Goal: Task Accomplishment & Management: Manage account settings

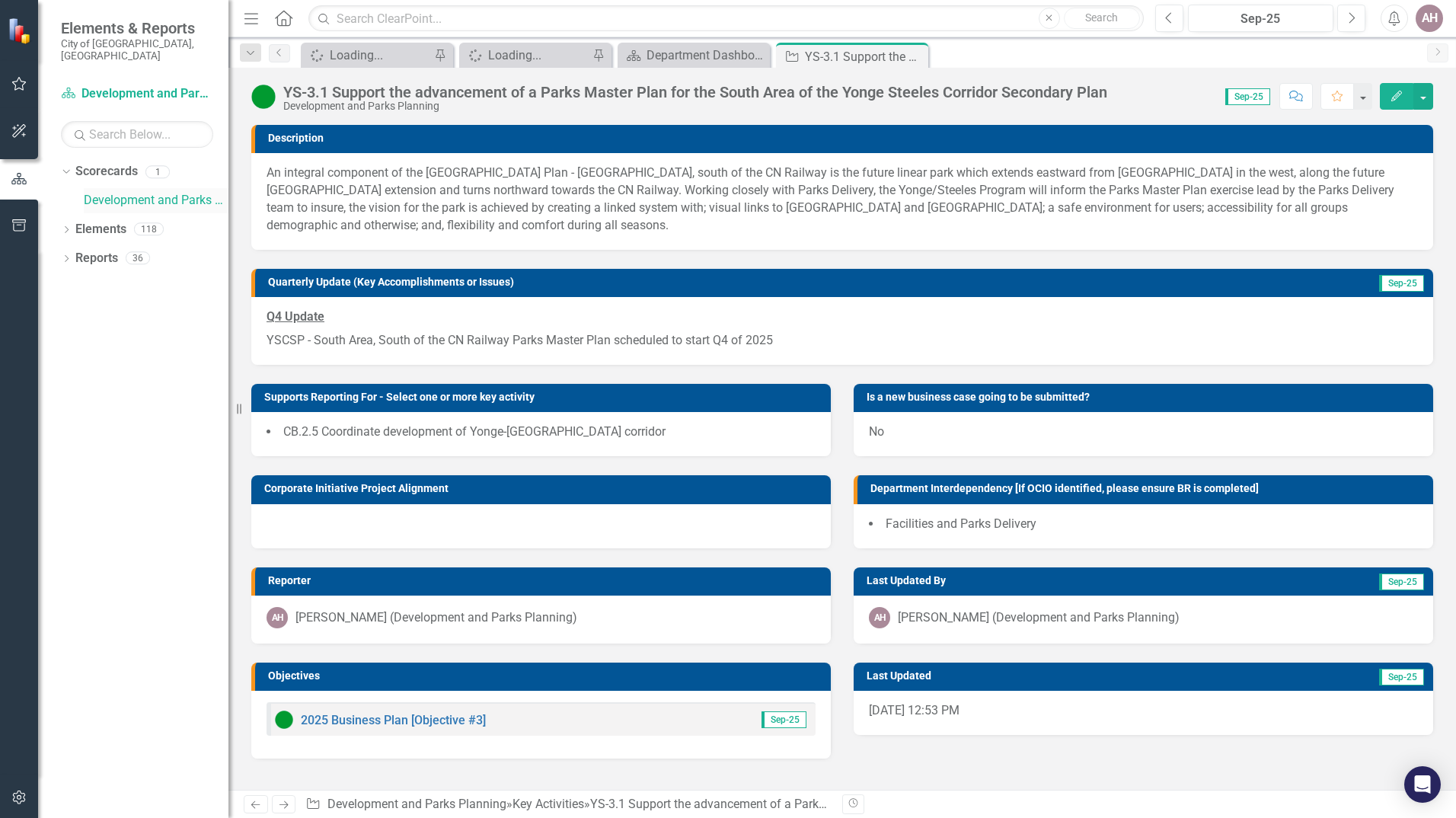
click at [99, 192] on link "Development and Parks Planning" at bounding box center [155, 201] width 145 height 17
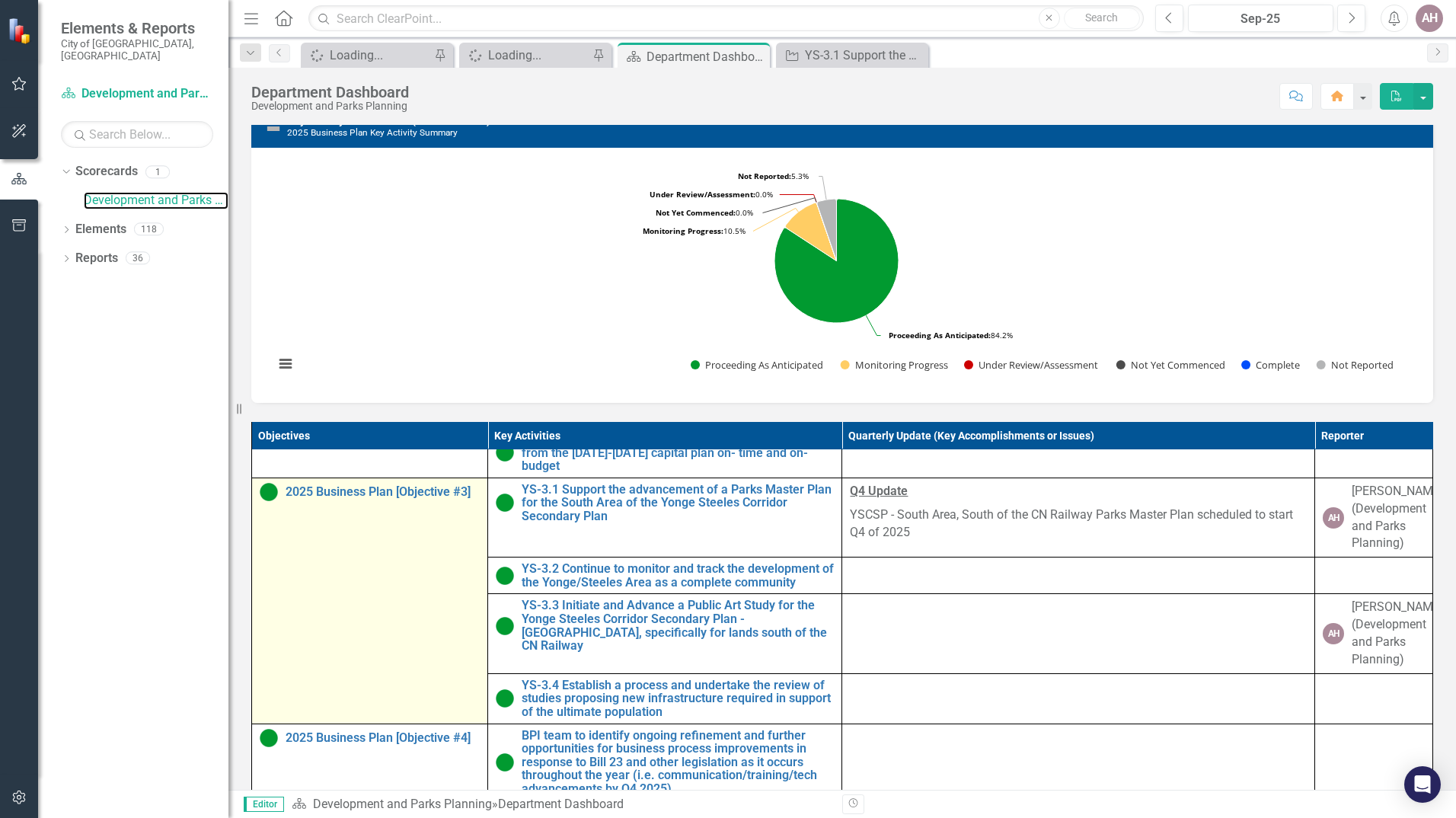
scroll to position [329, 0]
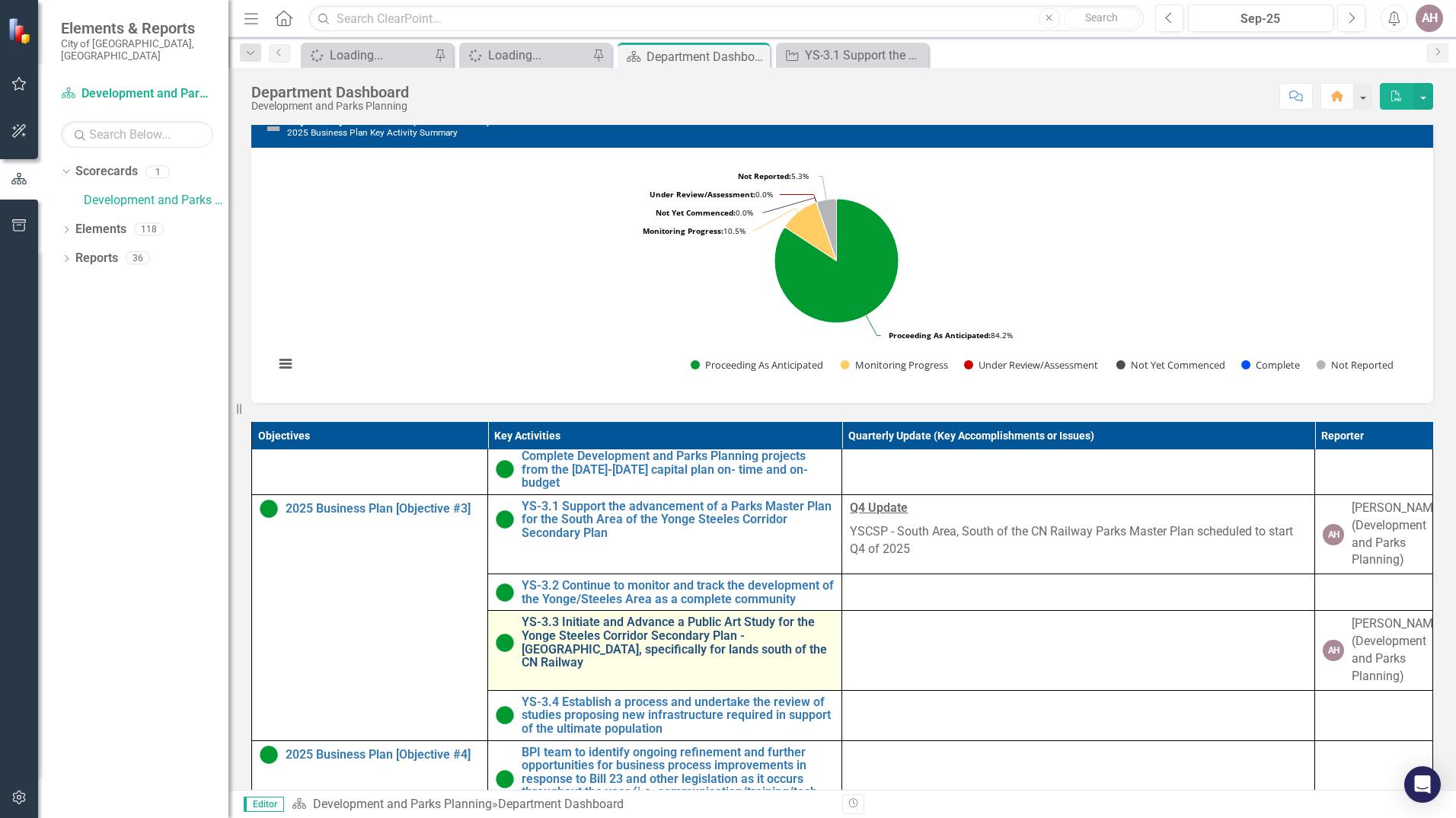
click at [579, 669] on link "YS-3.3 Initiate and Advance a Public Art Study for the Yonge Steeles Corridor S…" at bounding box center [678, 642] width 313 height 53
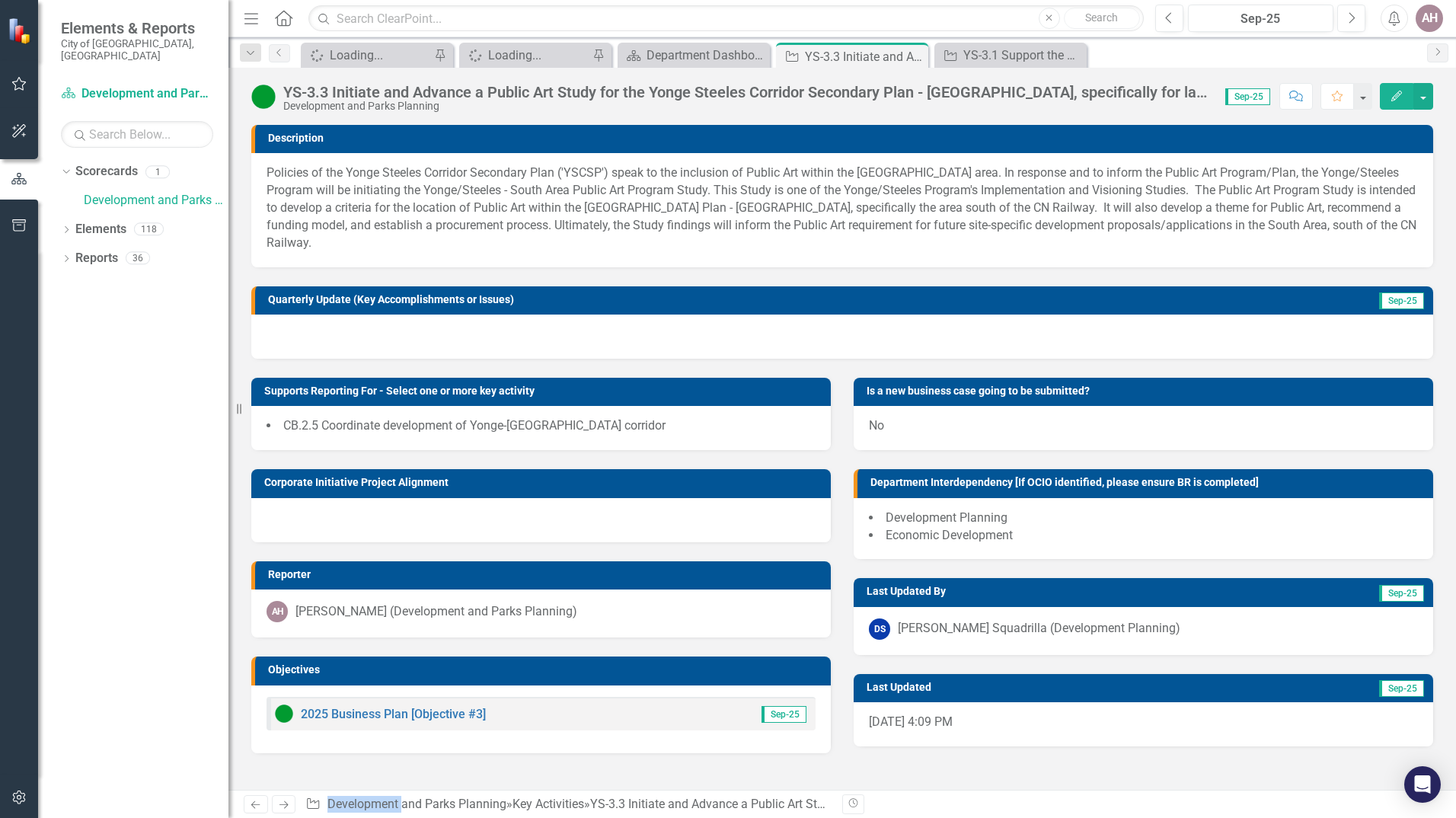
click at [802, 305] on h3 "Quarterly Update (Key Accomplishments or Issues)" at bounding box center [755, 300] width 974 height 11
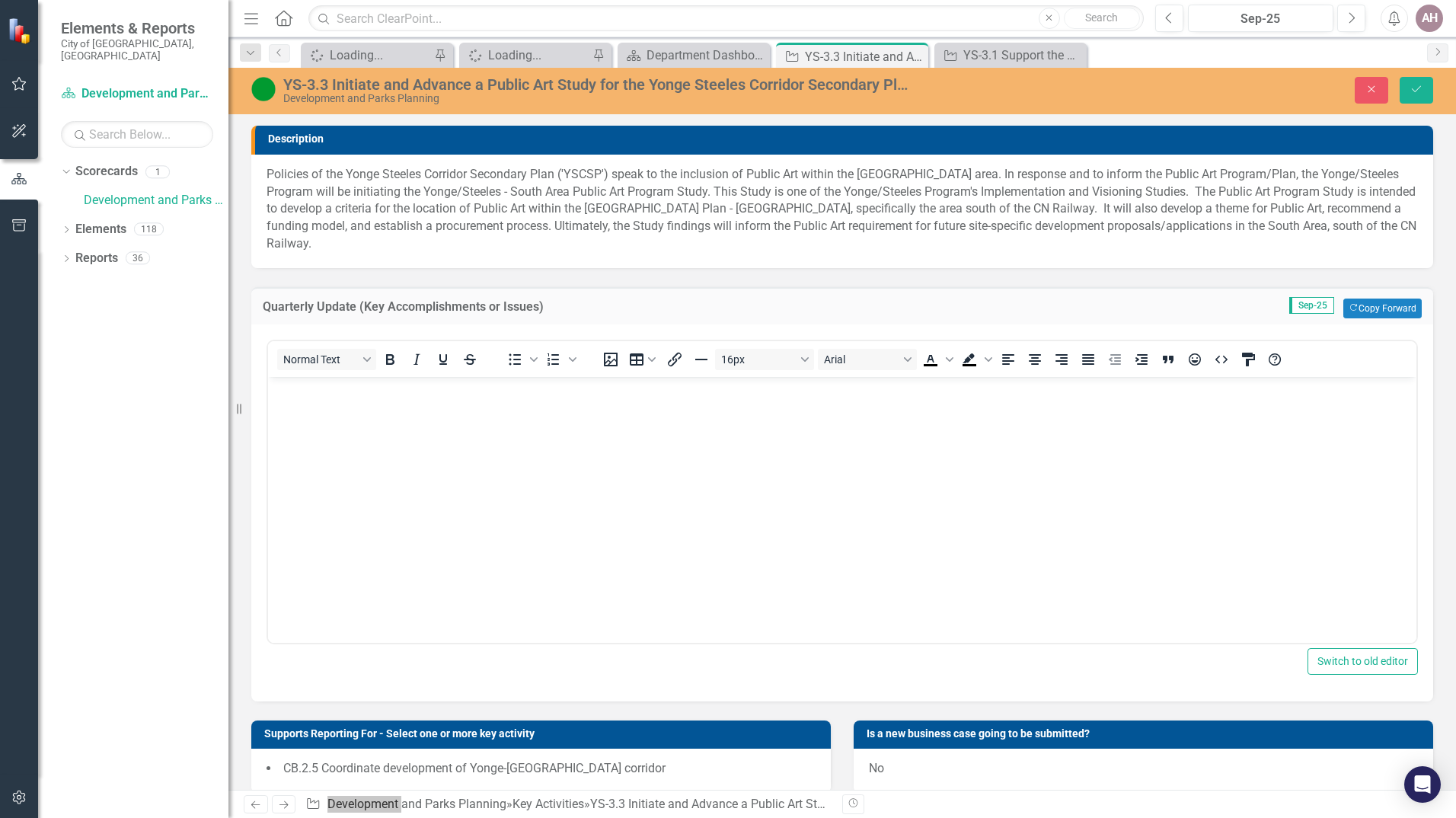
click at [317, 401] on body "Rich Text Area. Press ALT-0 for help." at bounding box center [842, 491] width 1149 height 228
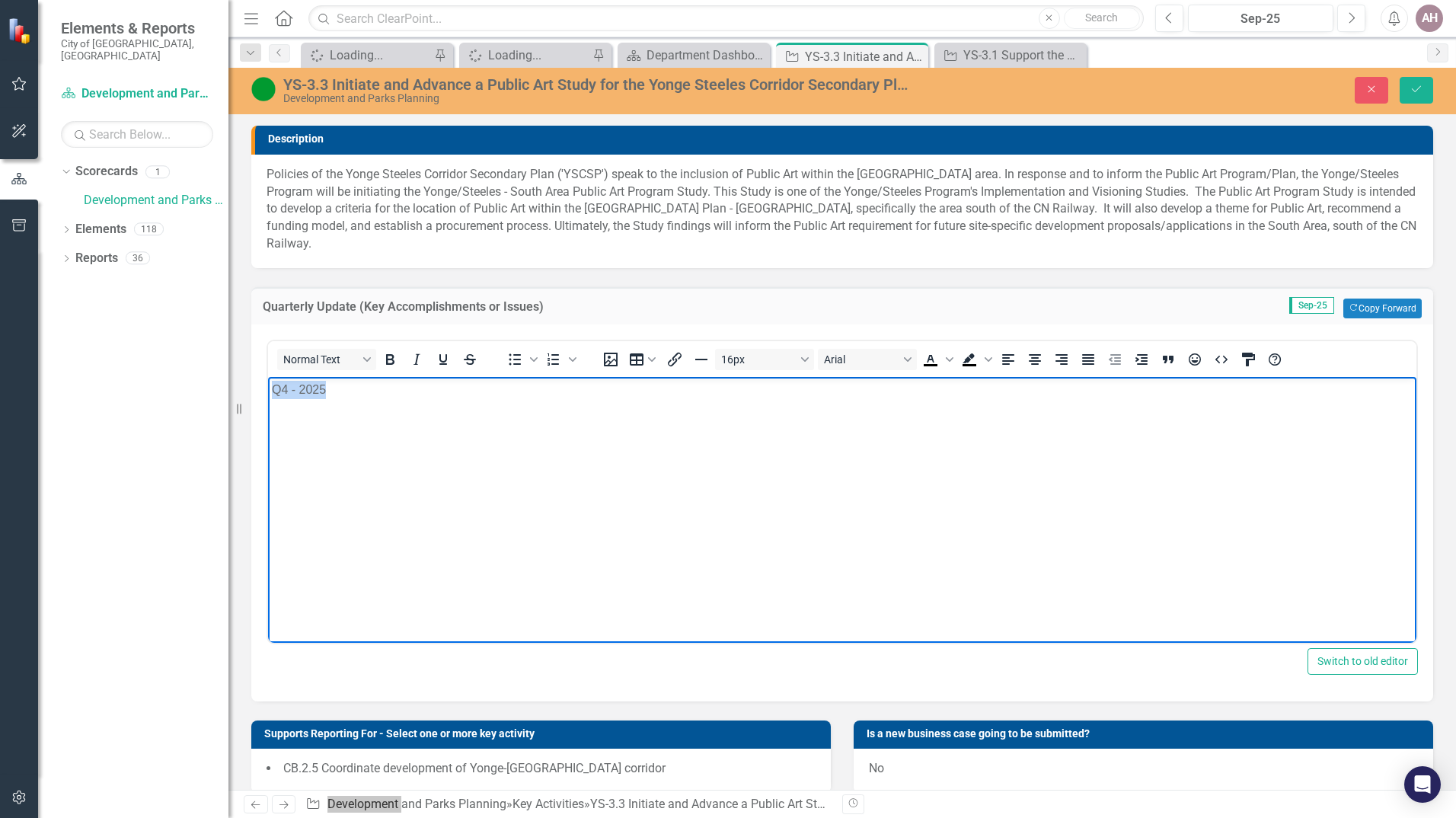
drag, startPoint x: 272, startPoint y: 388, endPoint x: 339, endPoint y: 387, distance: 67.0
click at [339, 387] on p "Q4 - 2025" at bounding box center [842, 390] width 1141 height 18
click at [394, 362] on icon "Bold" at bounding box center [390, 359] width 18 height 18
click at [445, 364] on icon "Underline" at bounding box center [443, 360] width 8 height 10
click at [280, 411] on body "Q4 - 2025" at bounding box center [842, 491] width 1149 height 228
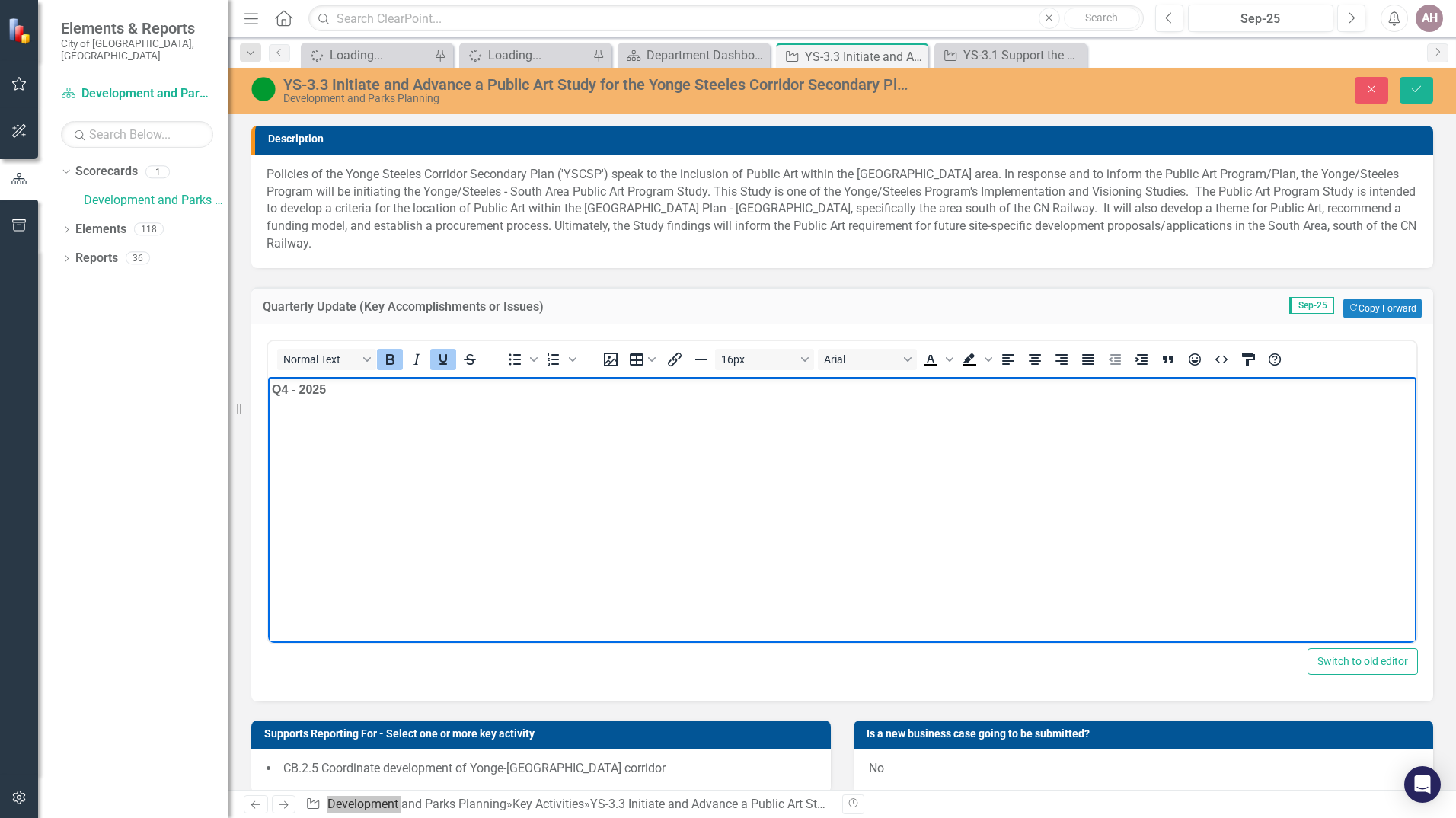
click at [344, 391] on p "Q4 - 2025" at bounding box center [842, 390] width 1141 height 18
click at [394, 358] on icon "Bold" at bounding box center [390, 359] width 18 height 18
click at [441, 358] on icon "Underline" at bounding box center [443, 360] width 8 height 10
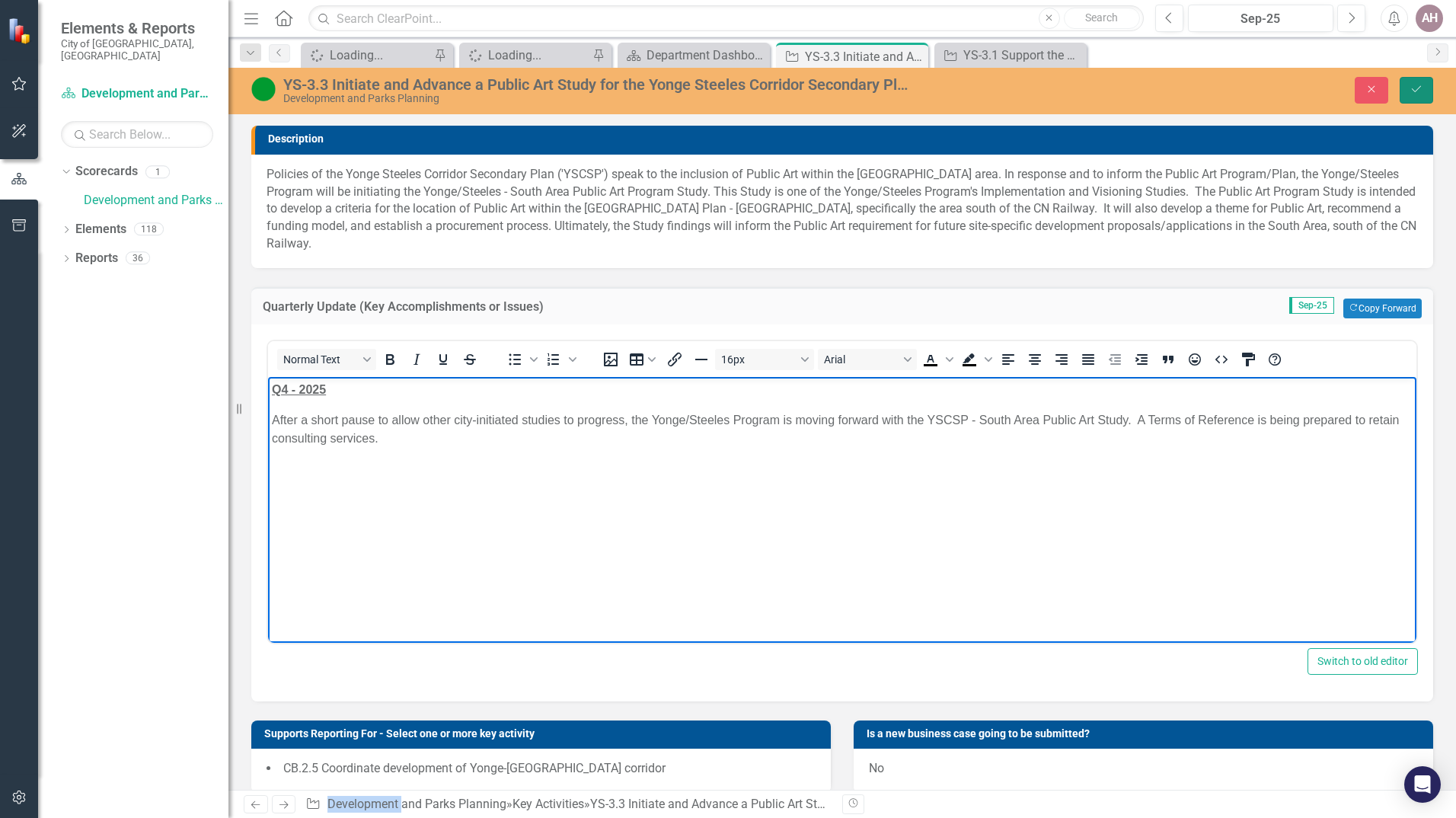
click at [1417, 85] on icon "Save" at bounding box center [1416, 89] width 14 height 10
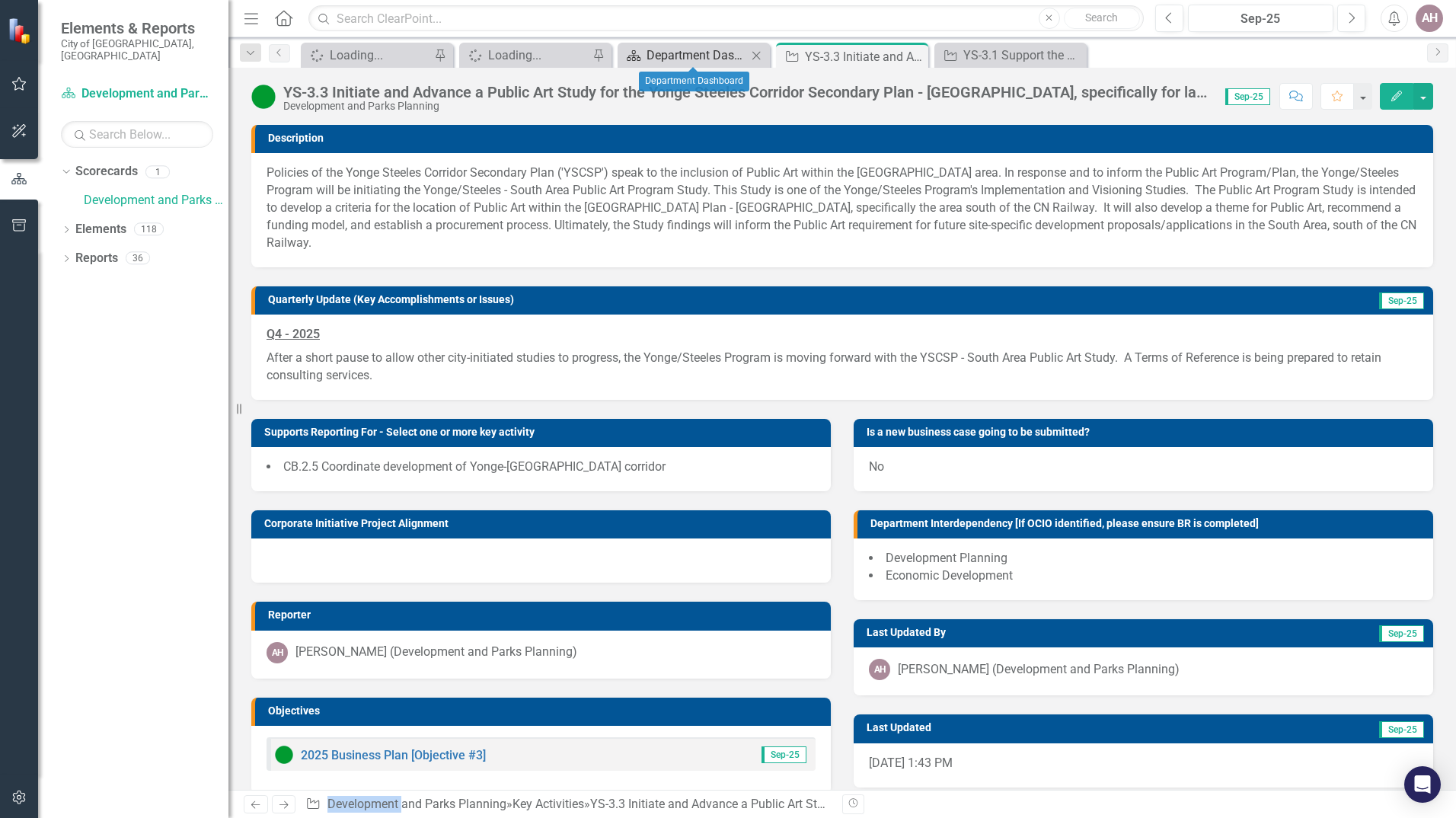
click at [684, 58] on div "Department Dashboard" at bounding box center [697, 56] width 101 height 19
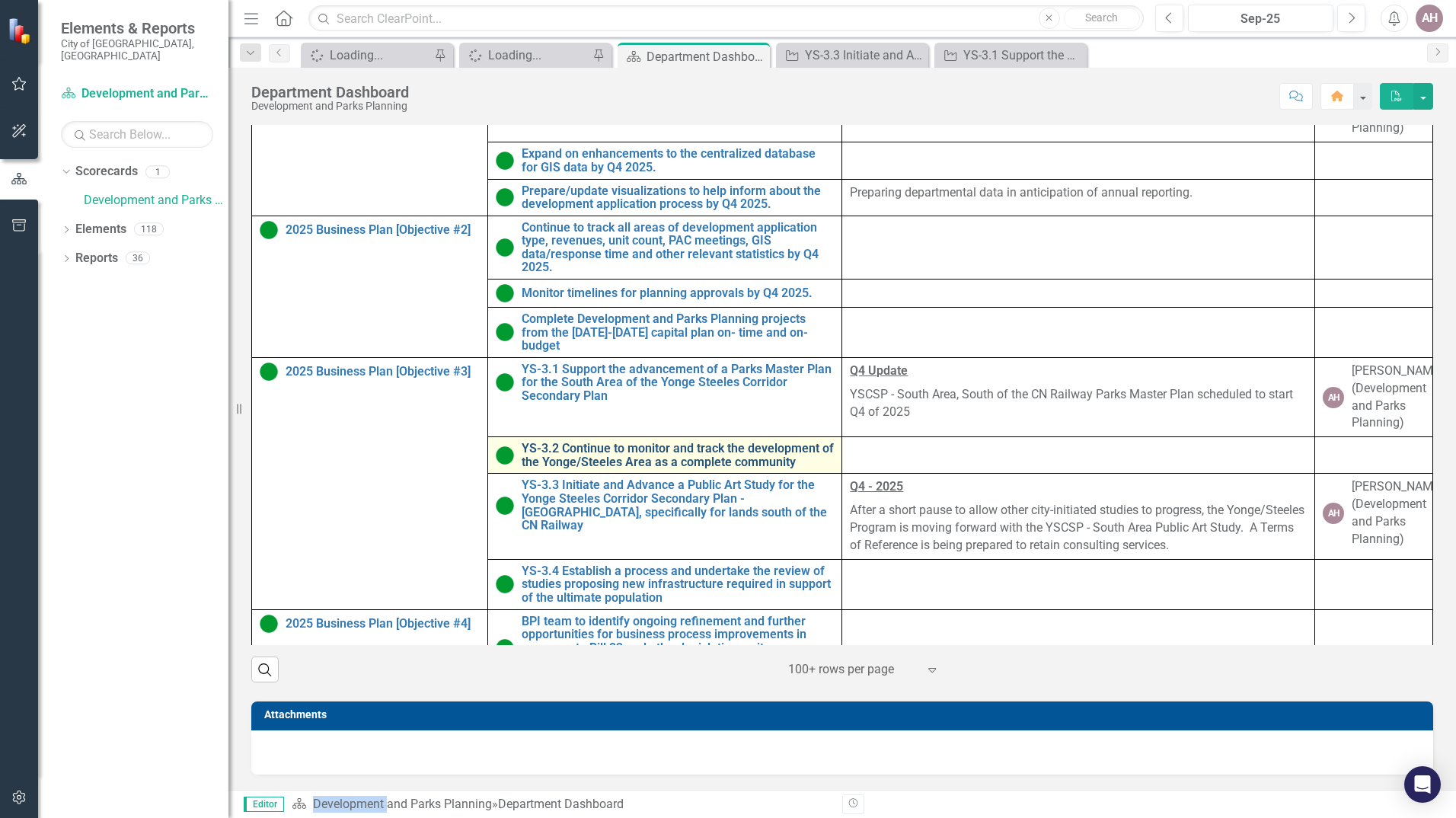
scroll to position [152, 0]
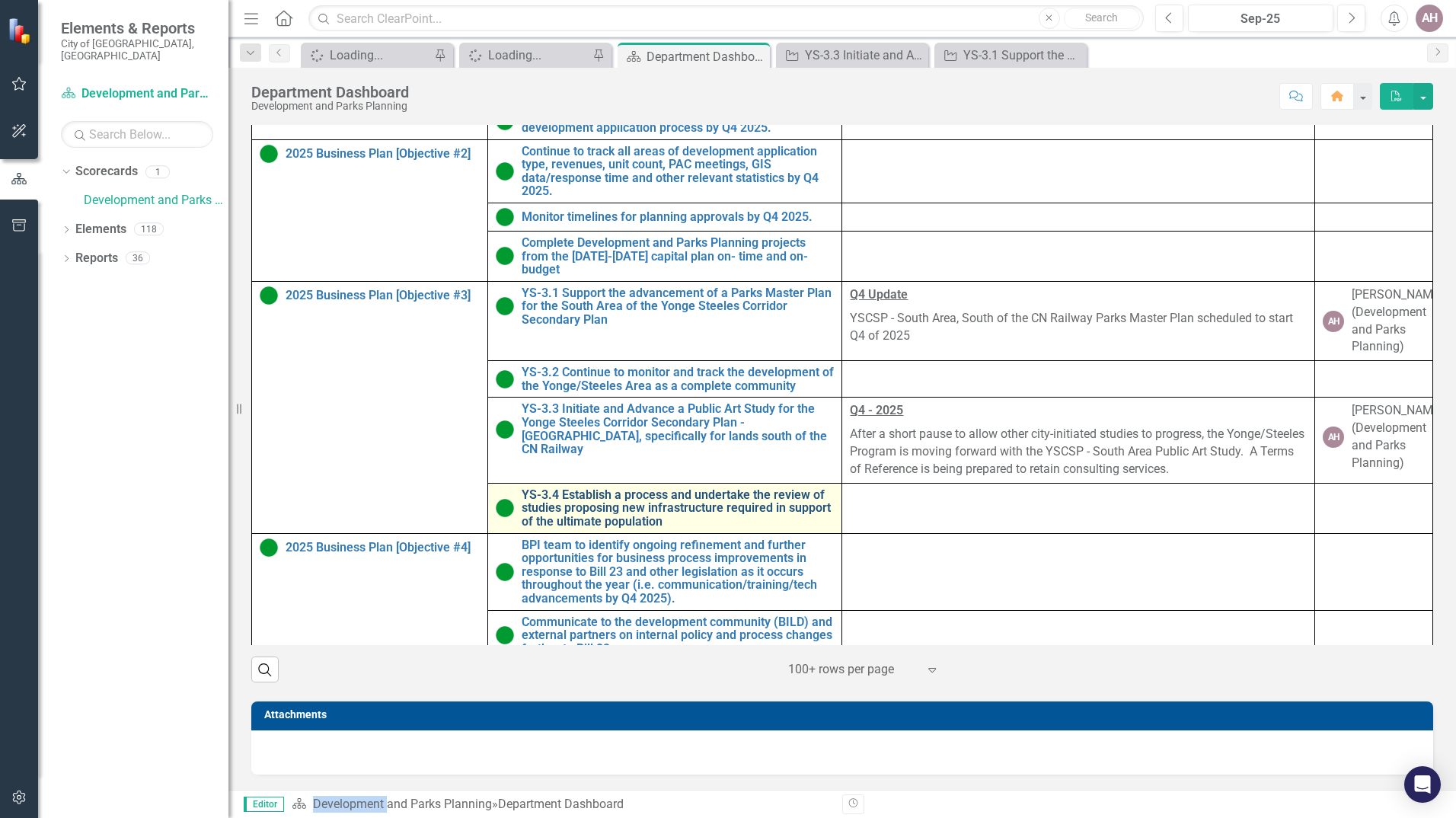
click at [573, 529] on link "YS-3.4 Establish a process and undertake the review of studies proposing new in…" at bounding box center [678, 508] width 313 height 40
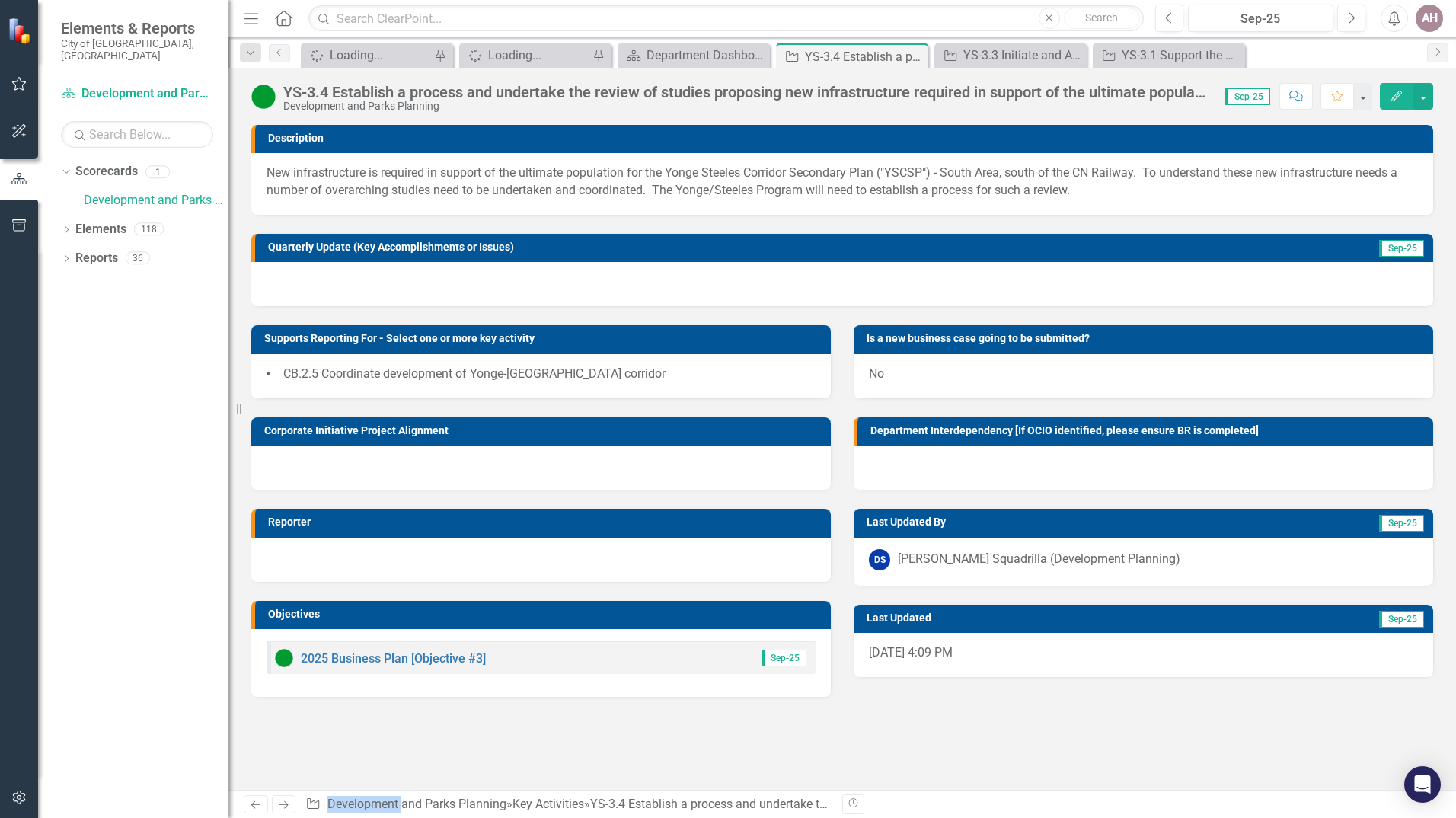
click at [1158, 248] on h3 "Quarterly Update (Key Accomplishments or Issues)" at bounding box center [755, 247] width 974 height 11
click at [1164, 253] on h3 "Quarterly Update (Key Accomplishments or Issues)" at bounding box center [755, 247] width 974 height 11
click at [1145, 280] on div at bounding box center [841, 284] width 1182 height 44
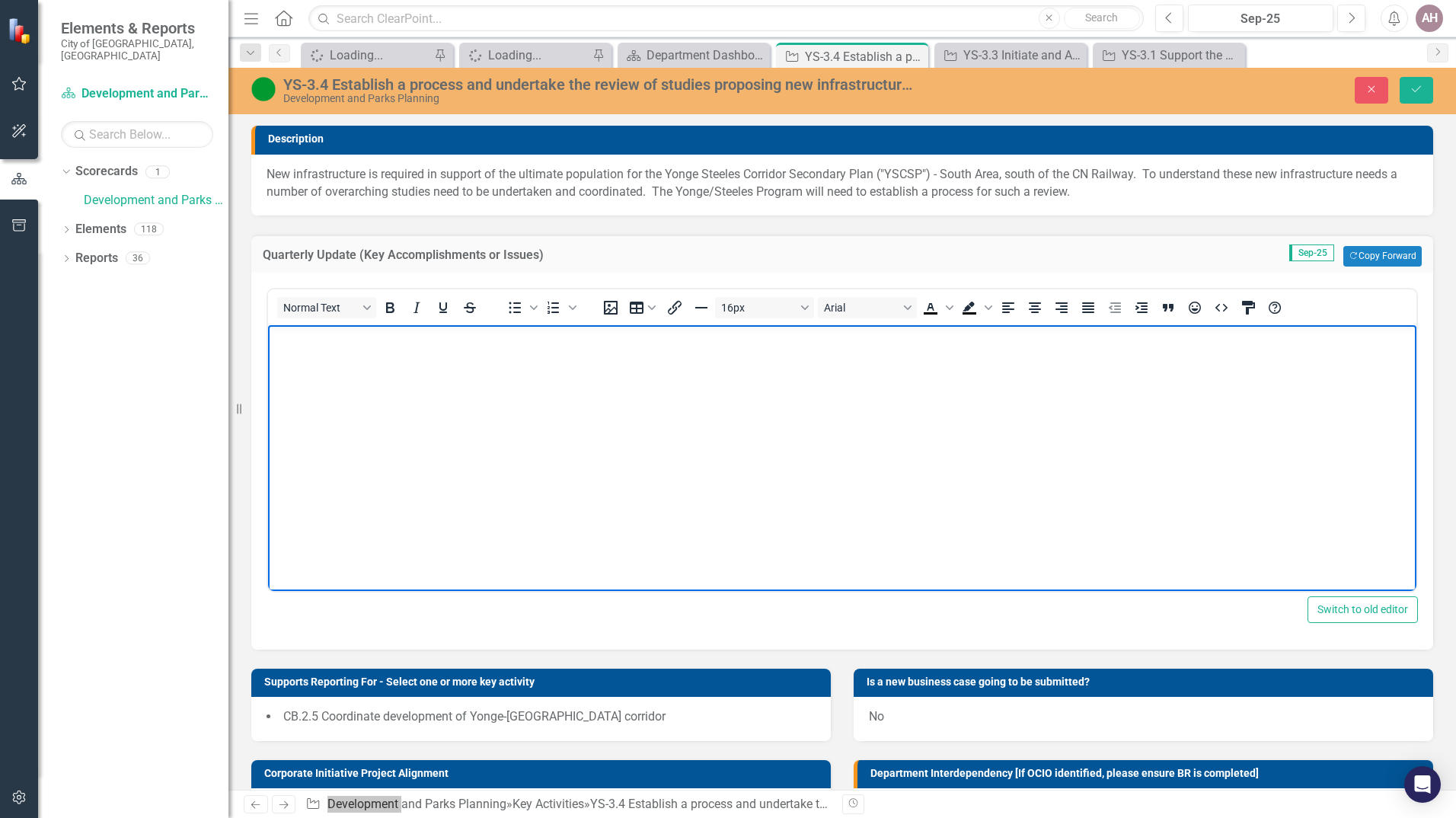
click at [287, 338] on p "Rich Text Area. Press ALT-0 for help." at bounding box center [842, 337] width 1141 height 18
drag, startPoint x: 273, startPoint y: 335, endPoint x: 337, endPoint y: 335, distance: 64.0
click at [337, 335] on p "Q4 - 2025" at bounding box center [842, 337] width 1141 height 18
click at [385, 307] on icon "Bold" at bounding box center [390, 307] width 18 height 18
click at [418, 308] on icon "Italic" at bounding box center [417, 307] width 7 height 10
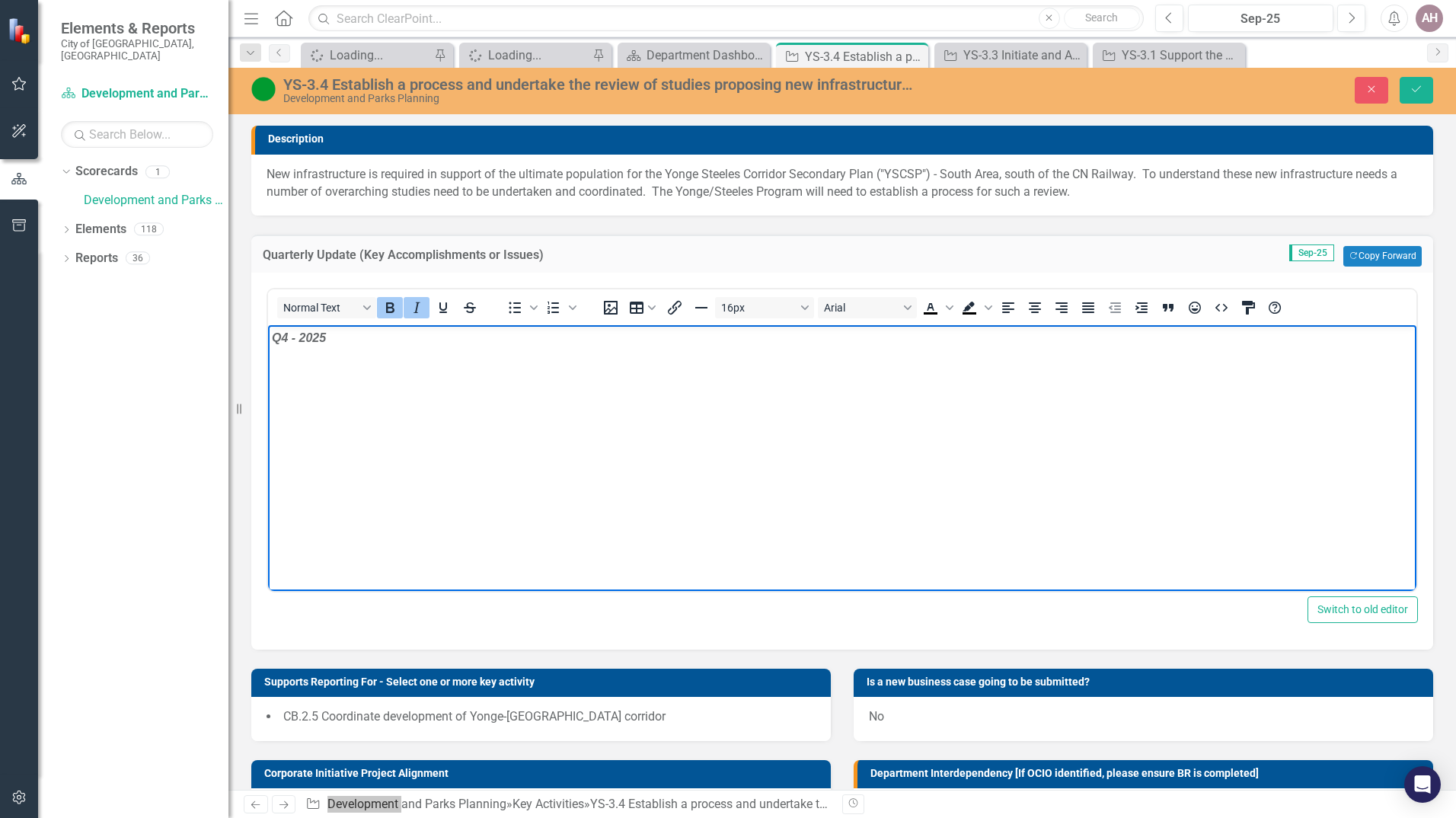
click at [415, 309] on icon "Italic" at bounding box center [416, 307] width 18 height 18
click at [440, 308] on icon "Underline" at bounding box center [443, 307] width 8 height 10
click at [342, 332] on p "Q4 - 2025" at bounding box center [842, 337] width 1141 height 18
click at [437, 306] on icon "Underline" at bounding box center [443, 307] width 18 height 18
click at [385, 311] on icon "Bold" at bounding box center [390, 307] width 18 height 18
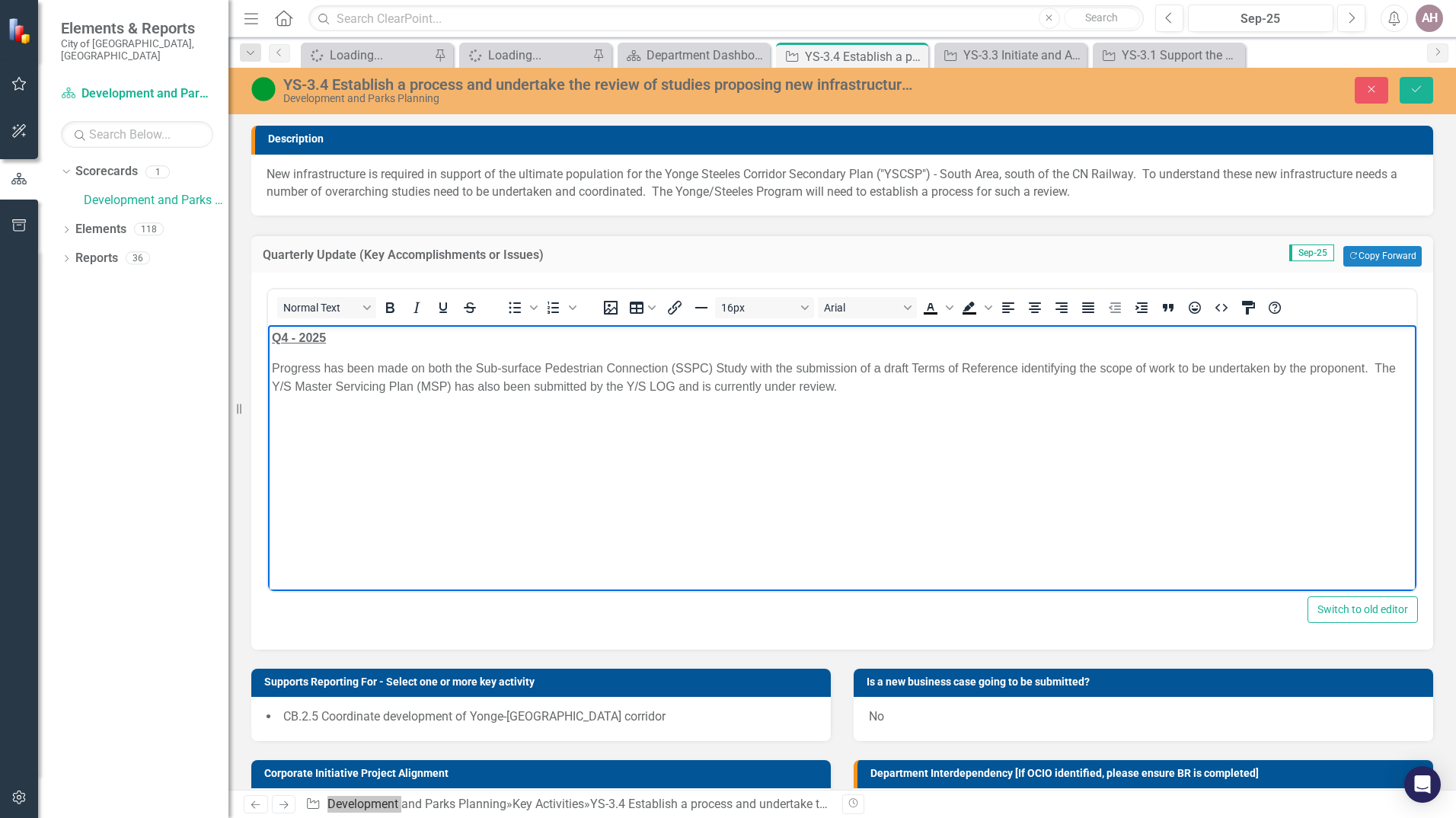
click at [1268, 364] on p "Progress has been made on both the Sub-surface Pedestrian Connection (SSPC) Stu…" at bounding box center [842, 377] width 1141 height 36
click at [1364, 366] on p "Progress has been made on both the Sub-surface Pedestrian Connection (SSPC) Stu…" at bounding box center [842, 377] width 1141 height 36
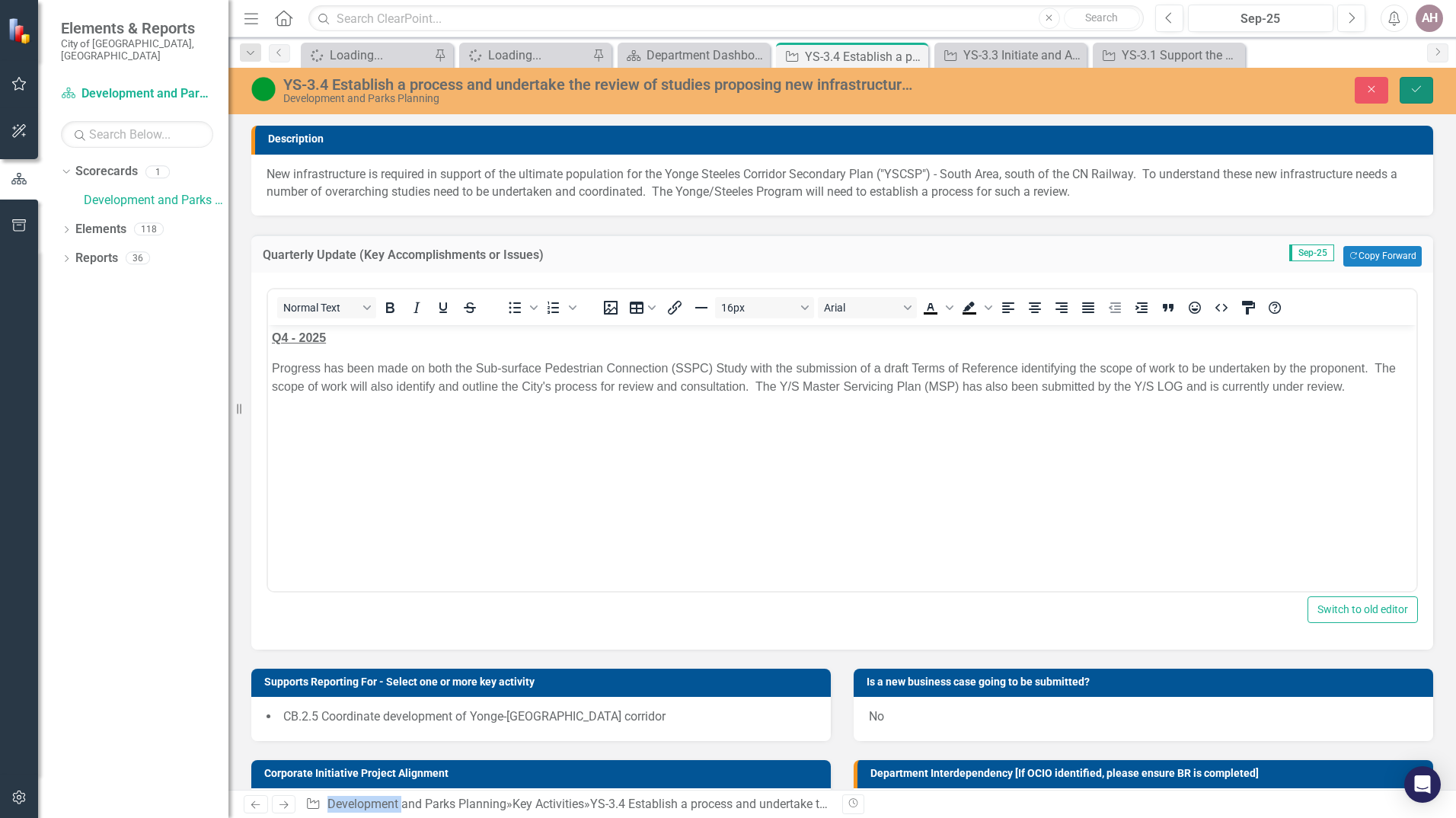
click at [1420, 89] on icon "Save" at bounding box center [1416, 89] width 14 height 10
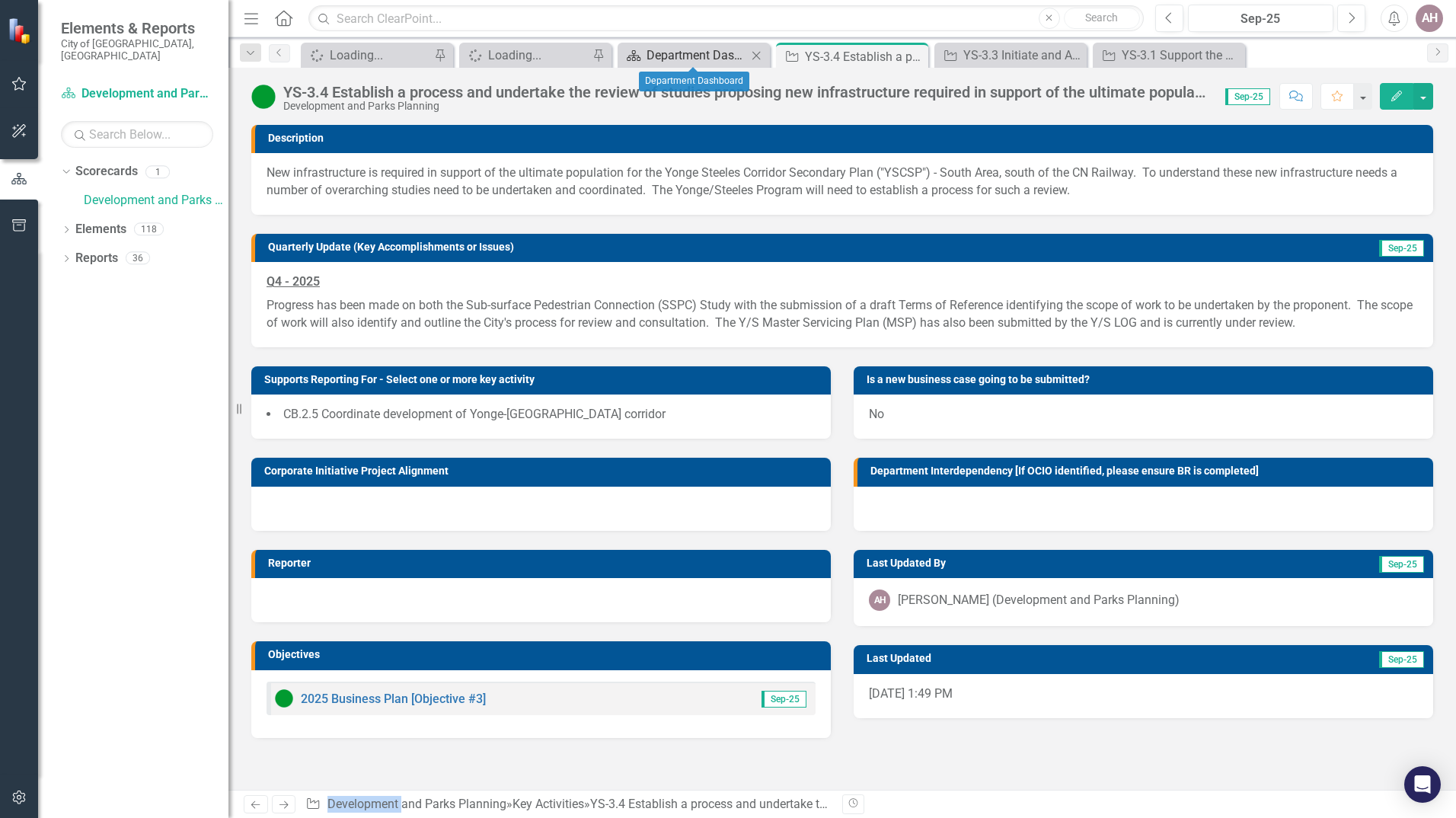
click at [673, 56] on div "Department Dashboard" at bounding box center [697, 56] width 101 height 19
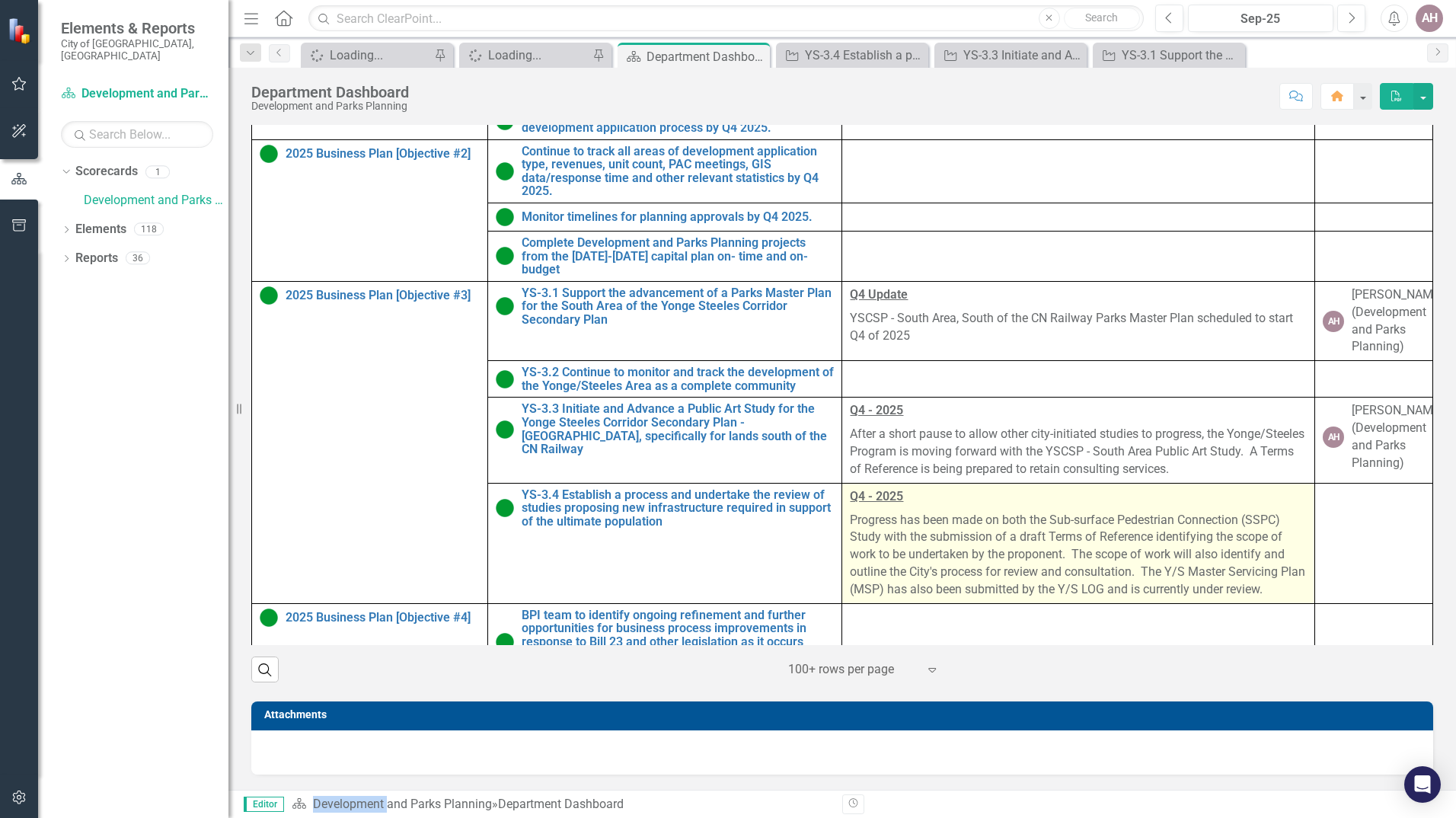
scroll to position [228, 0]
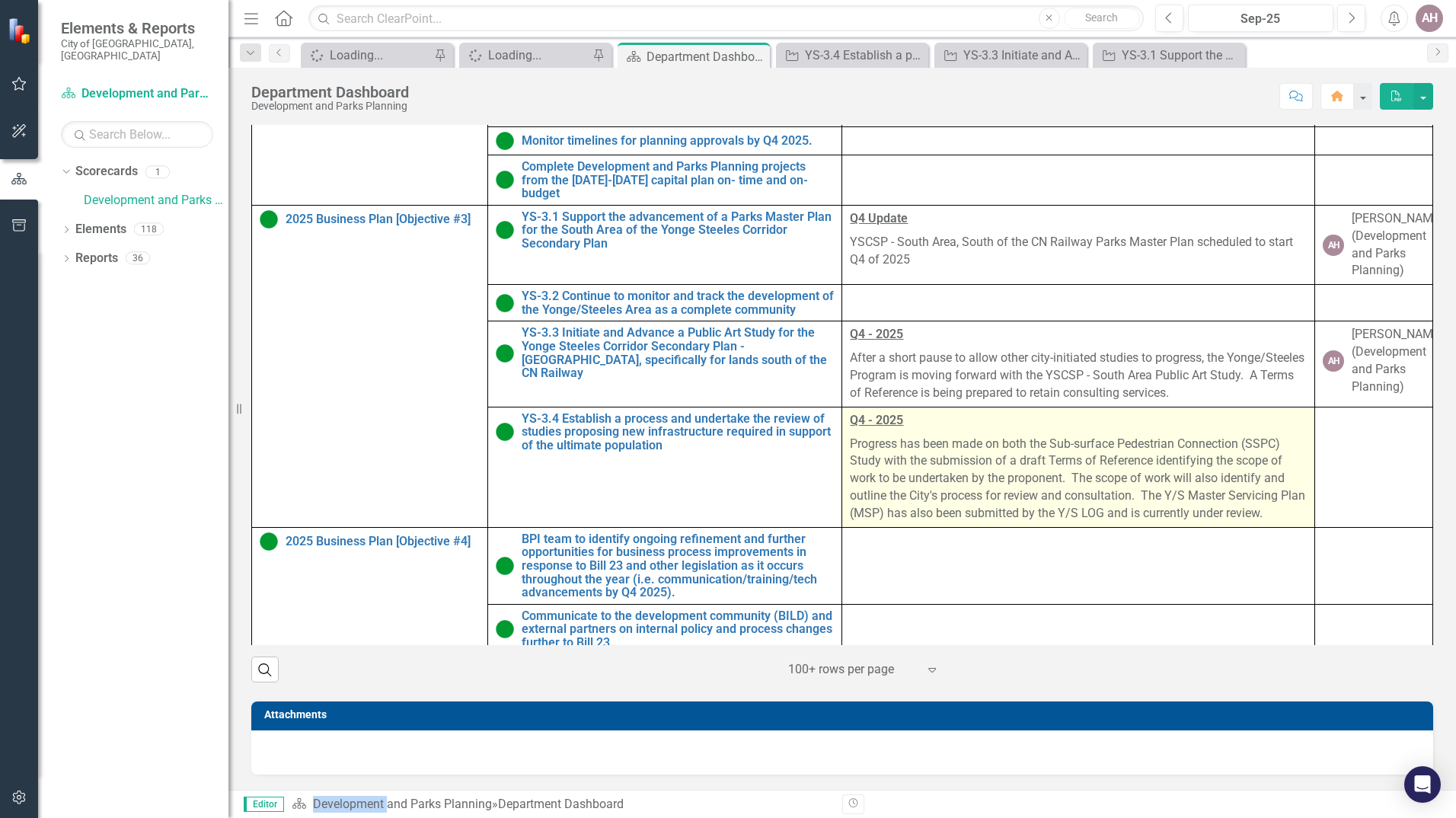
click at [1001, 498] on p "Progress has been made on both the Sub-surface Pedestrian Connection (SSPC) Stu…" at bounding box center [1078, 477] width 457 height 89
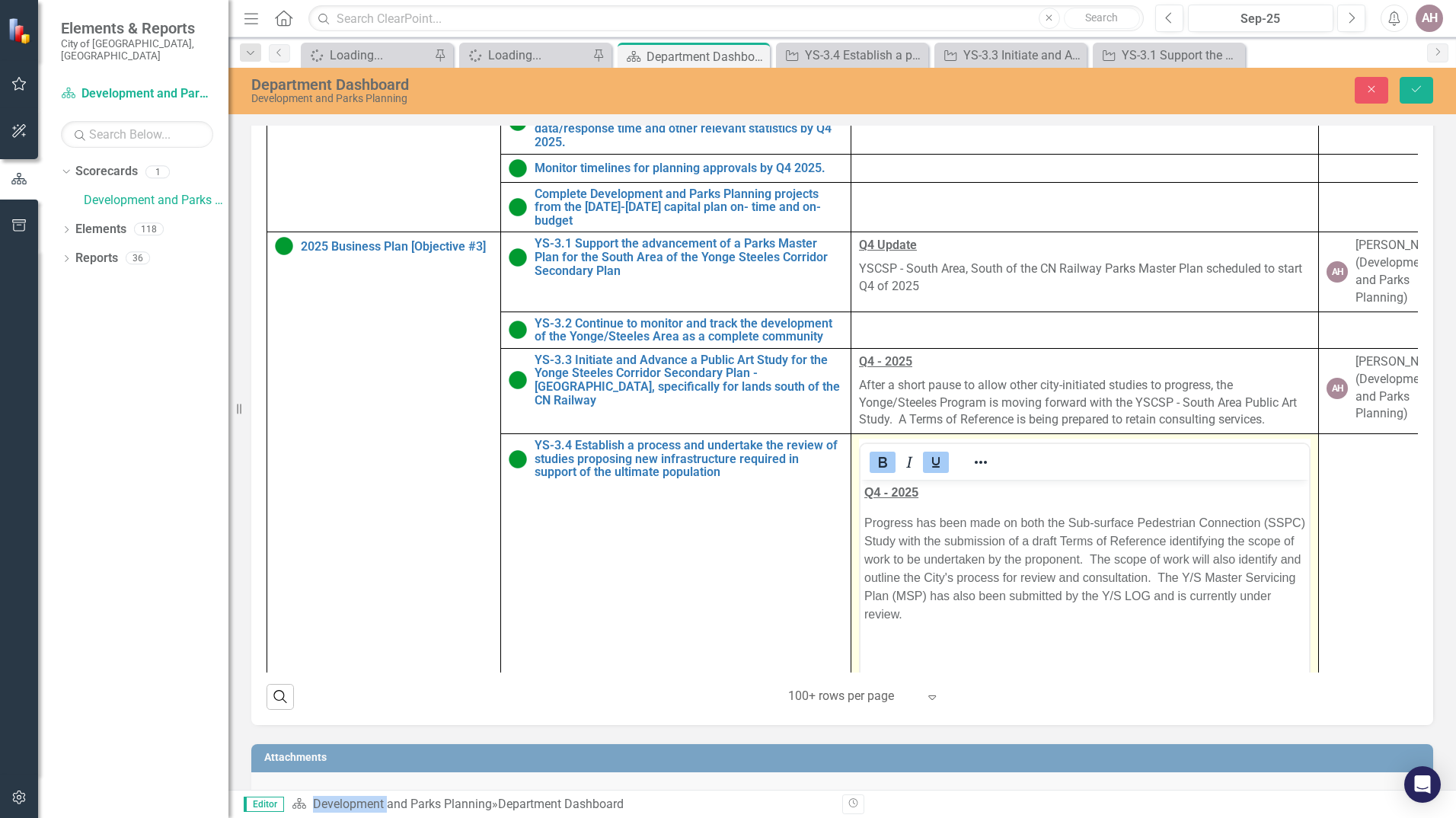
scroll to position [0, 0]
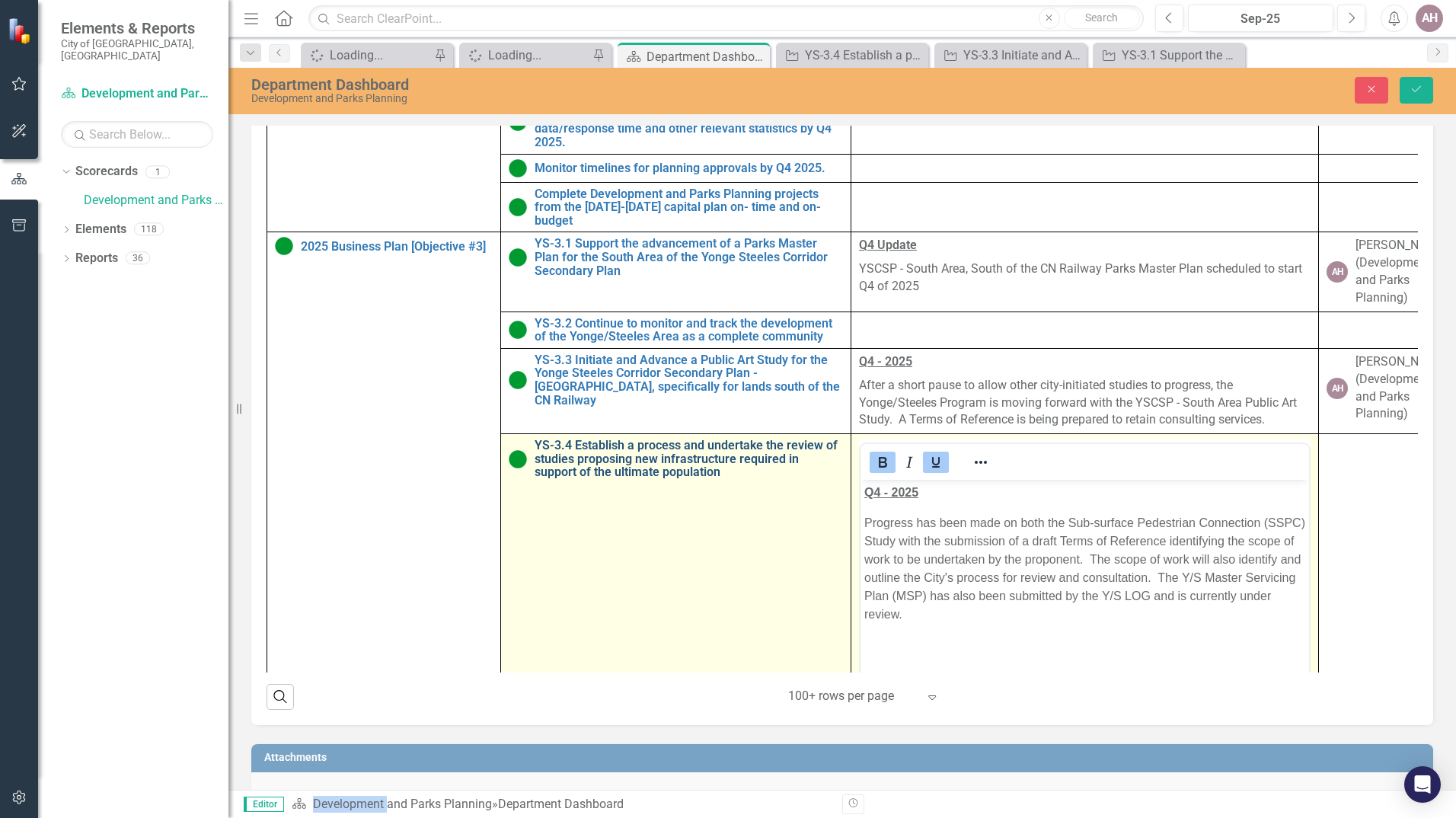
click at [574, 479] on link "YS-3.4 Establish a process and undertake the review of studies proposing new in…" at bounding box center [688, 458] width 308 height 40
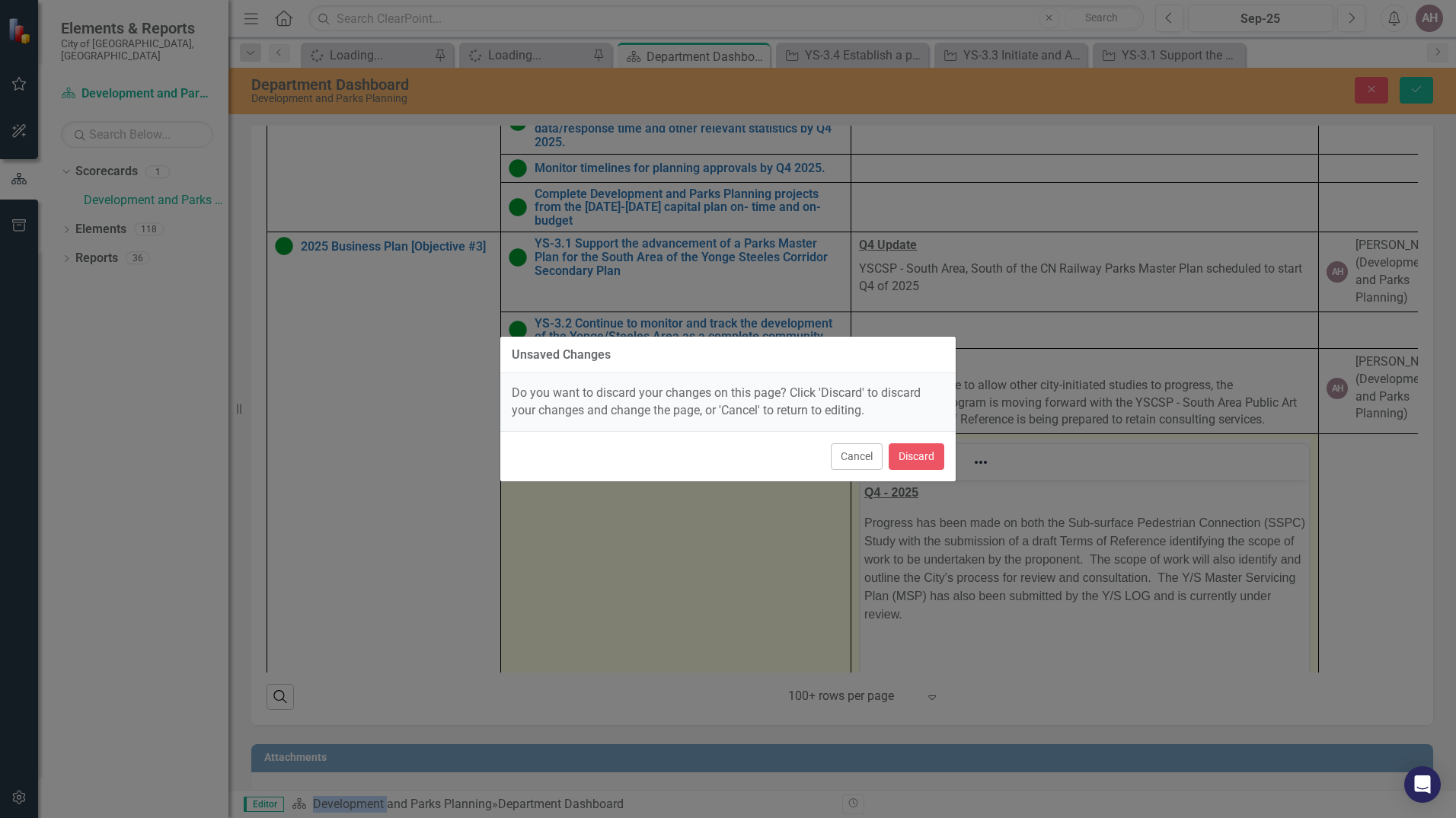
click at [574, 515] on div "Unsaved Changes Do you want to discard your changes on this page? Click 'Discar…" at bounding box center [728, 409] width 457 height 818
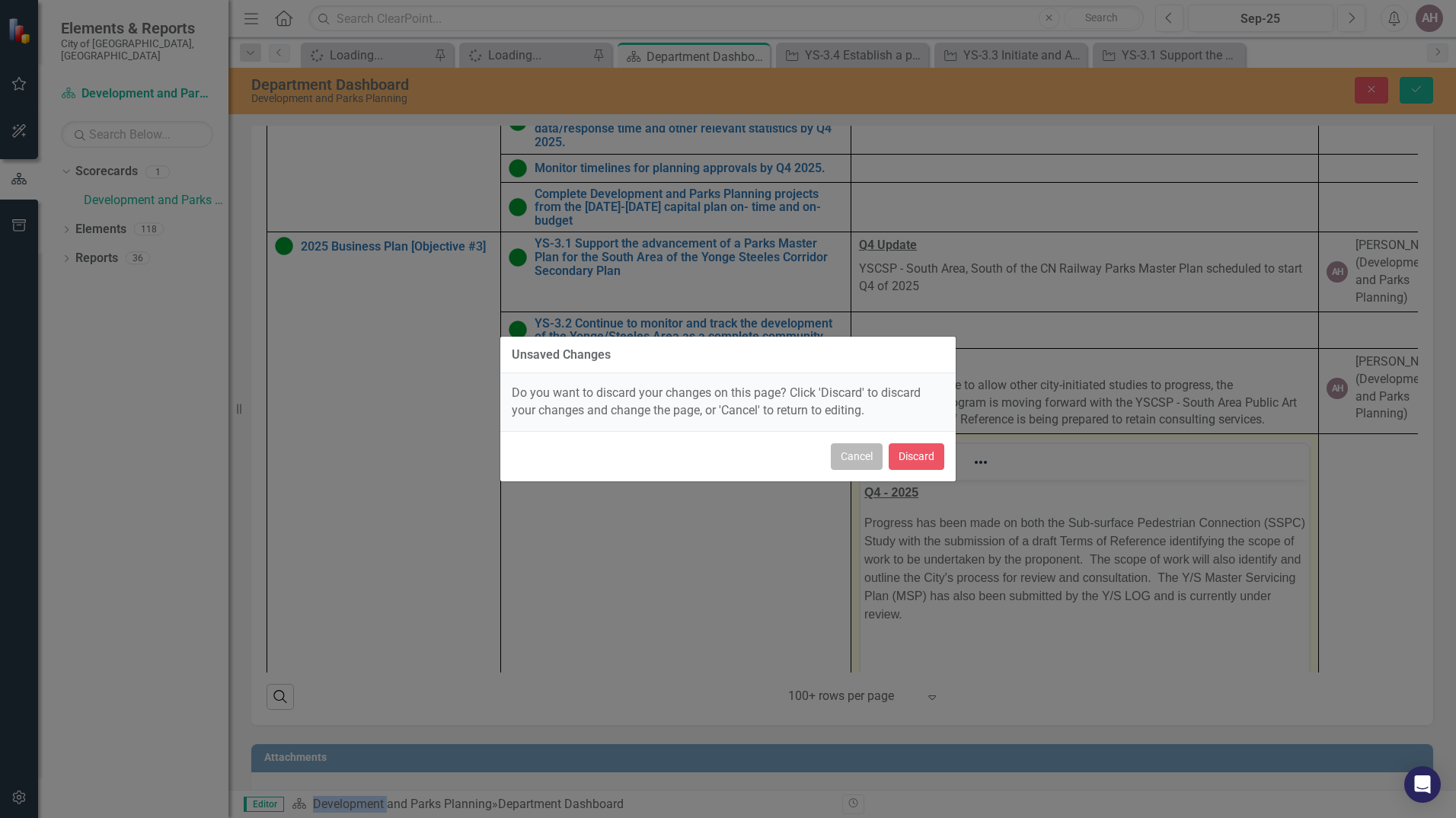
click at [867, 458] on button "Cancel" at bounding box center [857, 456] width 52 height 27
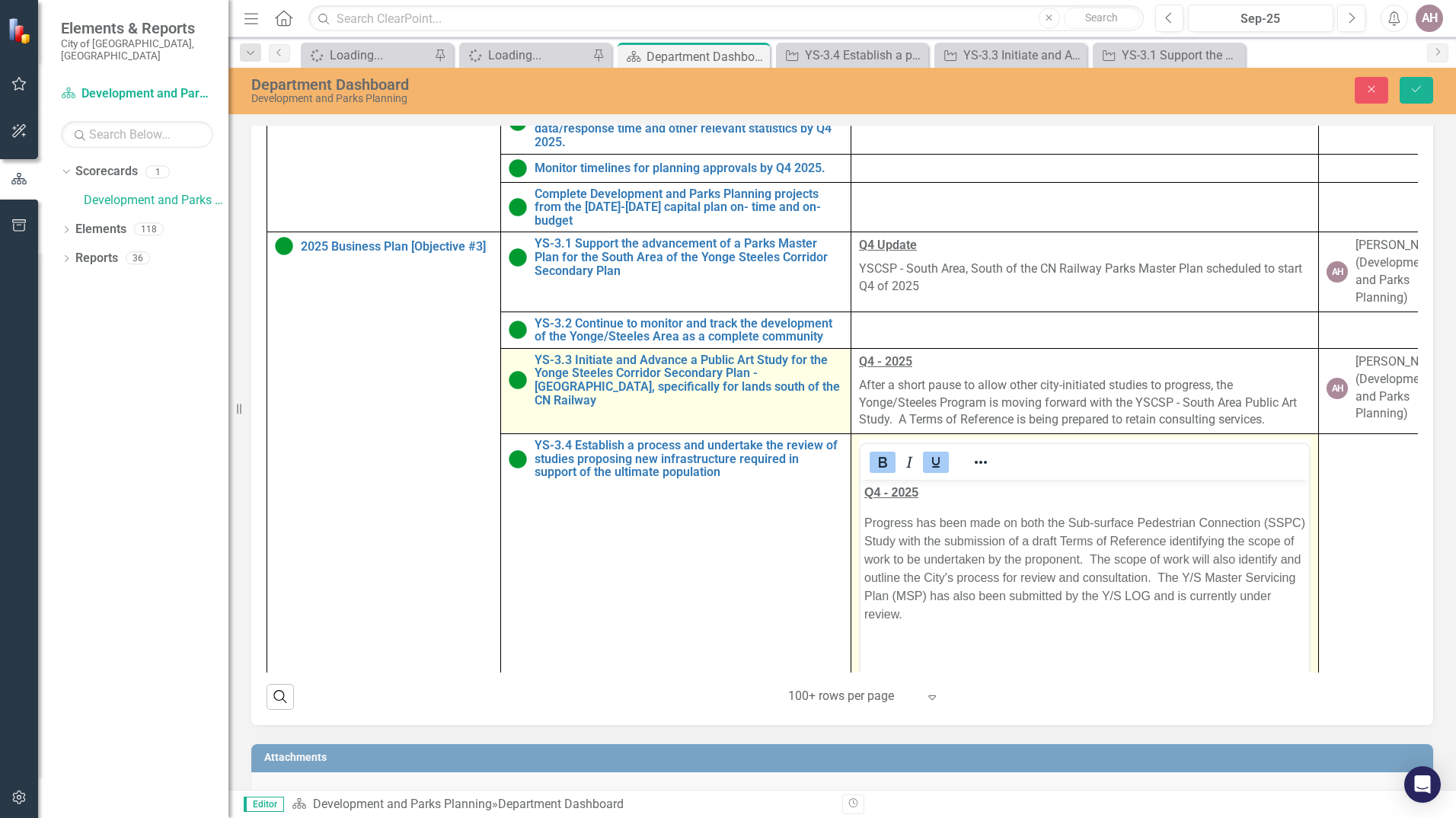
click at [604, 433] on td "YS-3.3 Initiate and Advance a Public Art Study for the Yonge Steeles Corridor S…" at bounding box center [675, 391] width 350 height 85
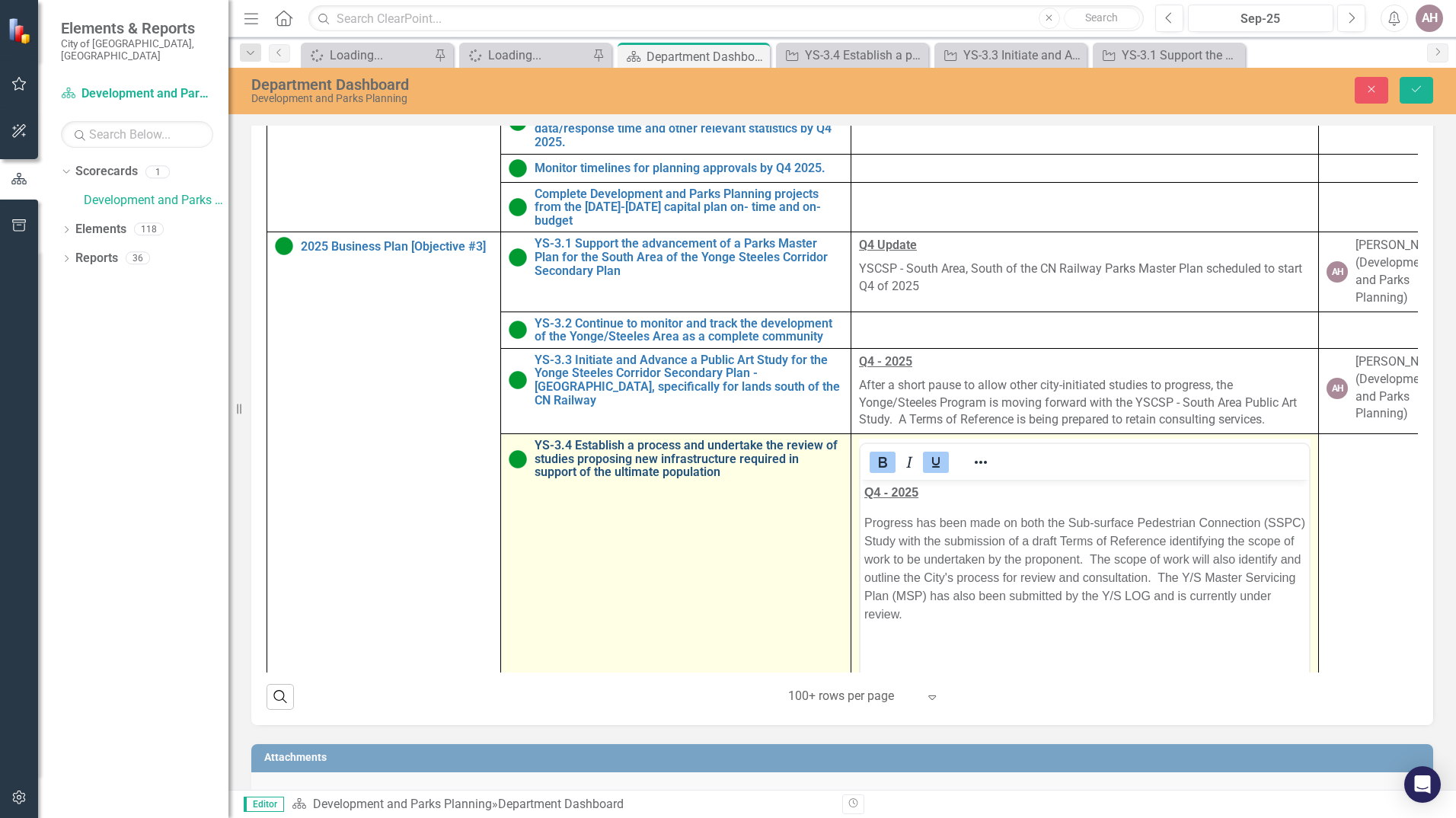
click at [698, 479] on link "YS-3.4 Establish a process and undertake the review of studies proposing new in…" at bounding box center [688, 458] width 308 height 40
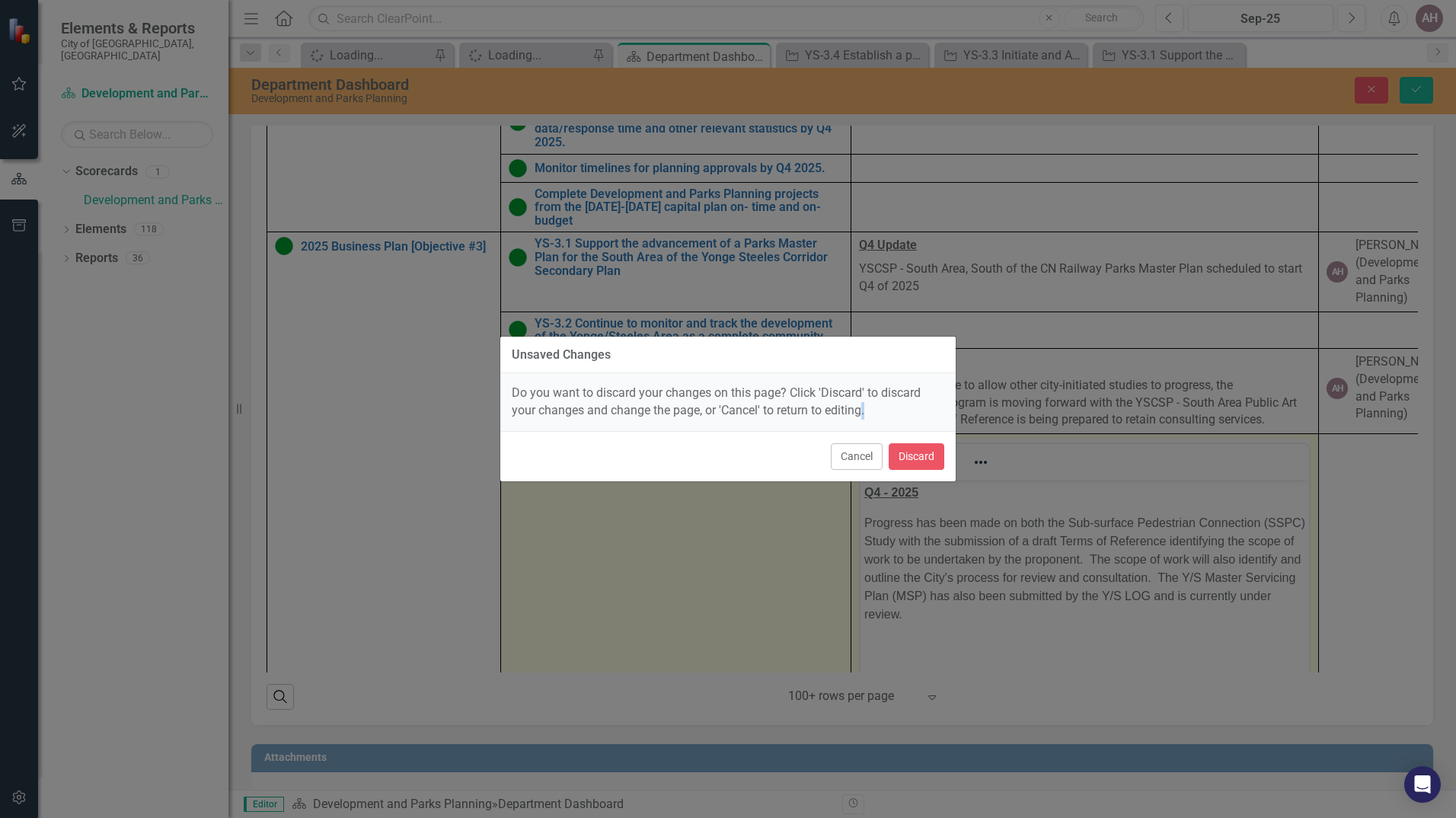
click at [698, 505] on div "Unsaved Changes Do you want to discard your changes on this page? Click 'Discar…" at bounding box center [728, 409] width 457 height 818
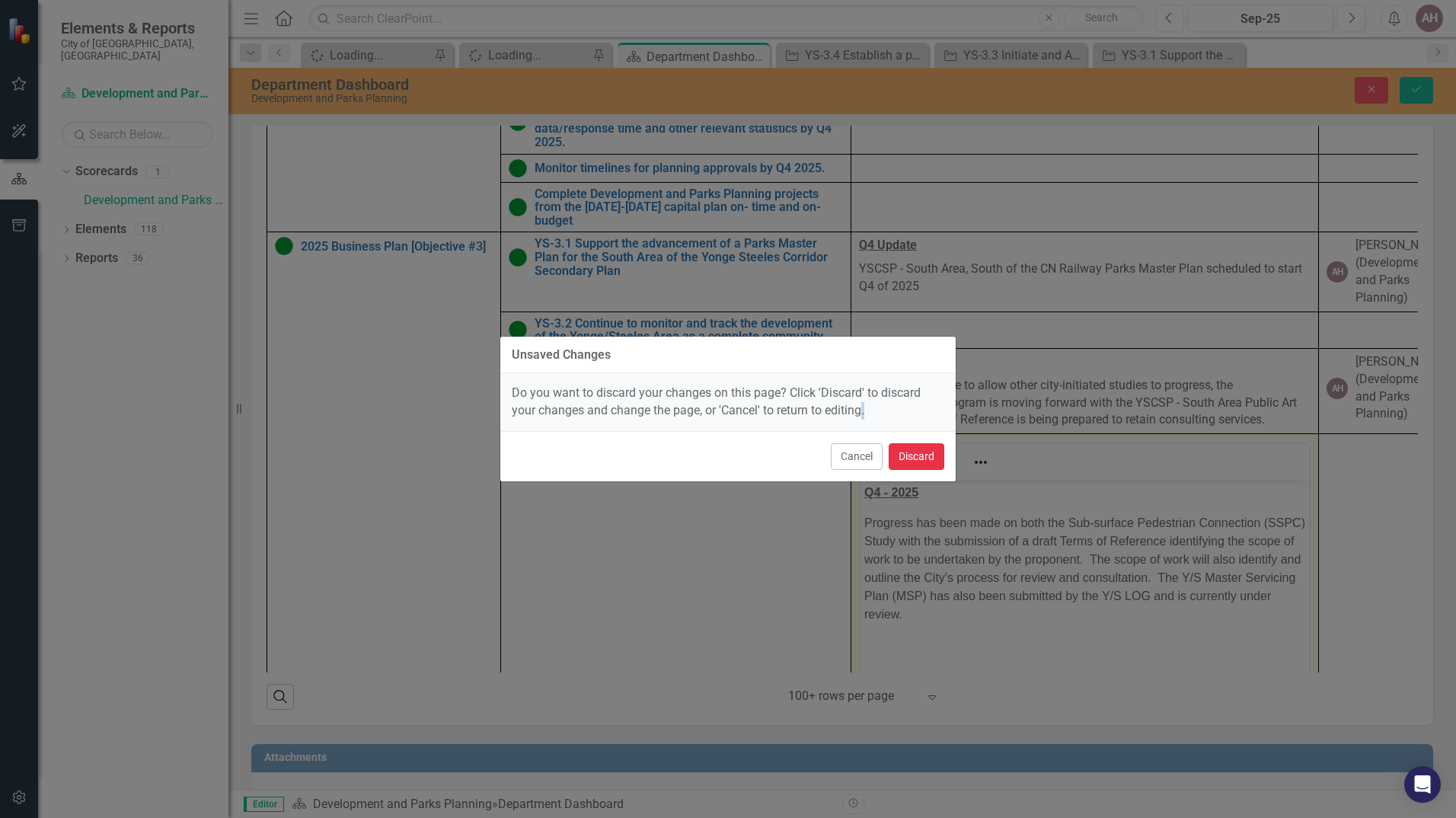
drag, startPoint x: 698, startPoint y: 505, endPoint x: 904, endPoint y: 452, distance: 212.7
click at [904, 452] on button "Discard" at bounding box center [917, 456] width 56 height 27
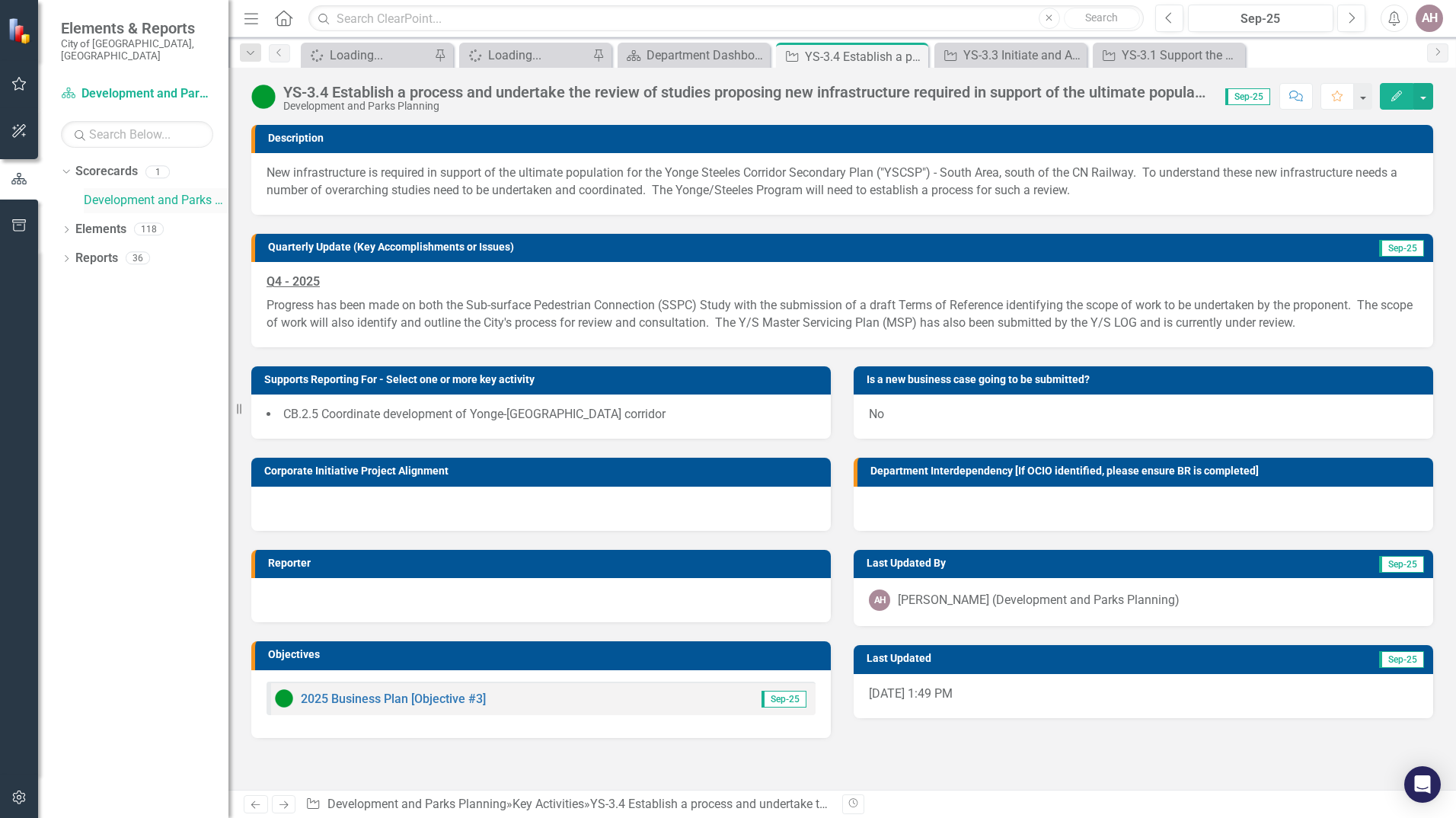
click at [114, 192] on link "Development and Parks Planning" at bounding box center [155, 201] width 145 height 17
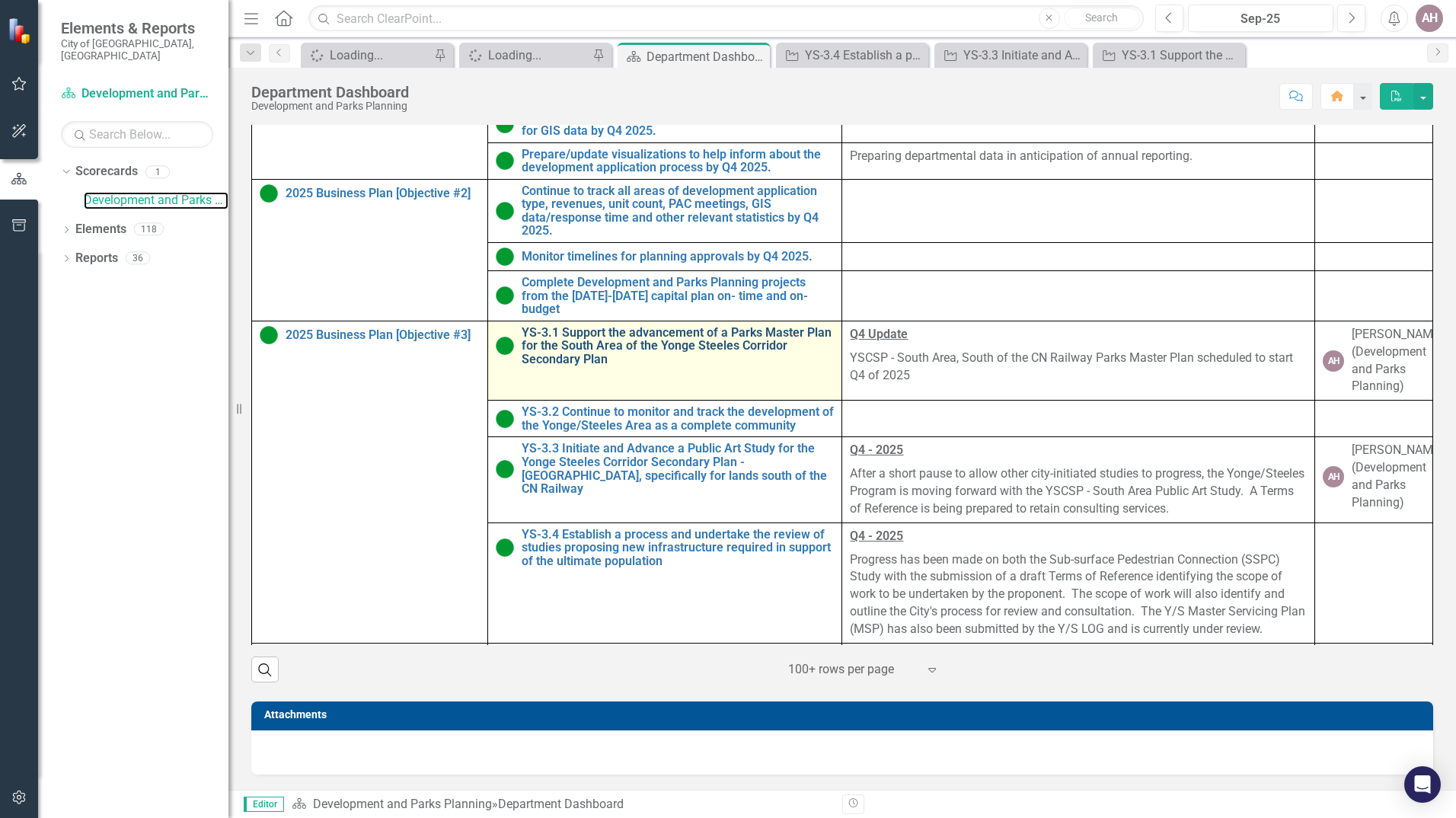
scroll to position [152, 0]
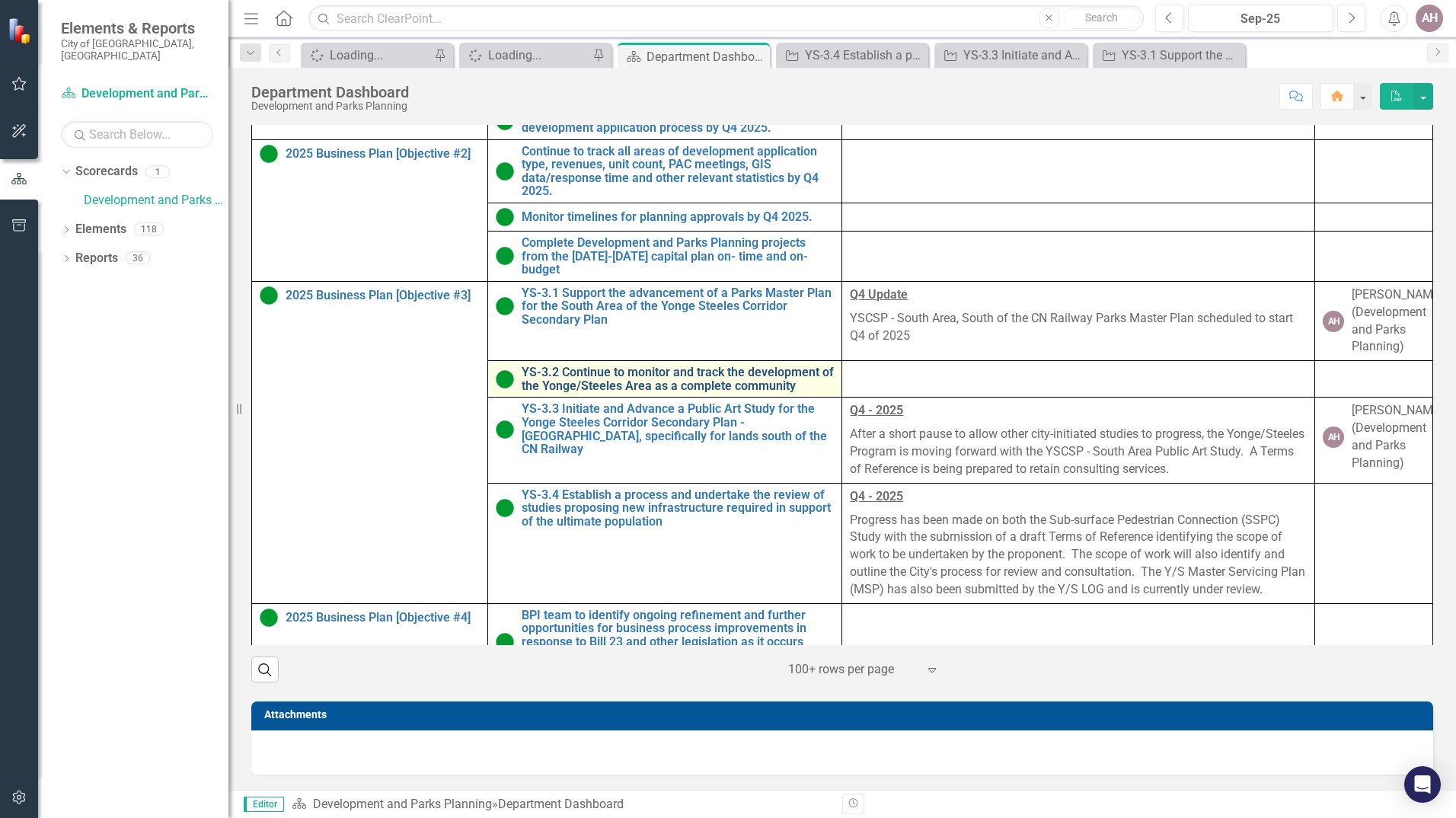
click at [549, 393] on link "YS-3.2 Continue to monitor and track the development of the Yonge/Steeles Area …" at bounding box center [678, 379] width 313 height 27
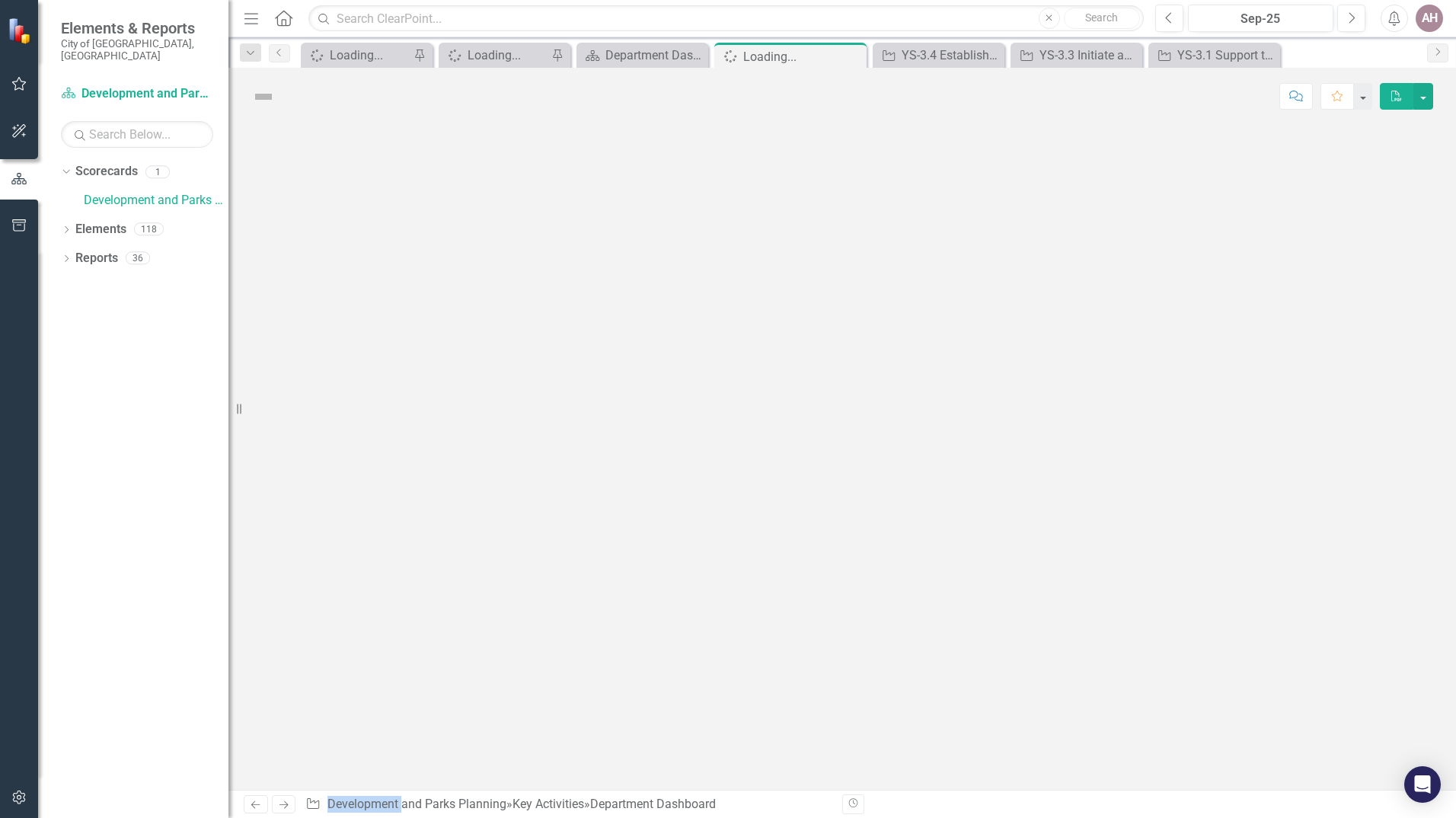
click at [549, 393] on div at bounding box center [842, 458] width 1228 height 665
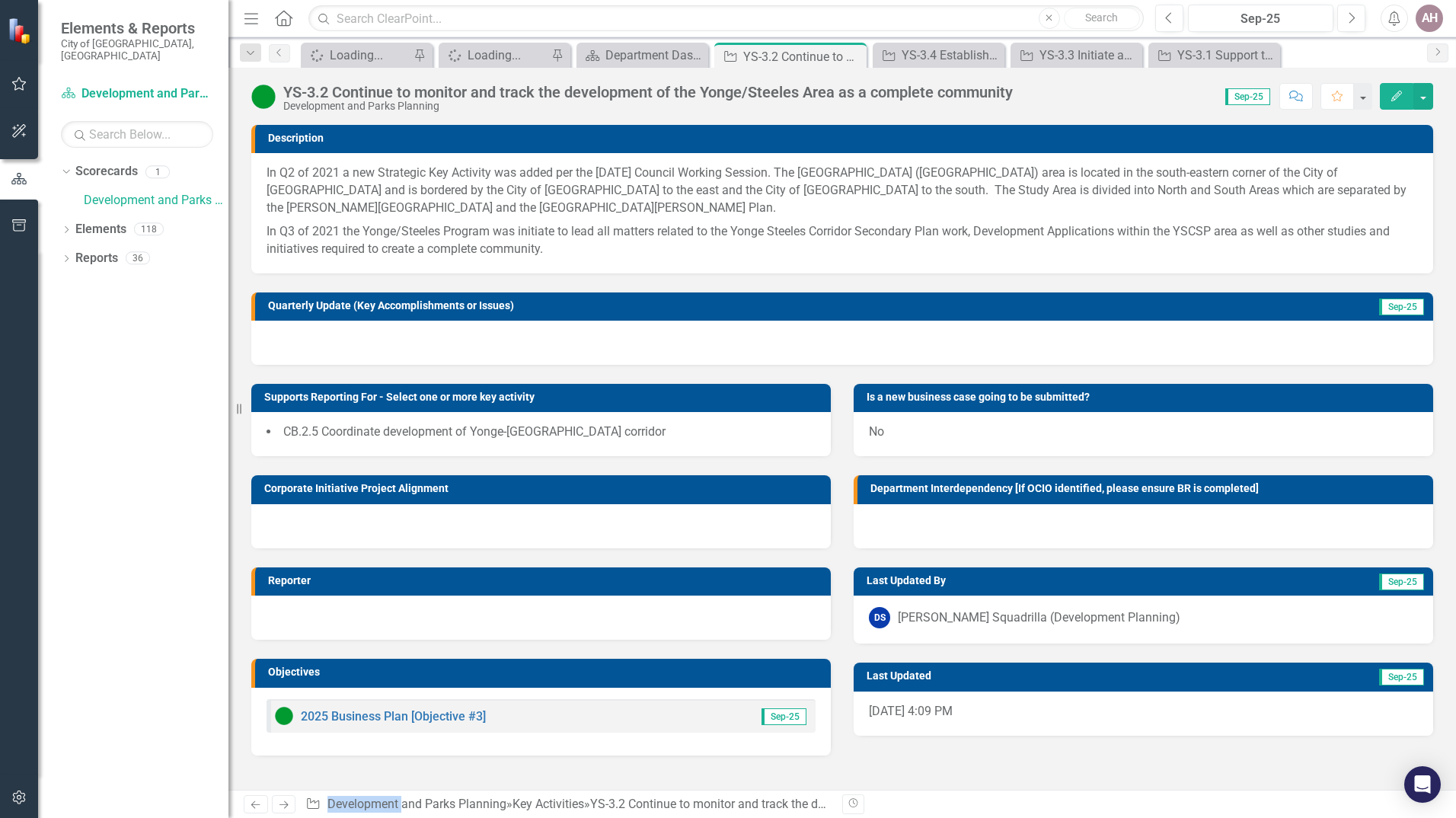
click at [400, 343] on div at bounding box center [841, 342] width 1182 height 44
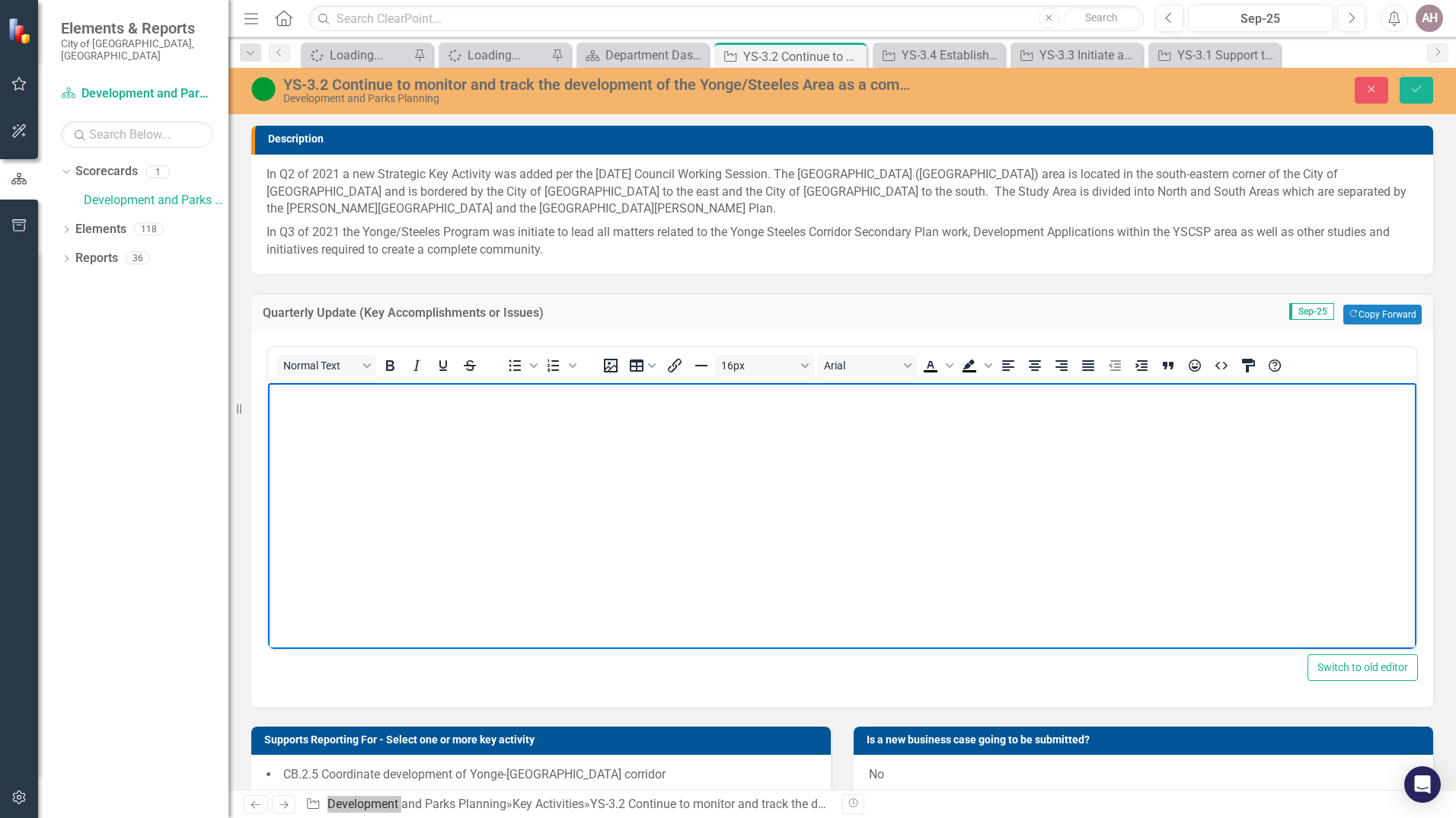
click at [280, 395] on p "Rich Text Area. Press ALT-0 for help." at bounding box center [842, 396] width 1141 height 18
drag, startPoint x: 326, startPoint y: 393, endPoint x: 610, endPoint y: 743, distance: 450.7
click at [268, 386] on html "Q4 - 2025" at bounding box center [842, 497] width 1149 height 228
click at [389, 366] on icon "Bold" at bounding box center [391, 366] width 9 height 10
click at [444, 372] on icon "Underline" at bounding box center [443, 365] width 18 height 18
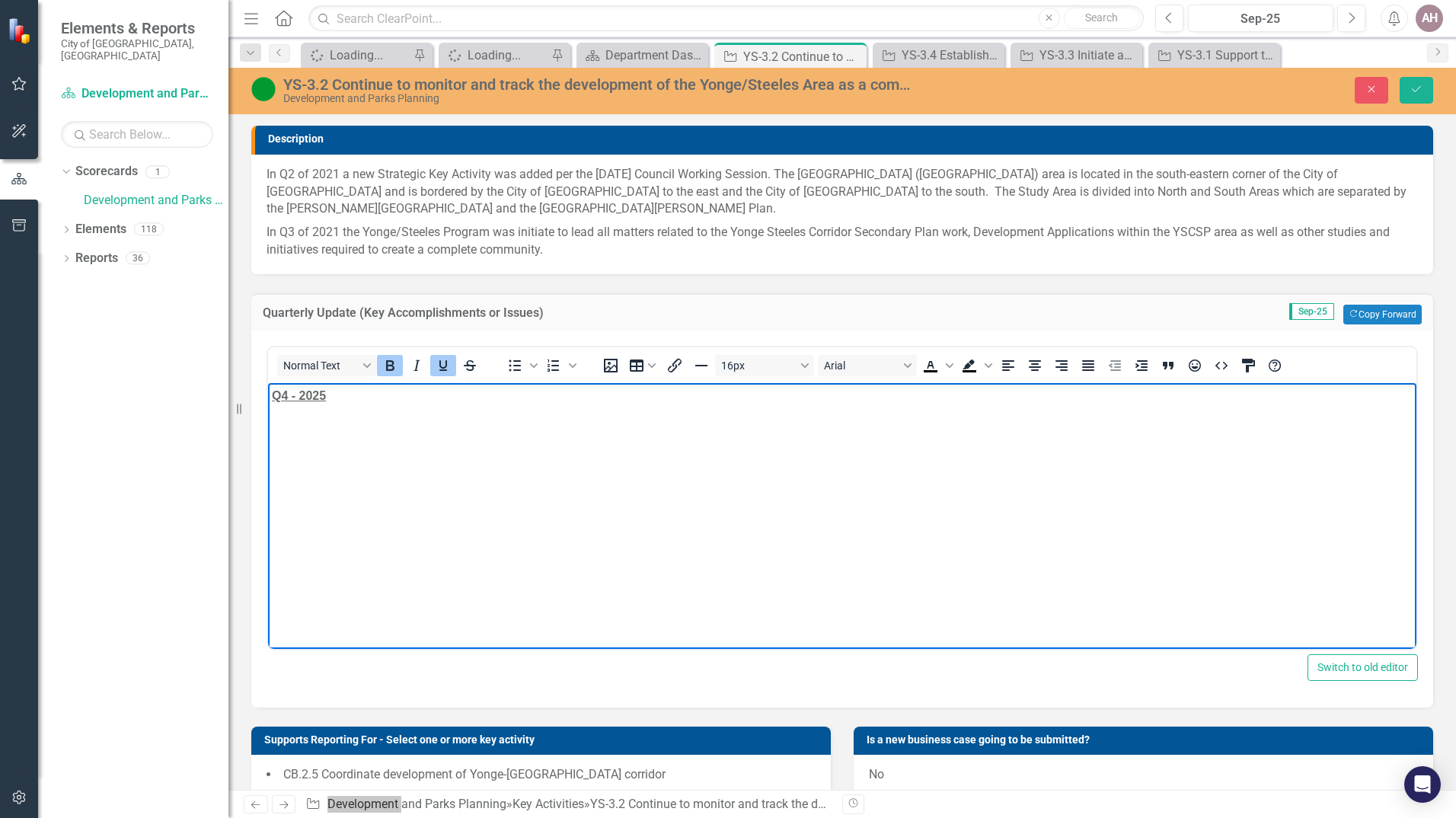
click at [275, 425] on body "Q4 - 2025" at bounding box center [842, 497] width 1149 height 228
click at [336, 396] on p "Q4 - 2025" at bounding box center [842, 396] width 1141 height 18
drag, startPoint x: 325, startPoint y: 426, endPoint x: 524, endPoint y: 800, distance: 423.6
click at [268, 416] on html "Q4 - 2025 Ongoing" at bounding box center [842, 497] width 1149 height 228
click at [391, 366] on icon "Bold" at bounding box center [391, 366] width 9 height 10
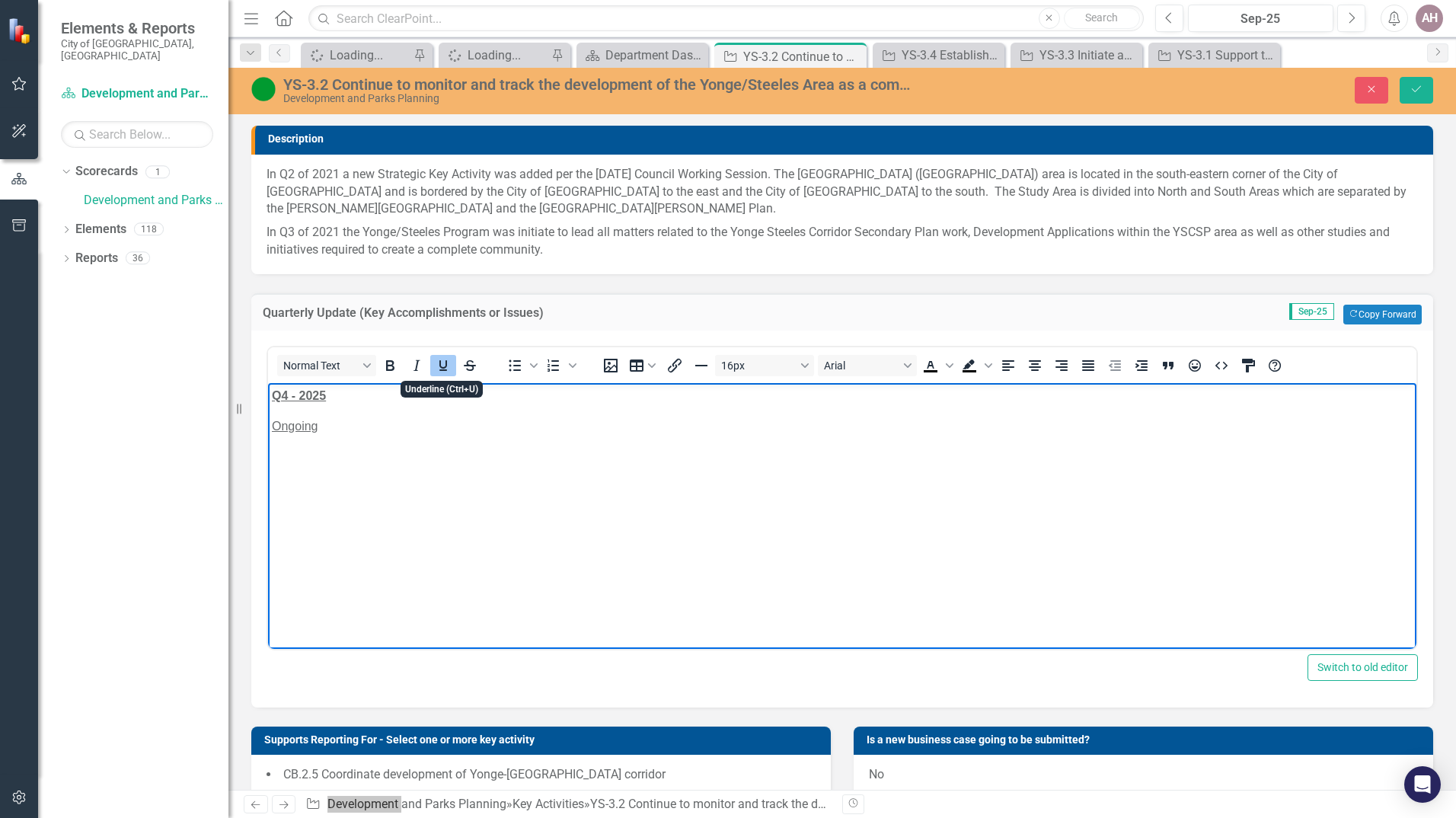
click at [442, 363] on icon "Underline" at bounding box center [443, 365] width 18 height 18
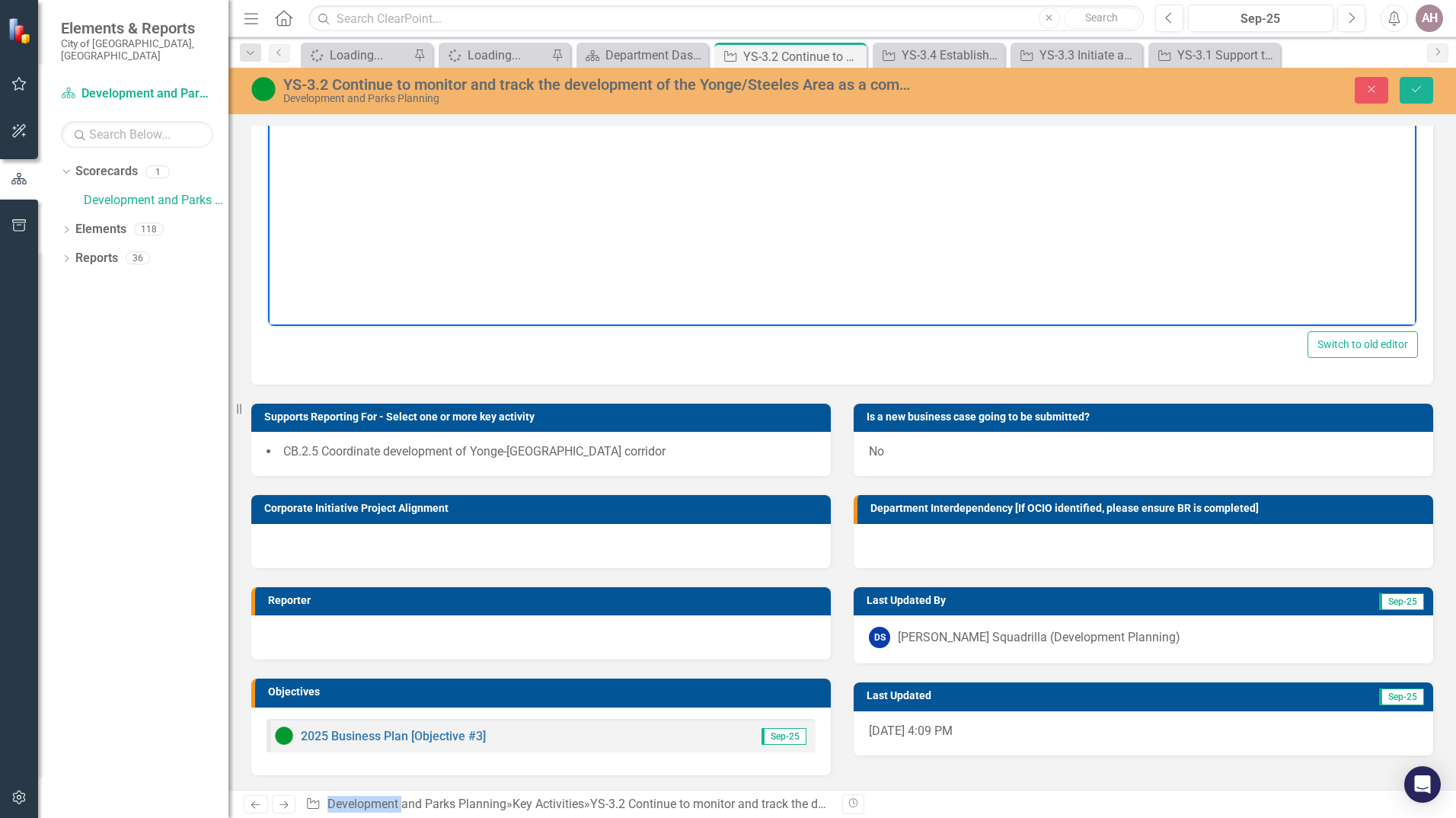
click at [1008, 642] on div "[PERSON_NAME] Squadrilla (Development Planning)" at bounding box center [1038, 637] width 282 height 17
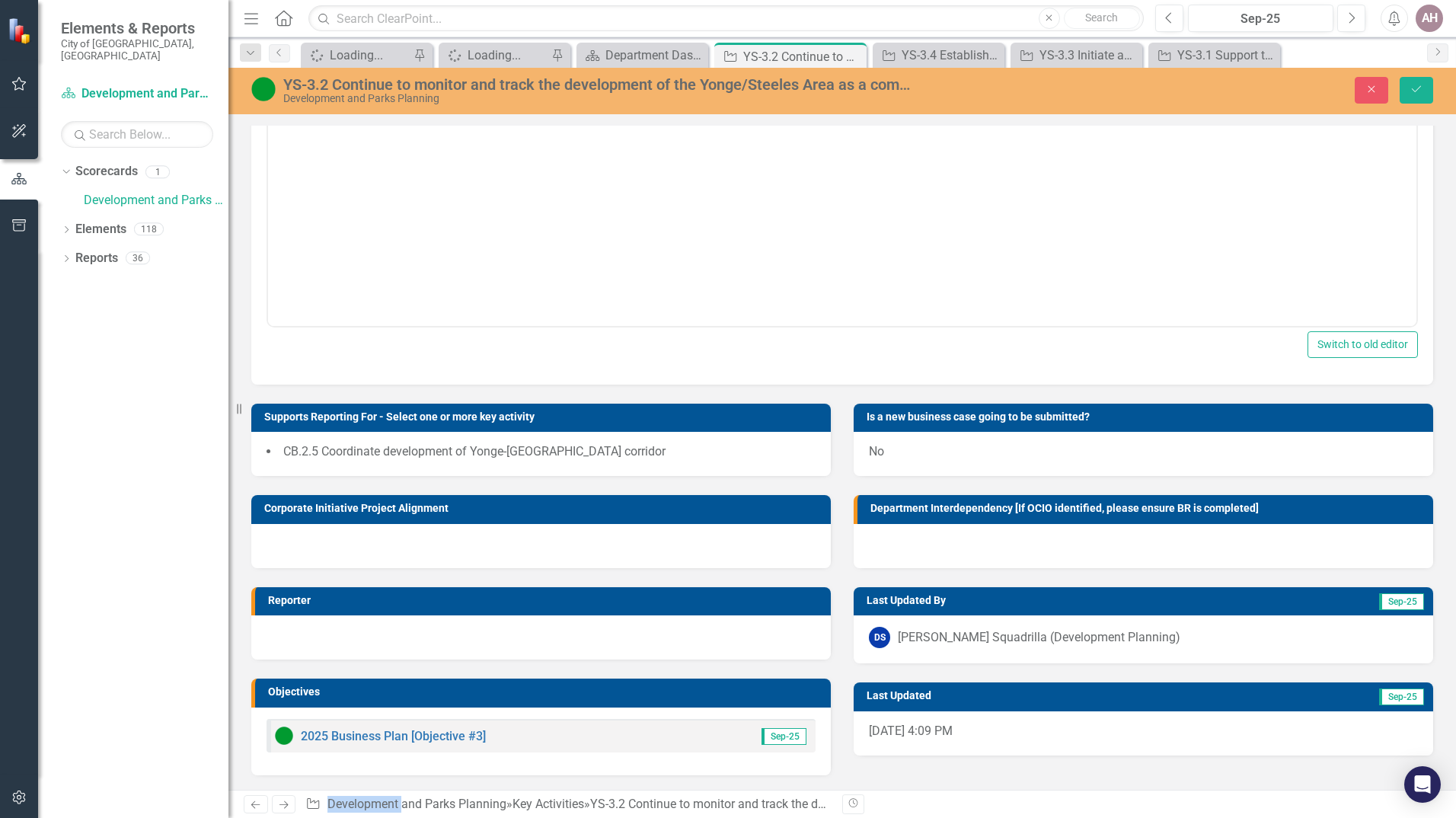
click at [1008, 642] on div "[PERSON_NAME] Squadrilla (Development Planning)" at bounding box center [1038, 637] width 282 height 17
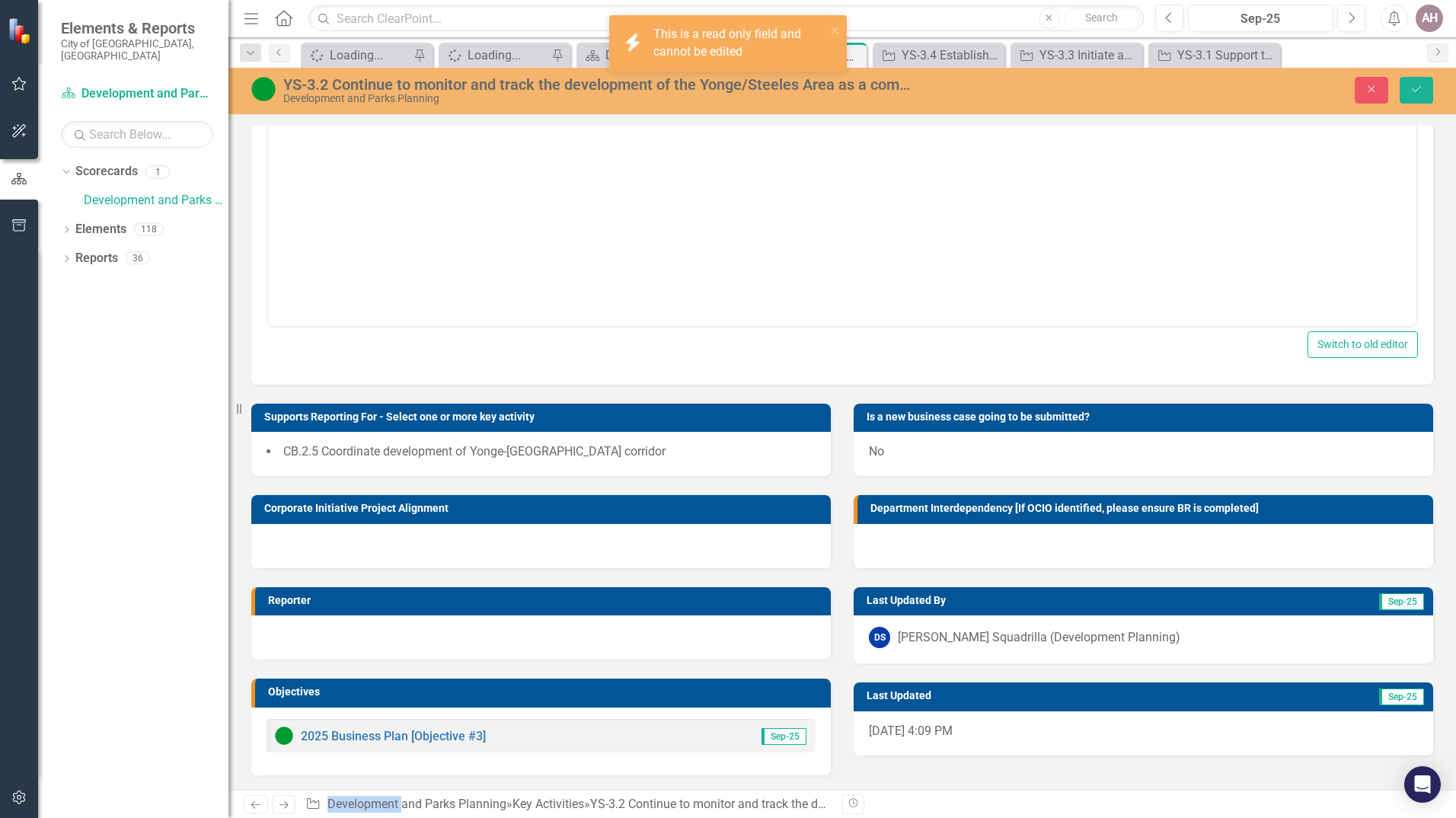
drag, startPoint x: 1008, startPoint y: 642, endPoint x: 1142, endPoint y: 598, distance: 141.0
click at [1142, 598] on h3 "Last Updated By" at bounding box center [1043, 600] width 352 height 11
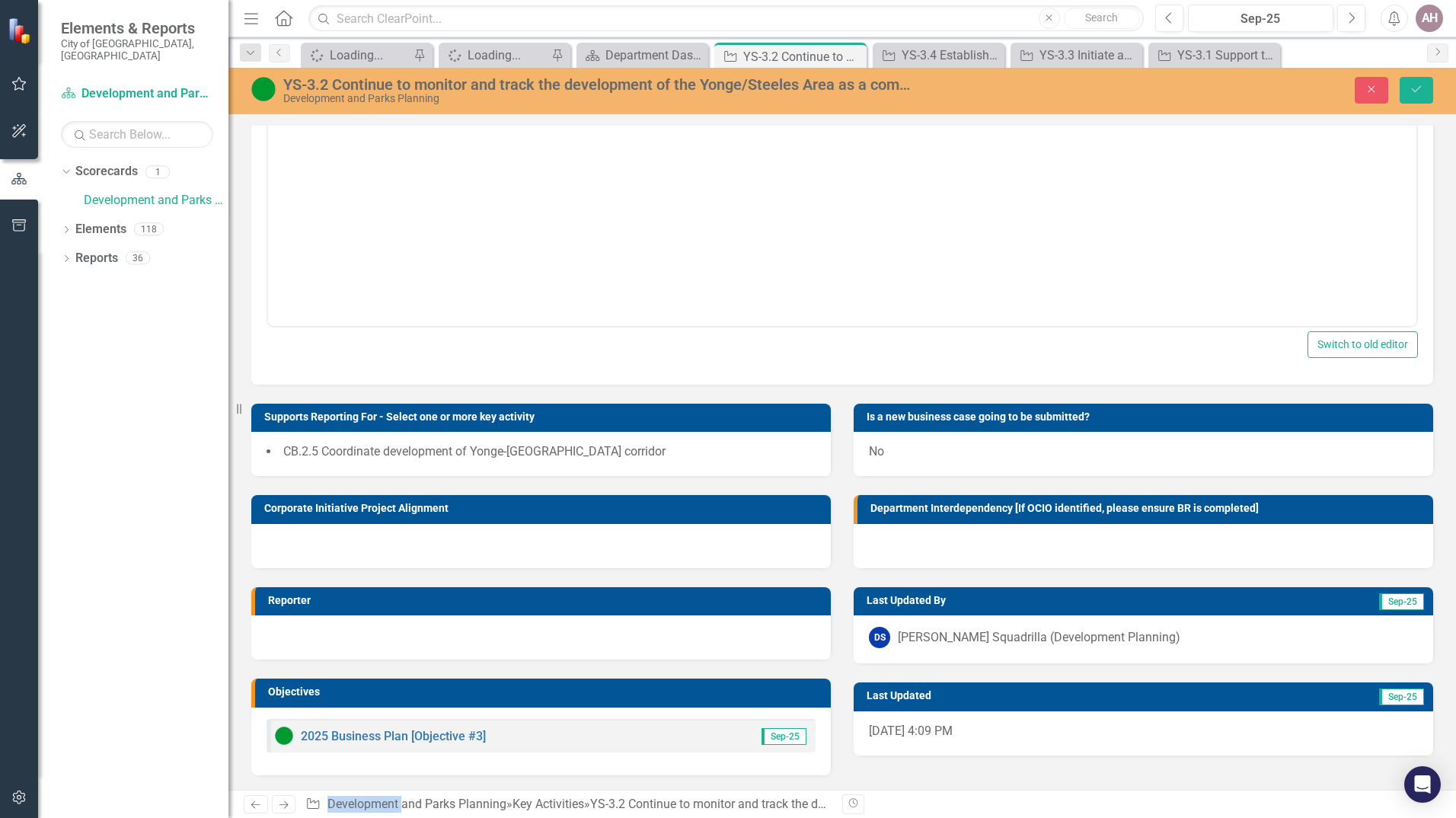
click at [564, 654] on div at bounding box center [540, 637] width 579 height 44
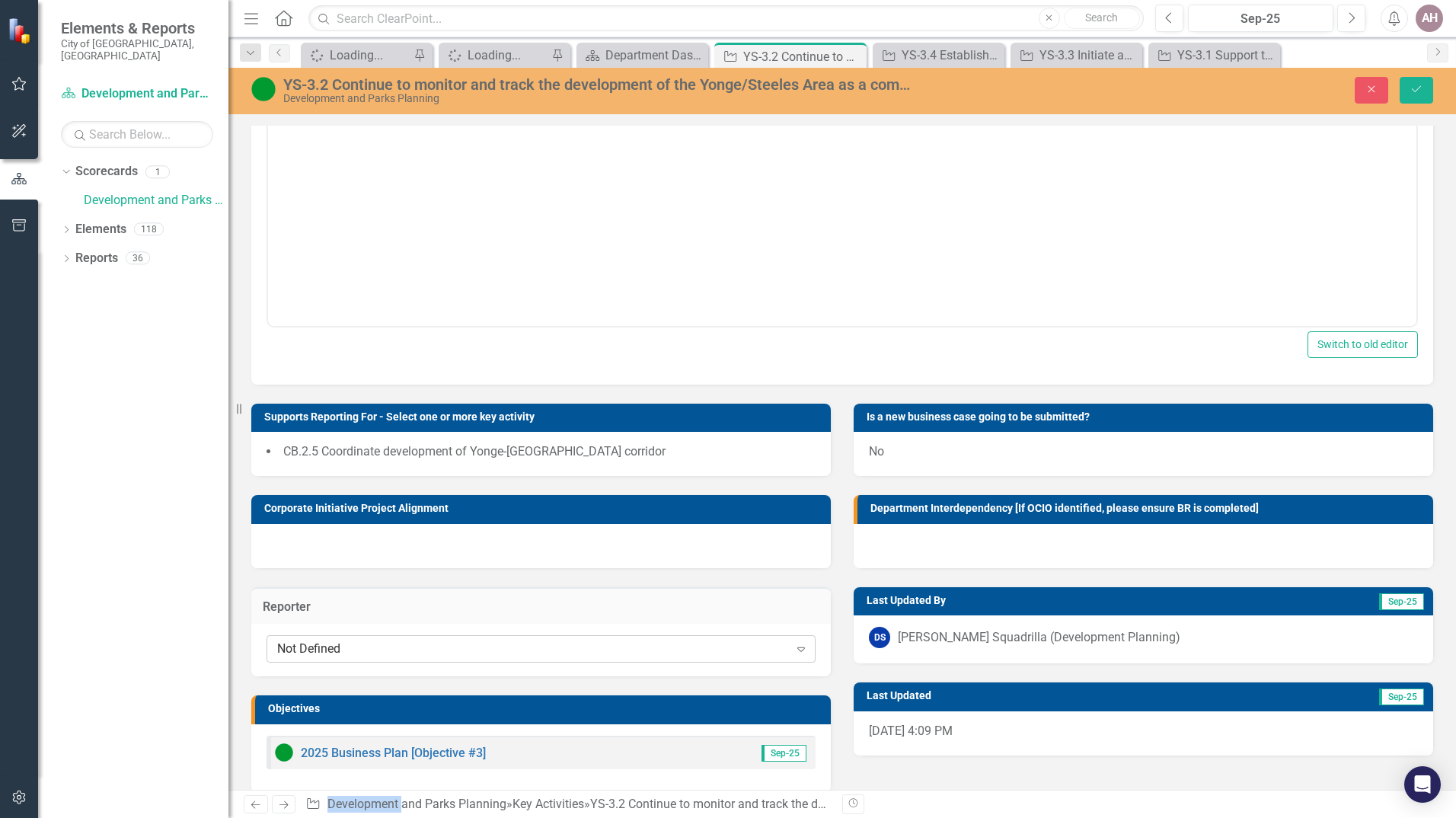
click at [794, 647] on icon "Expand" at bounding box center [801, 649] width 16 height 12
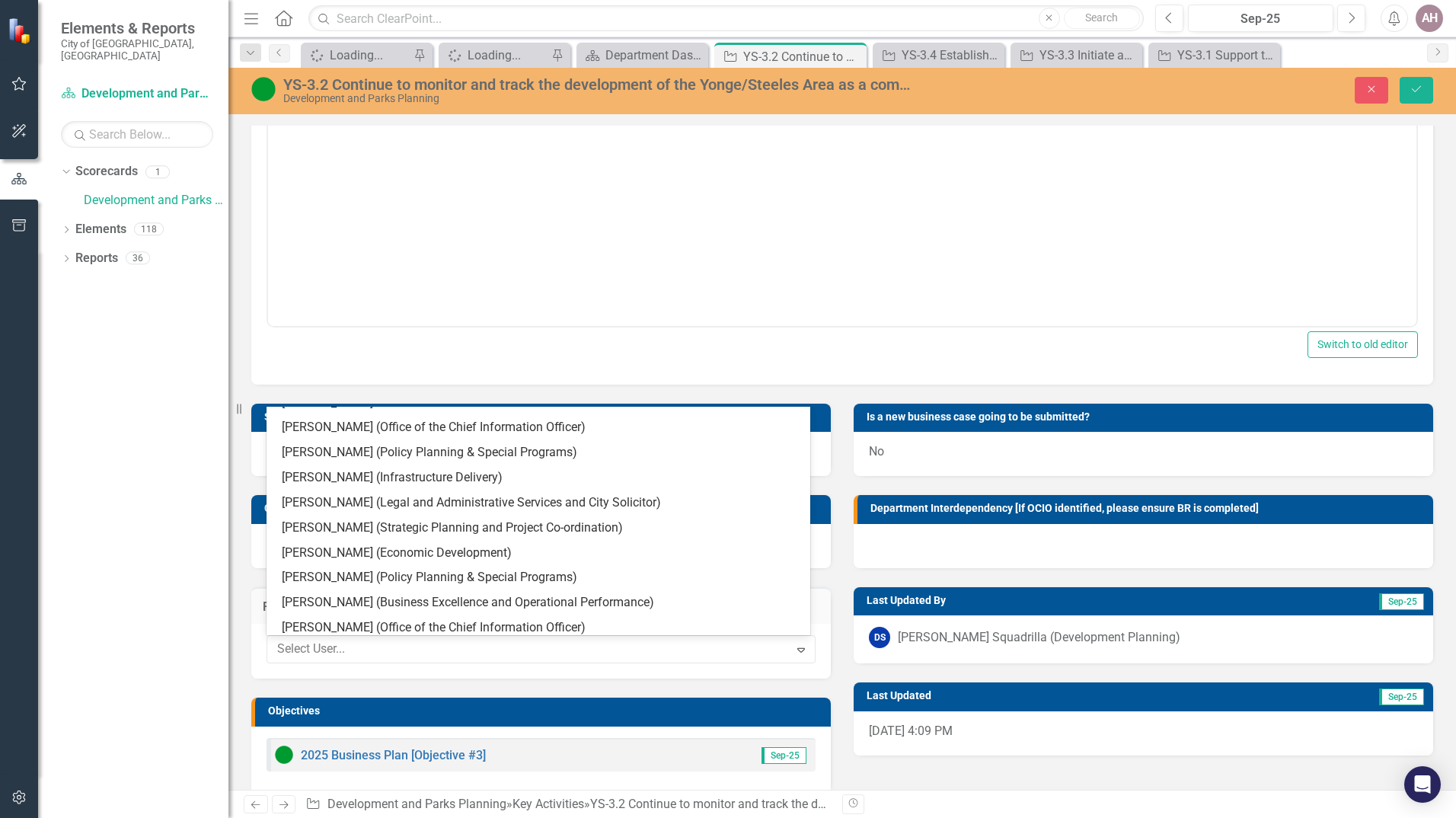
scroll to position [3503, 0]
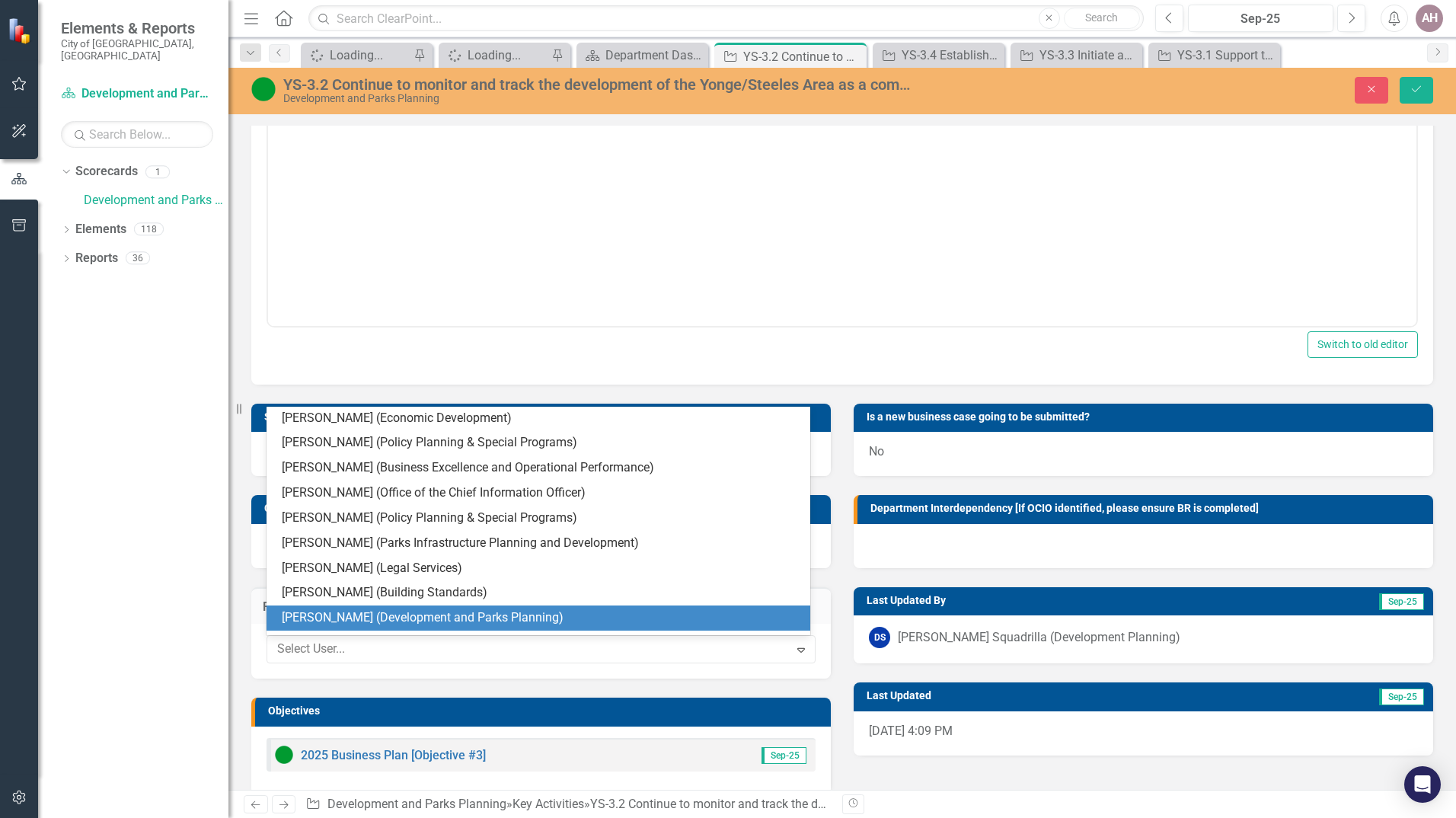
click at [484, 610] on div "[PERSON_NAME] (Development and Parks Planning)" at bounding box center [542, 618] width 519 height 17
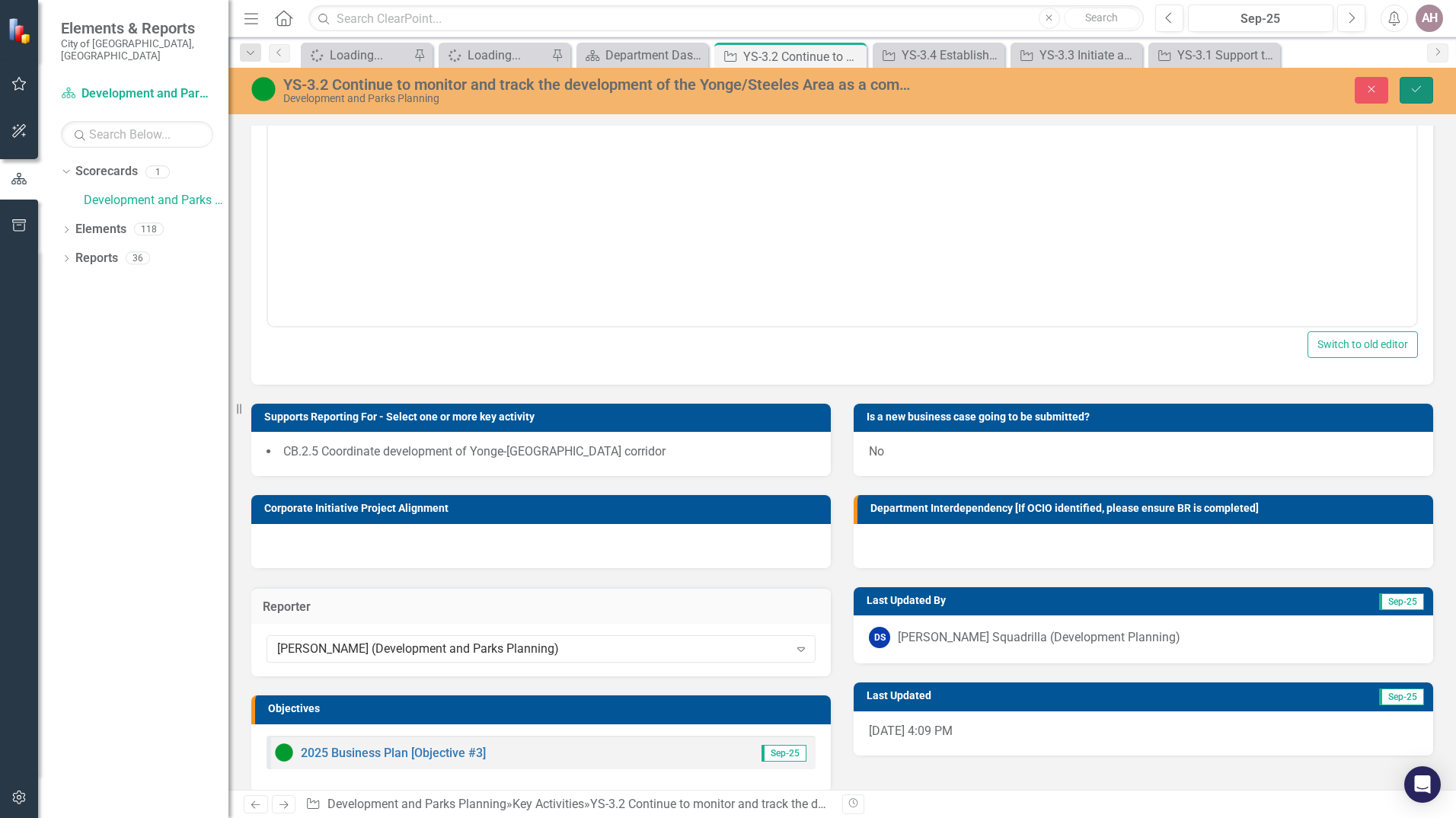
click at [1423, 84] on button "Save" at bounding box center [1416, 90] width 34 height 27
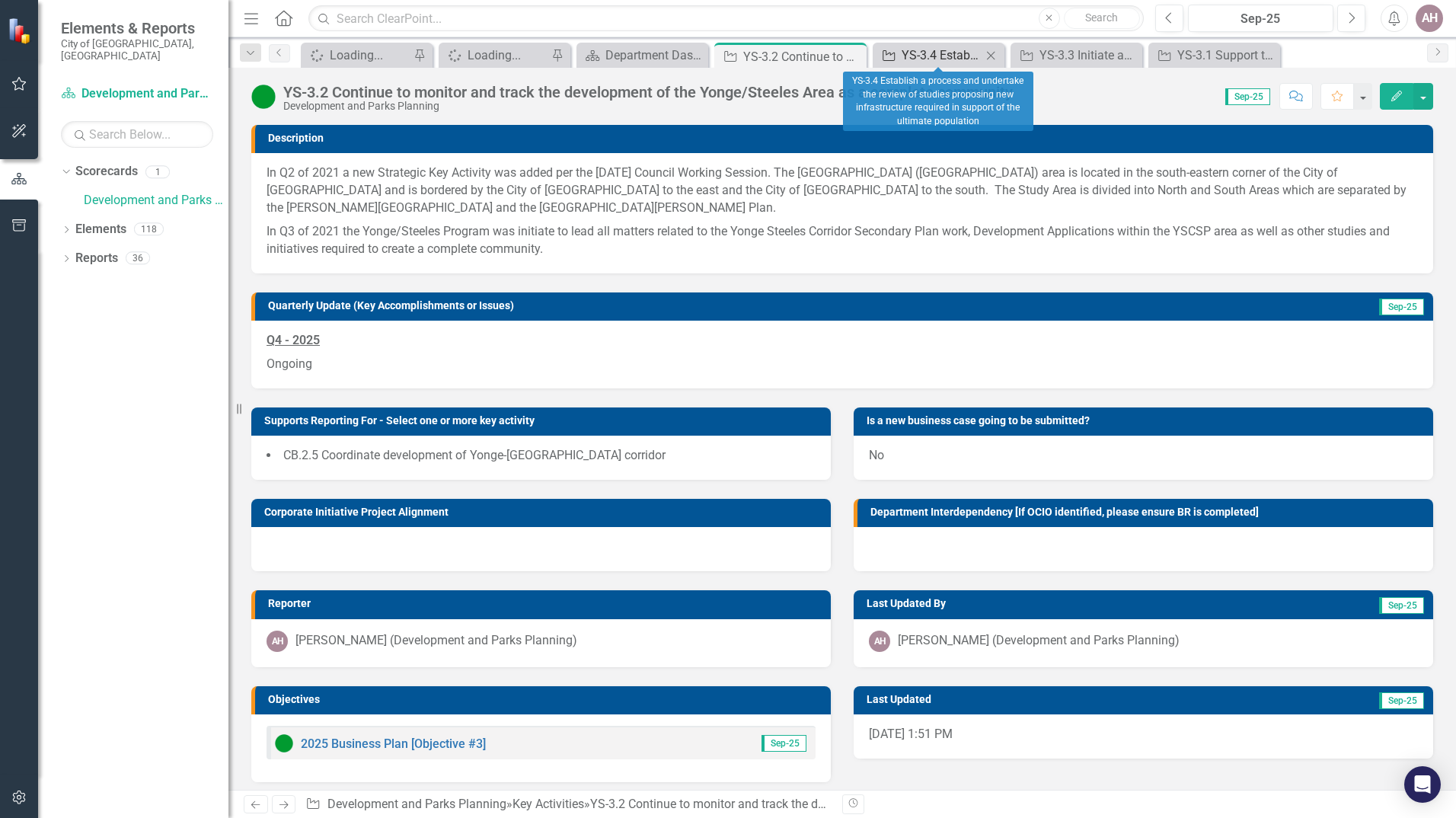
click at [908, 53] on div "YS-3.4 Establish a process and undertake the review of studies proposing new in…" at bounding box center [941, 56] width 80 height 19
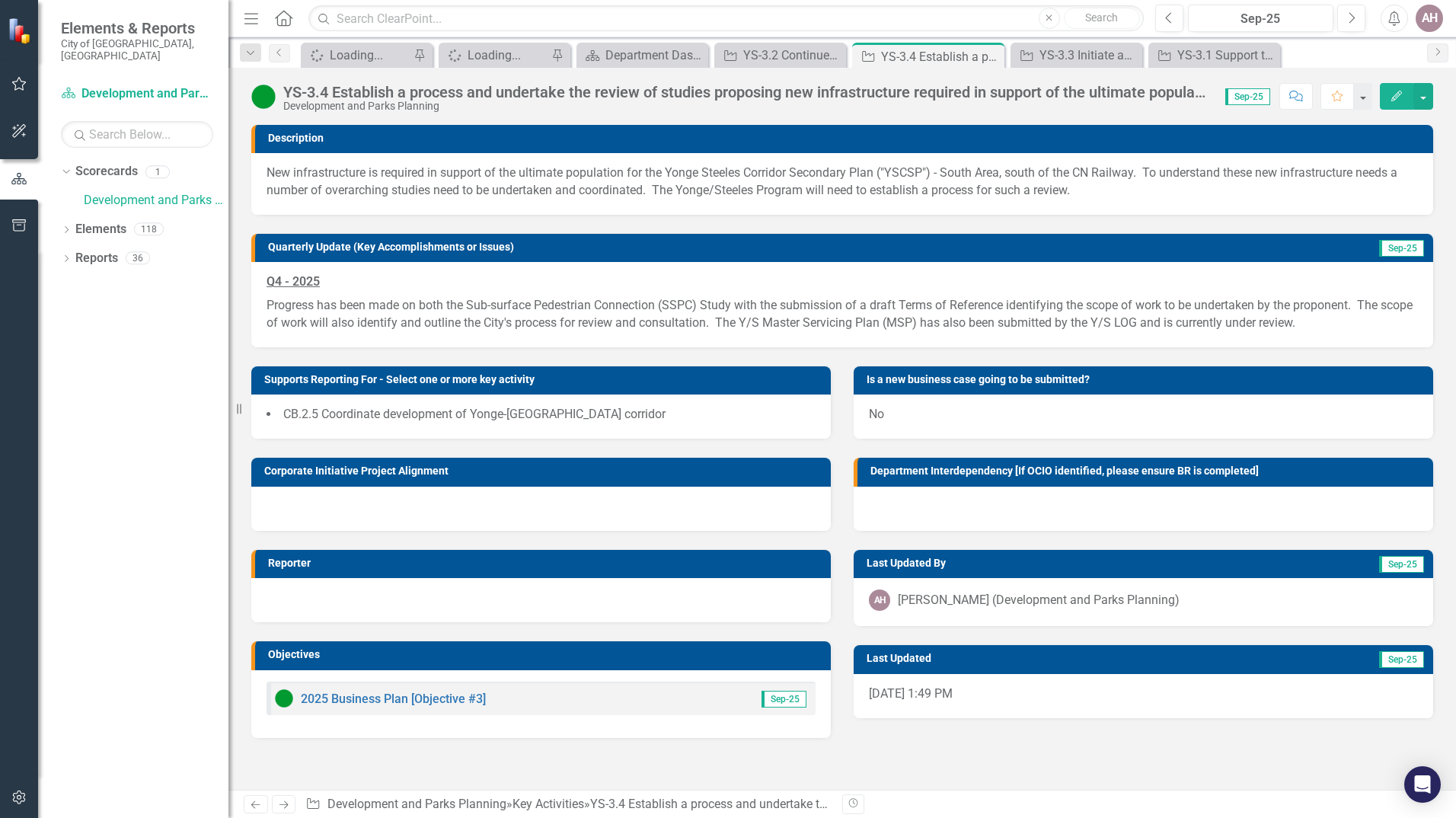
click at [665, 599] on div at bounding box center [540, 600] width 579 height 44
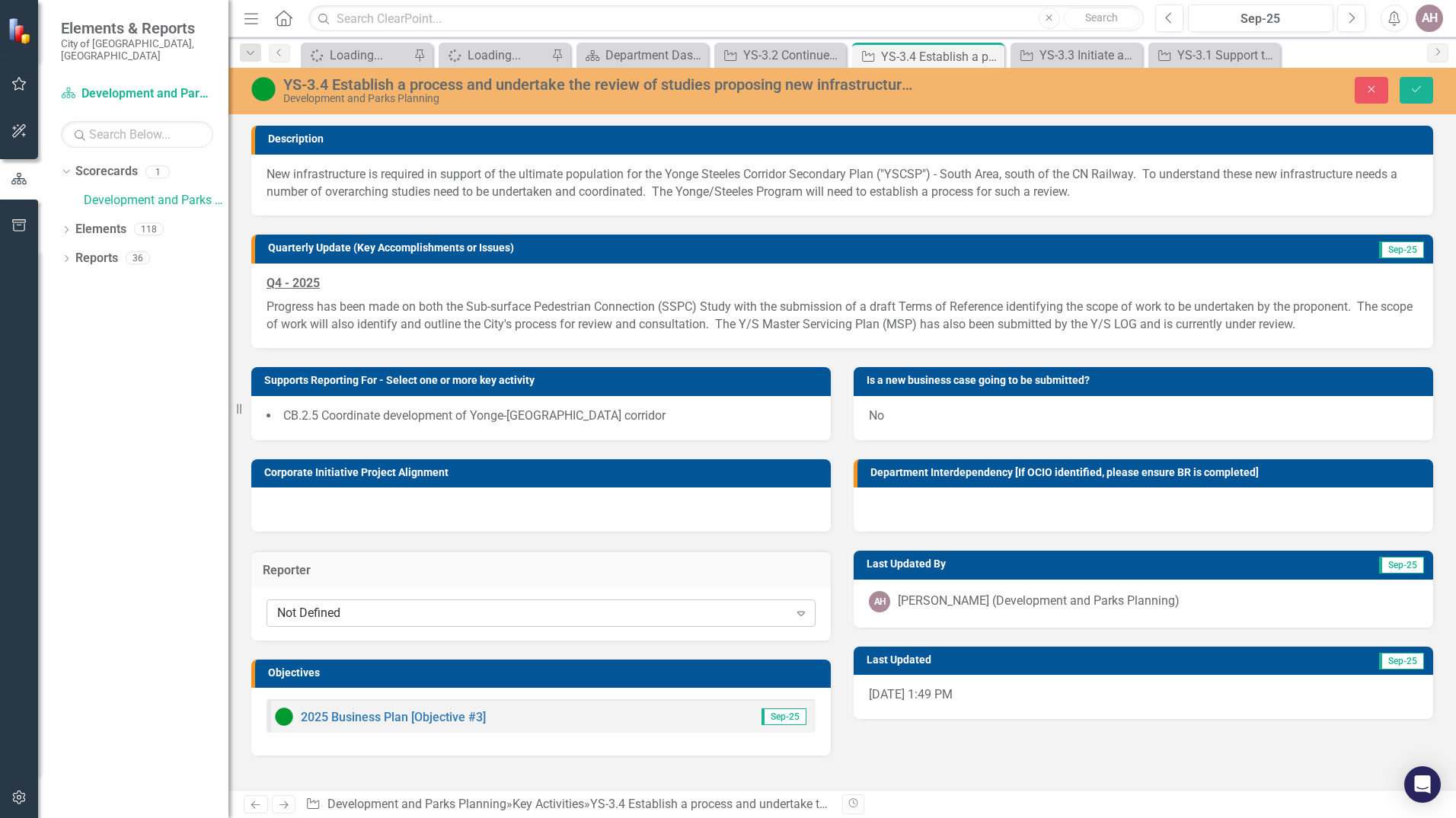
click at [685, 614] on div "Not Defined" at bounding box center [532, 612] width 511 height 17
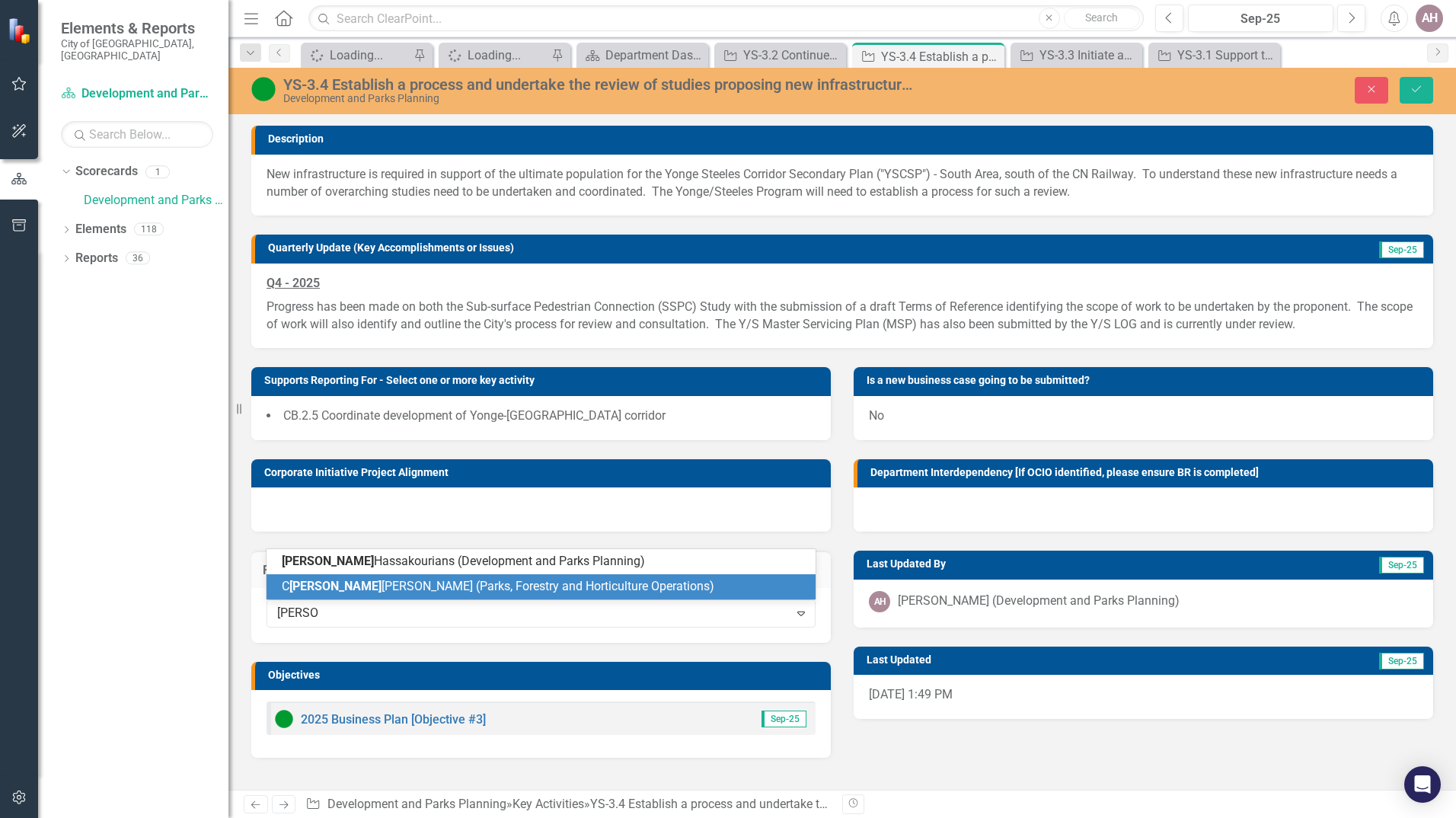
type input "[PERSON_NAME]"
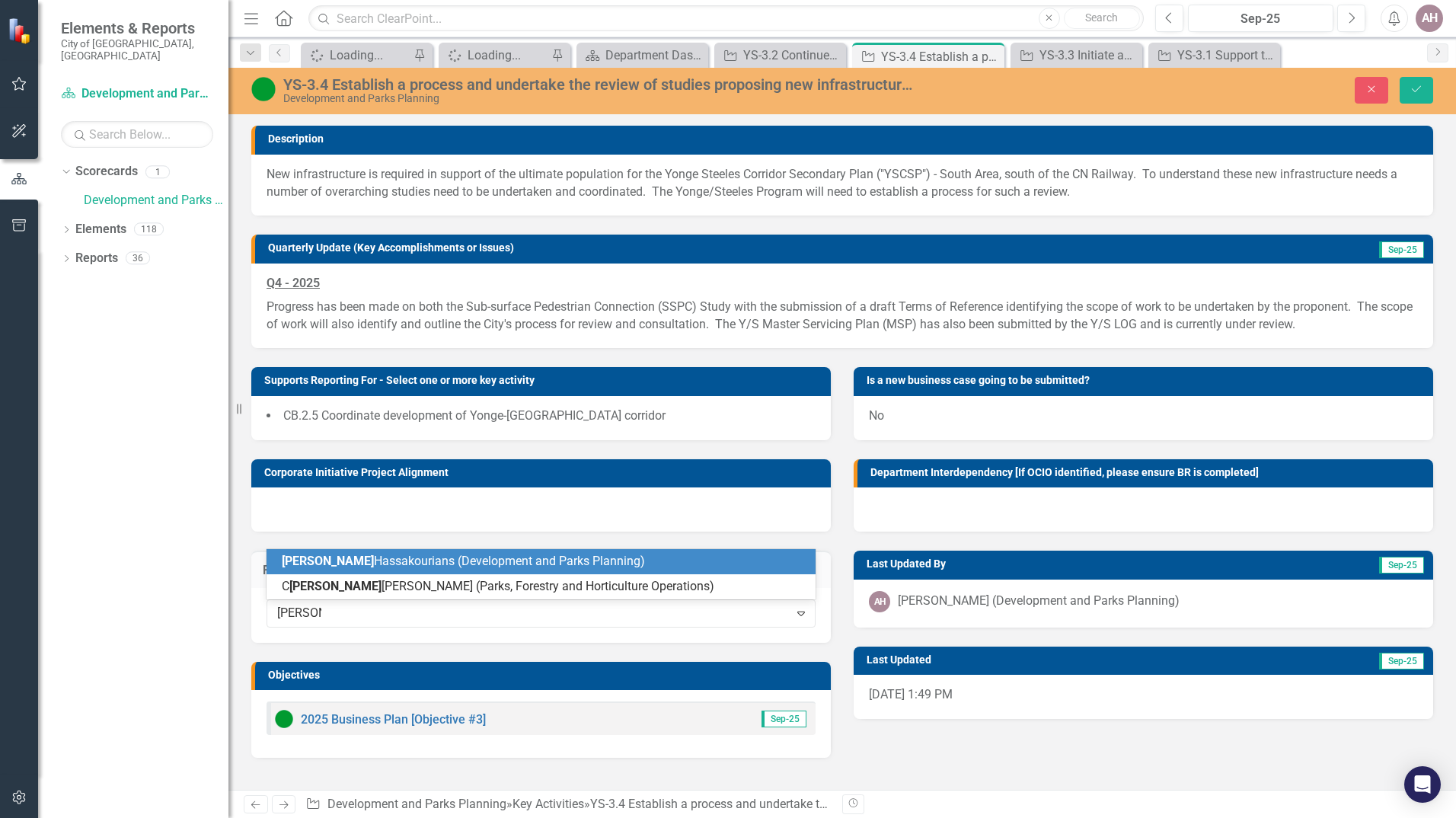
click at [554, 561] on span "[PERSON_NAME] (Development and Parks Planning)" at bounding box center [464, 561] width 363 height 15
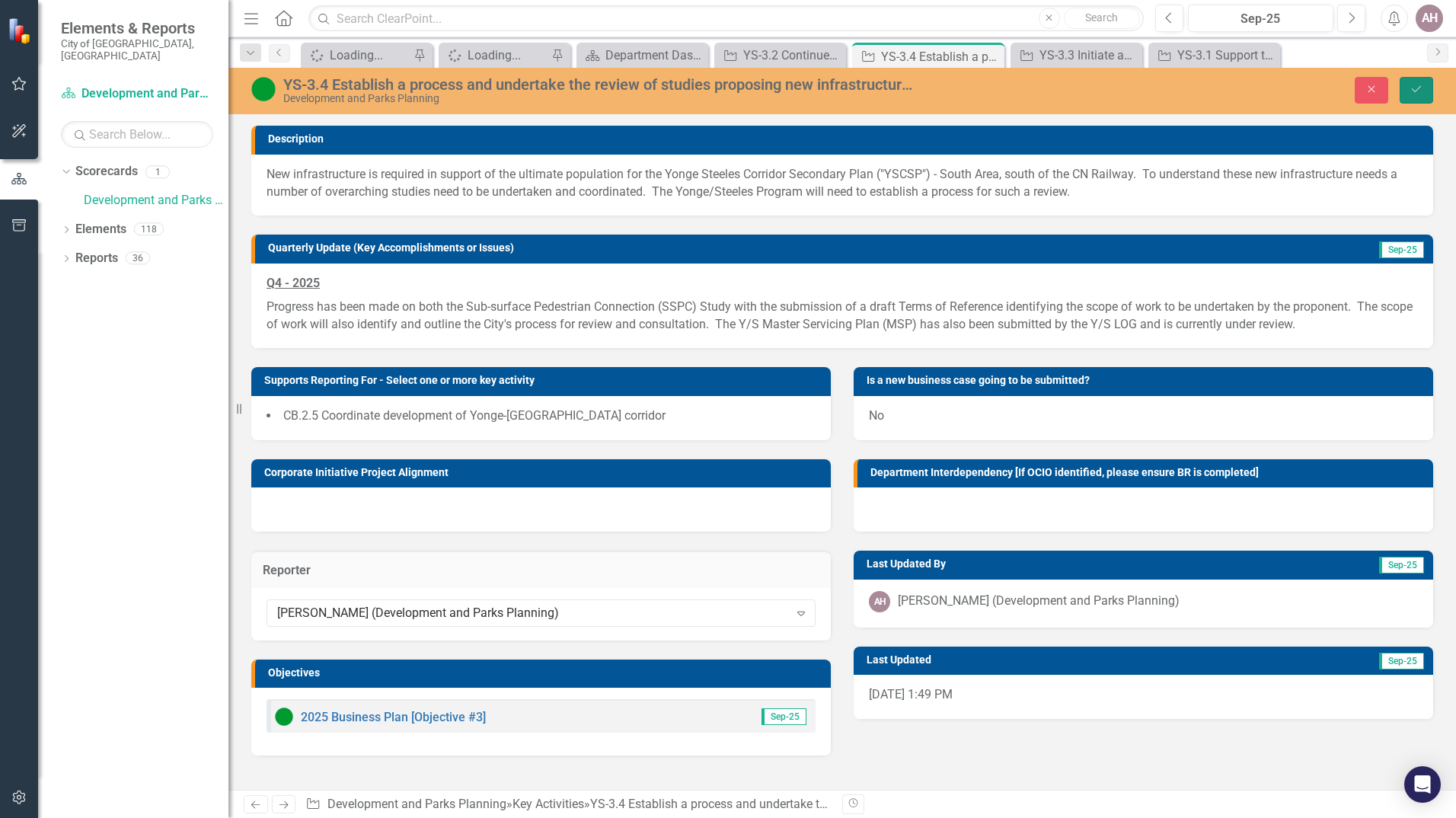
click at [1413, 92] on icon "Save" at bounding box center [1416, 89] width 14 height 10
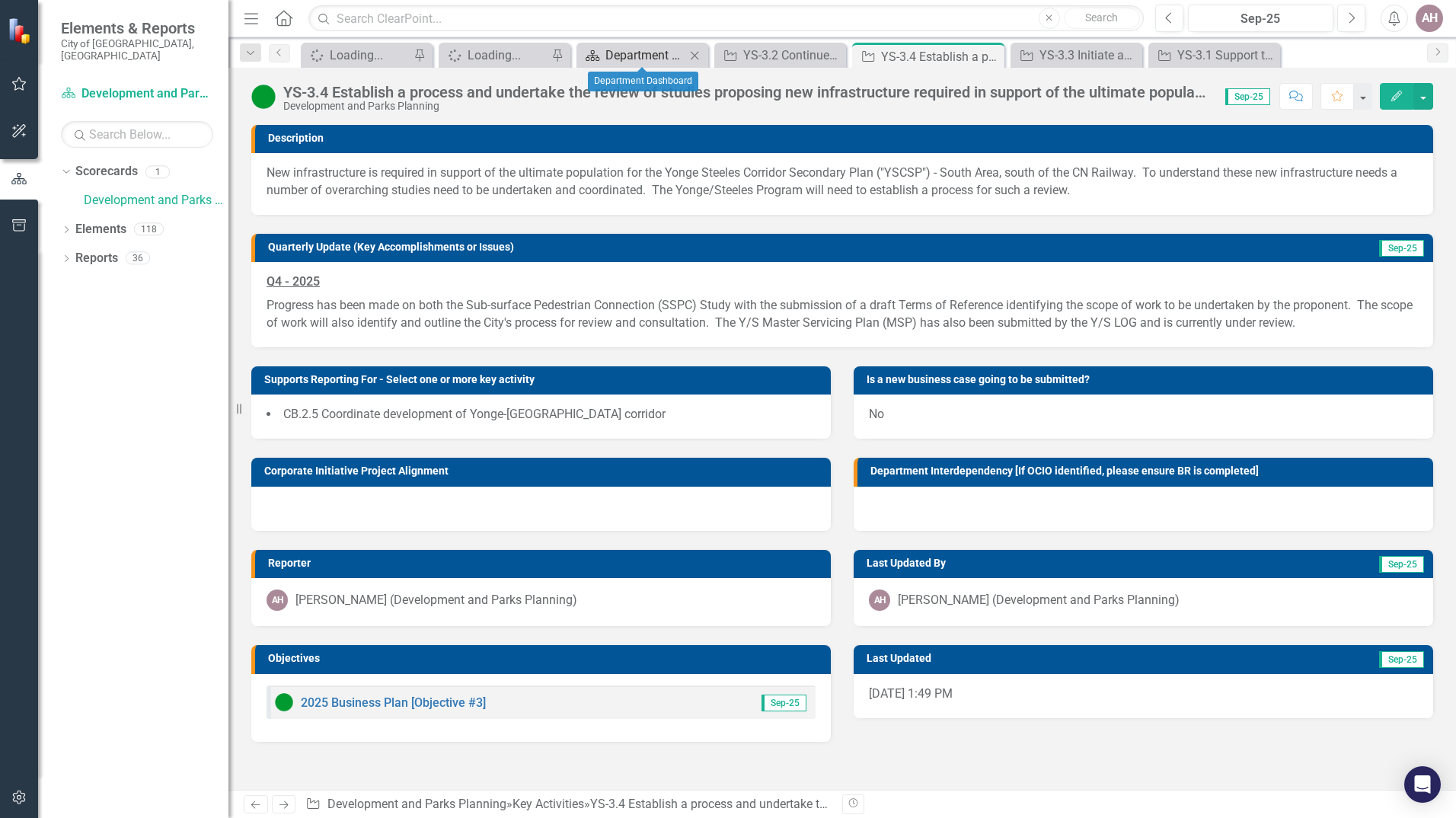
click at [616, 56] on div "Department Dashboard" at bounding box center [645, 56] width 80 height 19
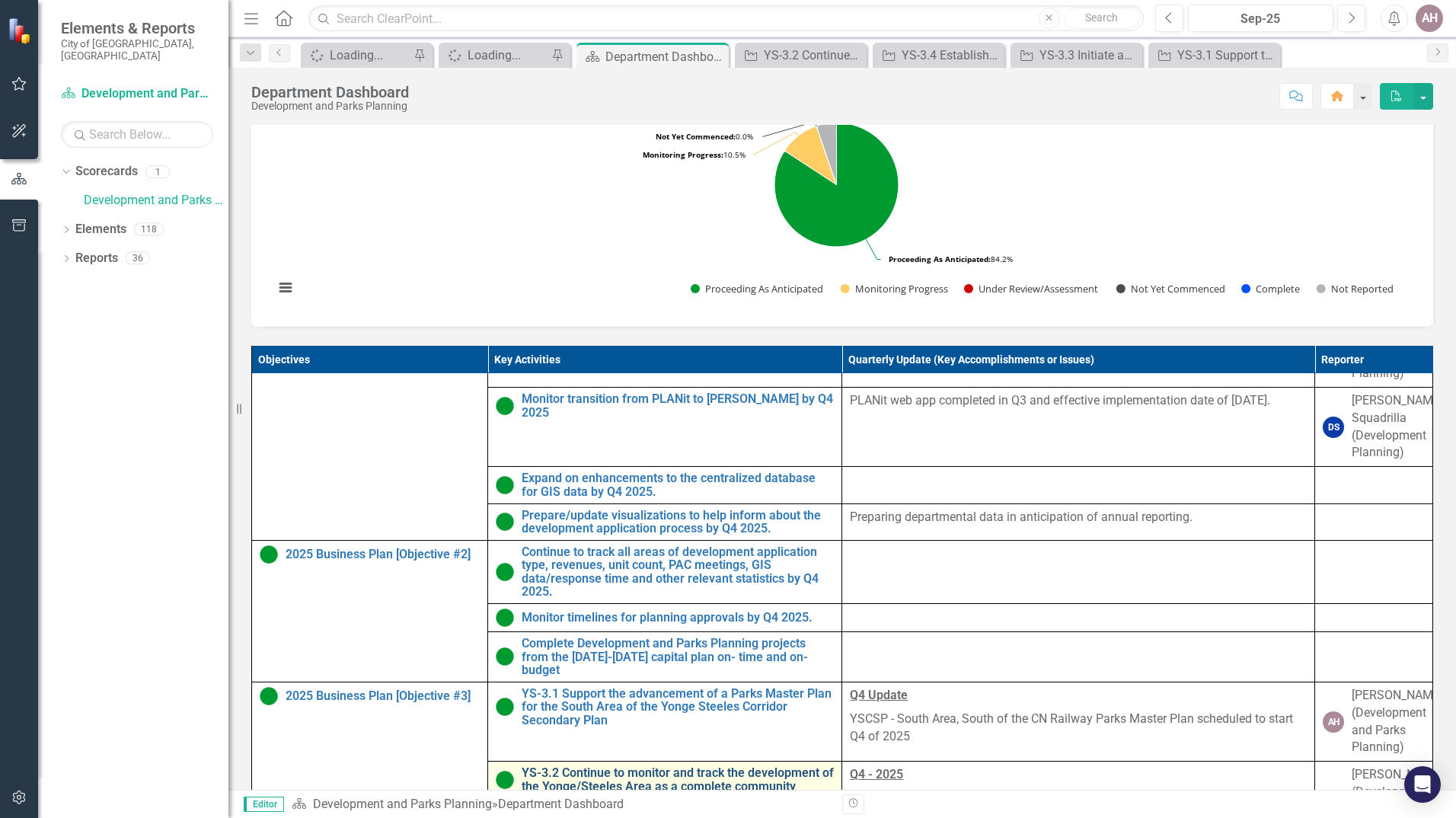
scroll to position [305, 0]
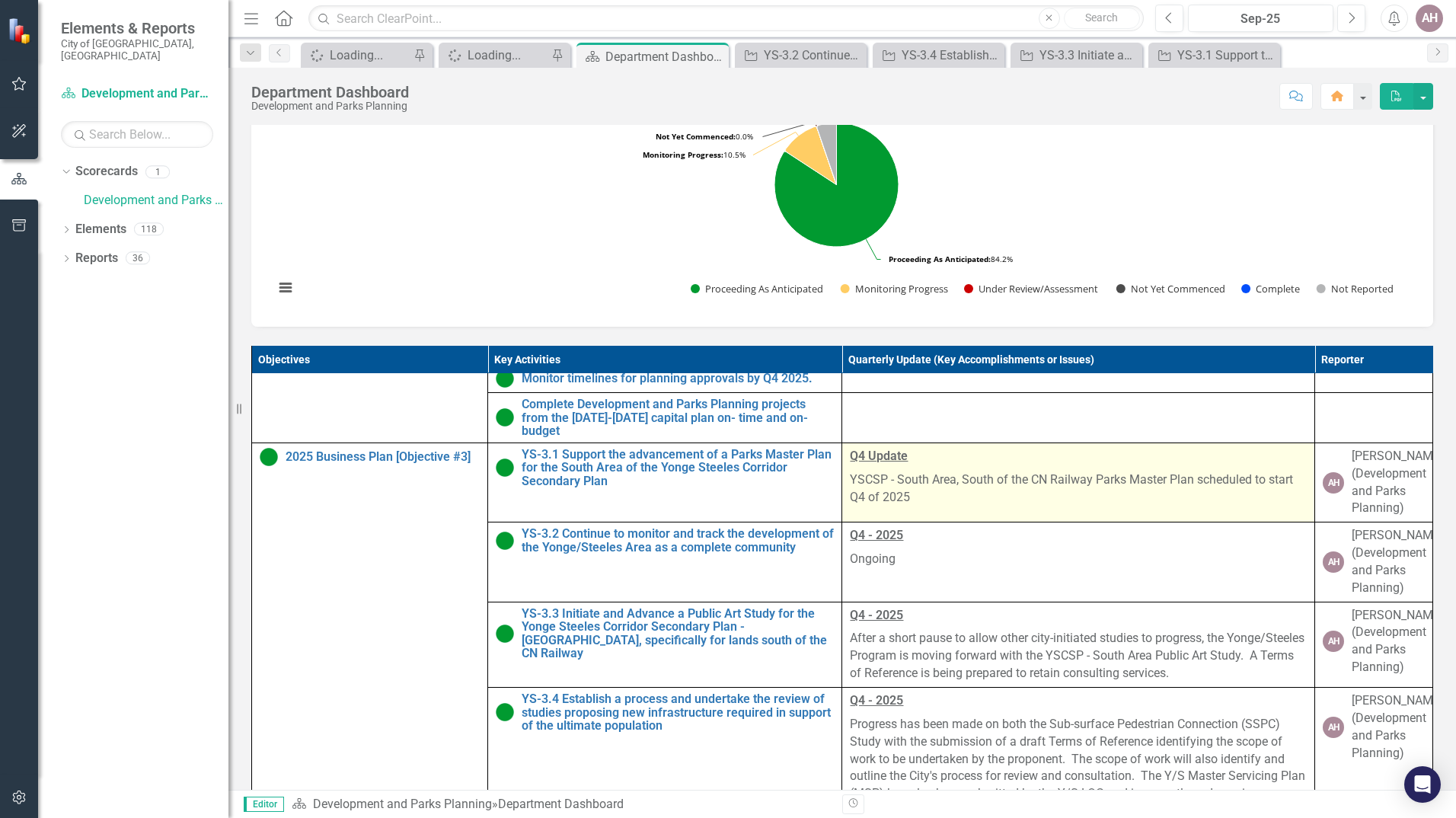
click at [879, 497] on p "YSCSP - South Area, South of the CN Railway Parks Master Plan scheduled to star…" at bounding box center [1078, 487] width 457 height 38
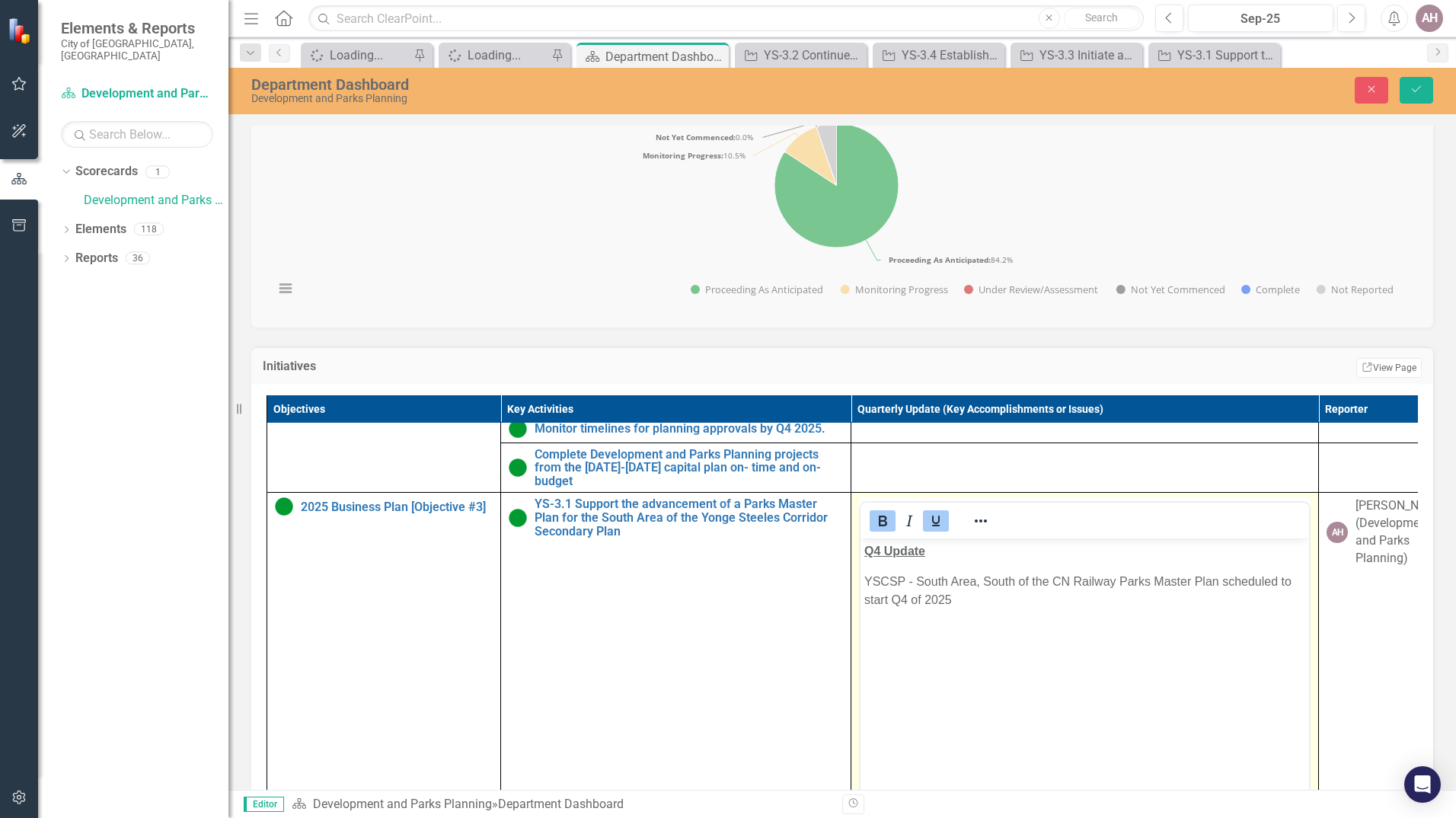
scroll to position [0, 0]
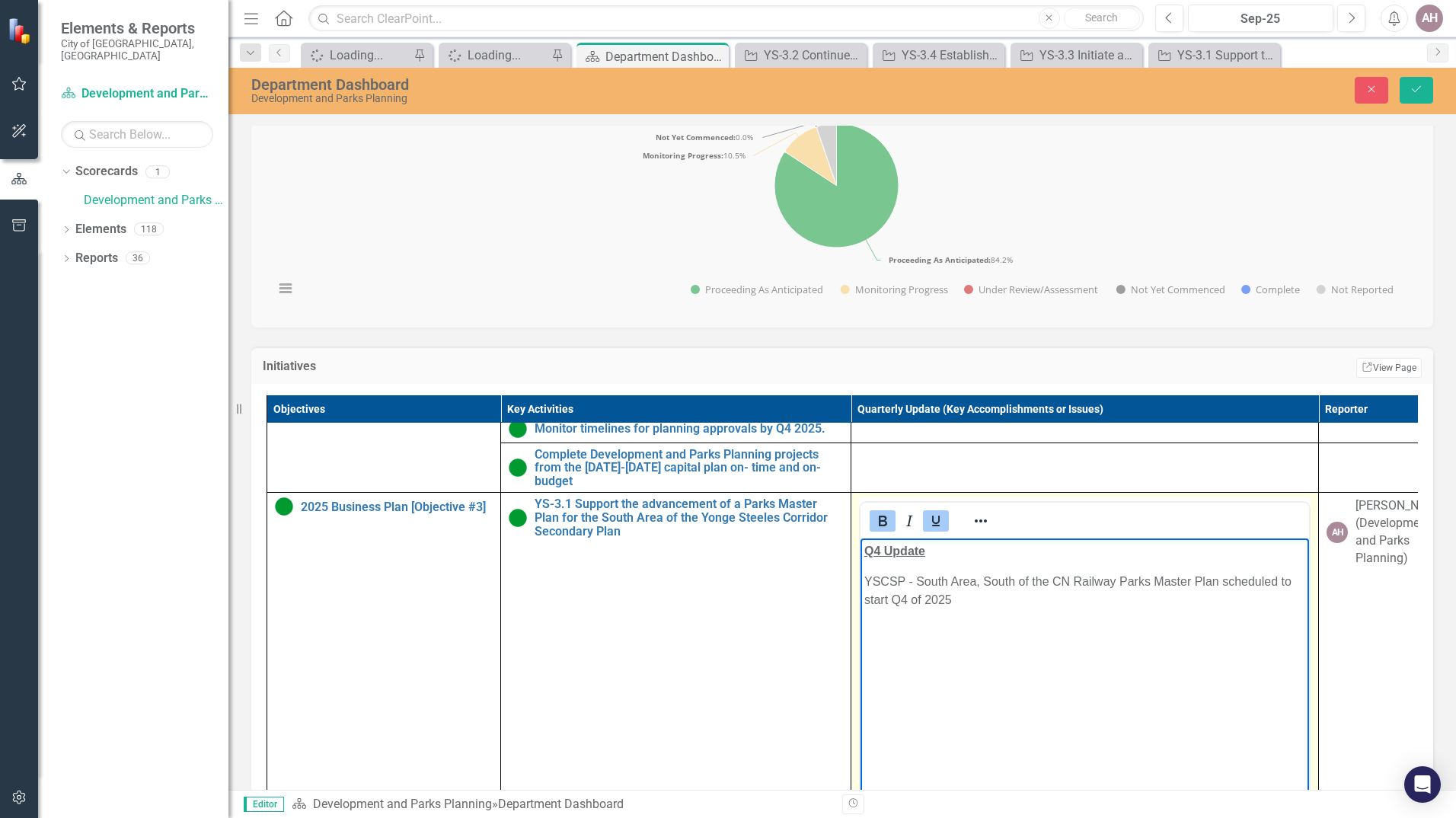
click at [882, 551] on strong "Q4 Update" at bounding box center [894, 551] width 61 height 13
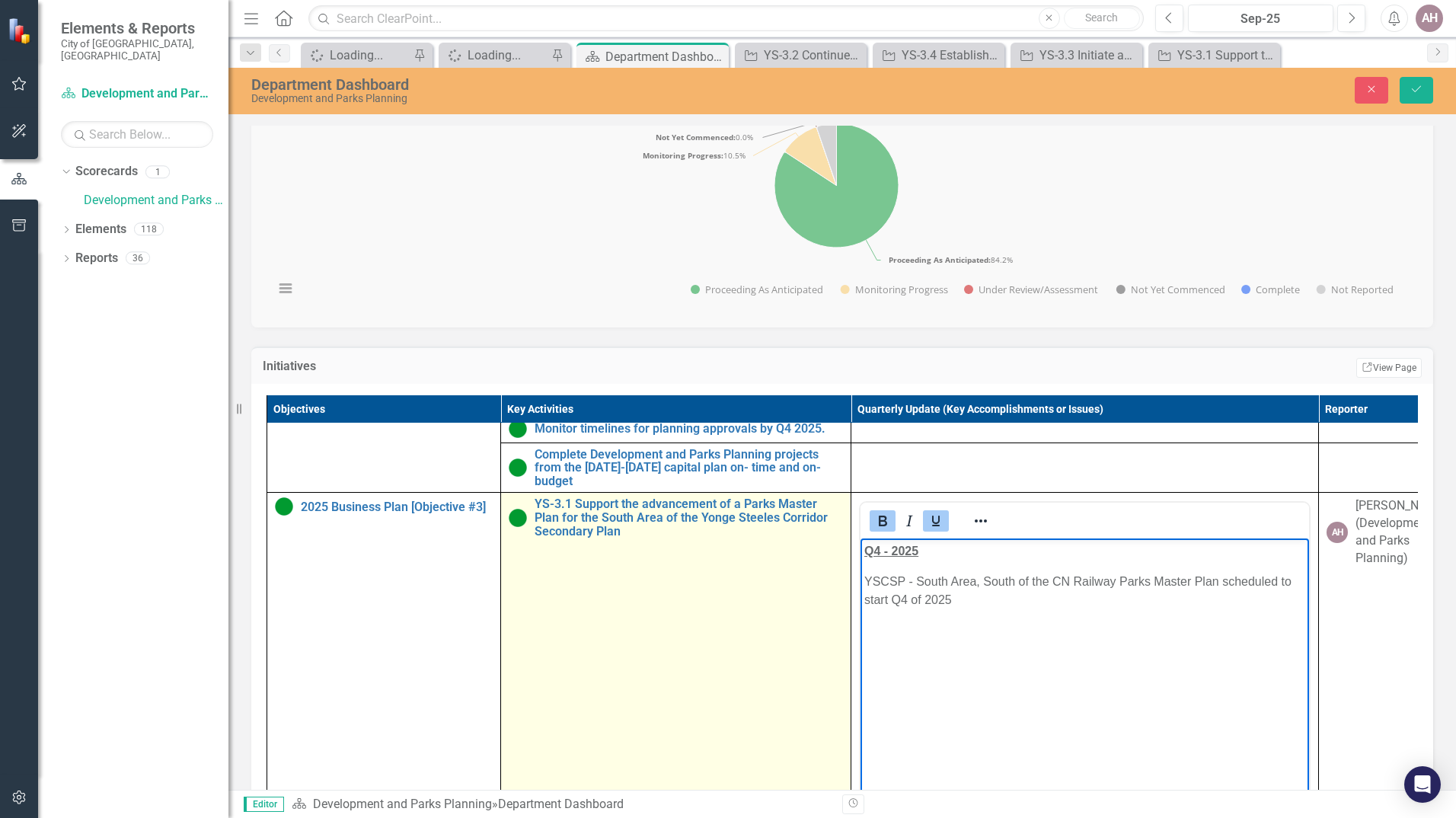
click at [741, 677] on td "YS-3.1 Support the advancement of a Parks Master Plan for the South Area of the…" at bounding box center [675, 672] width 350 height 360
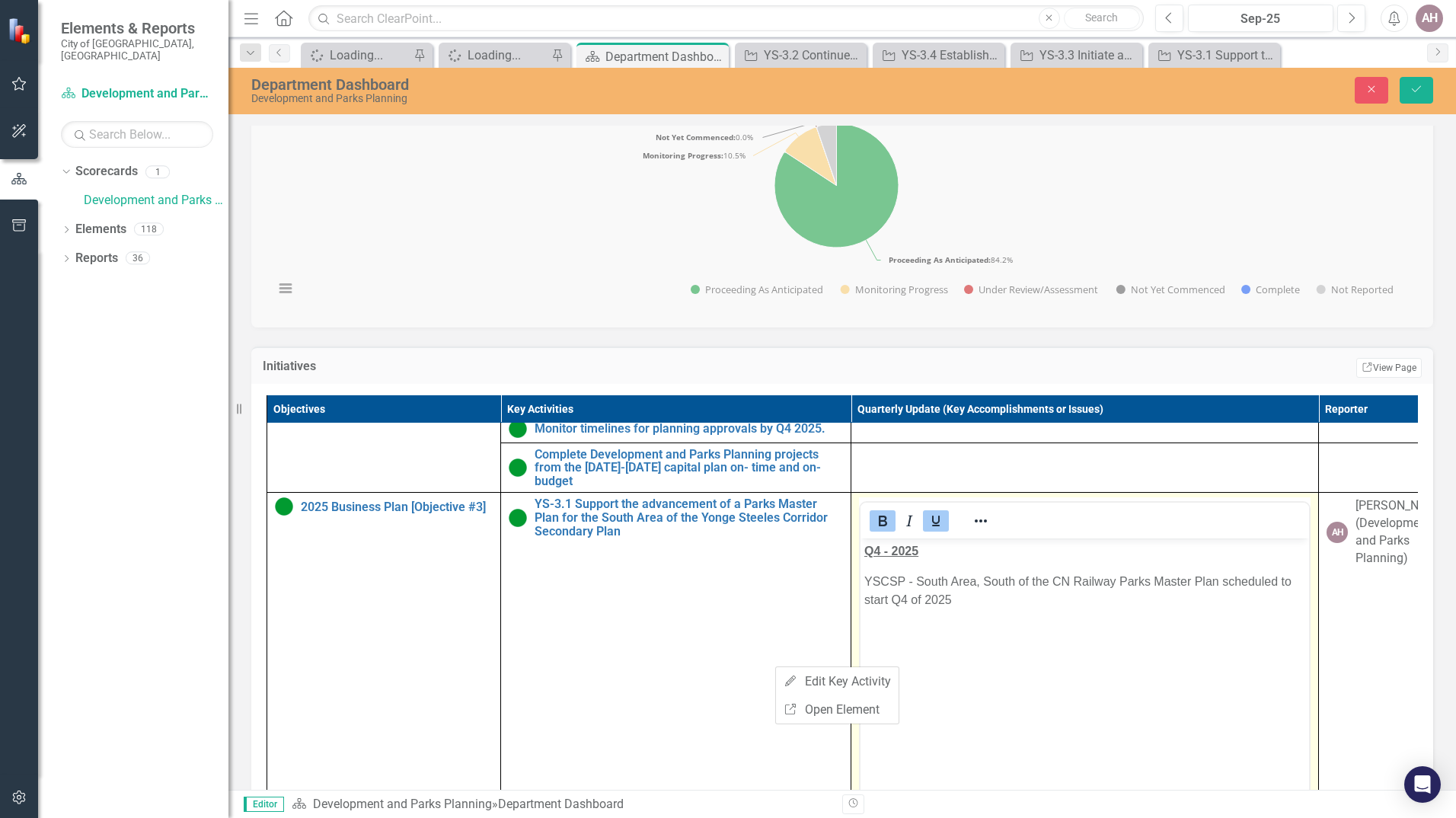
click at [947, 623] on body "Q4 - 2025 YSCSP - South Area, South of the CN Railway Parks Master Plan schedul…" at bounding box center [1084, 652] width 449 height 228
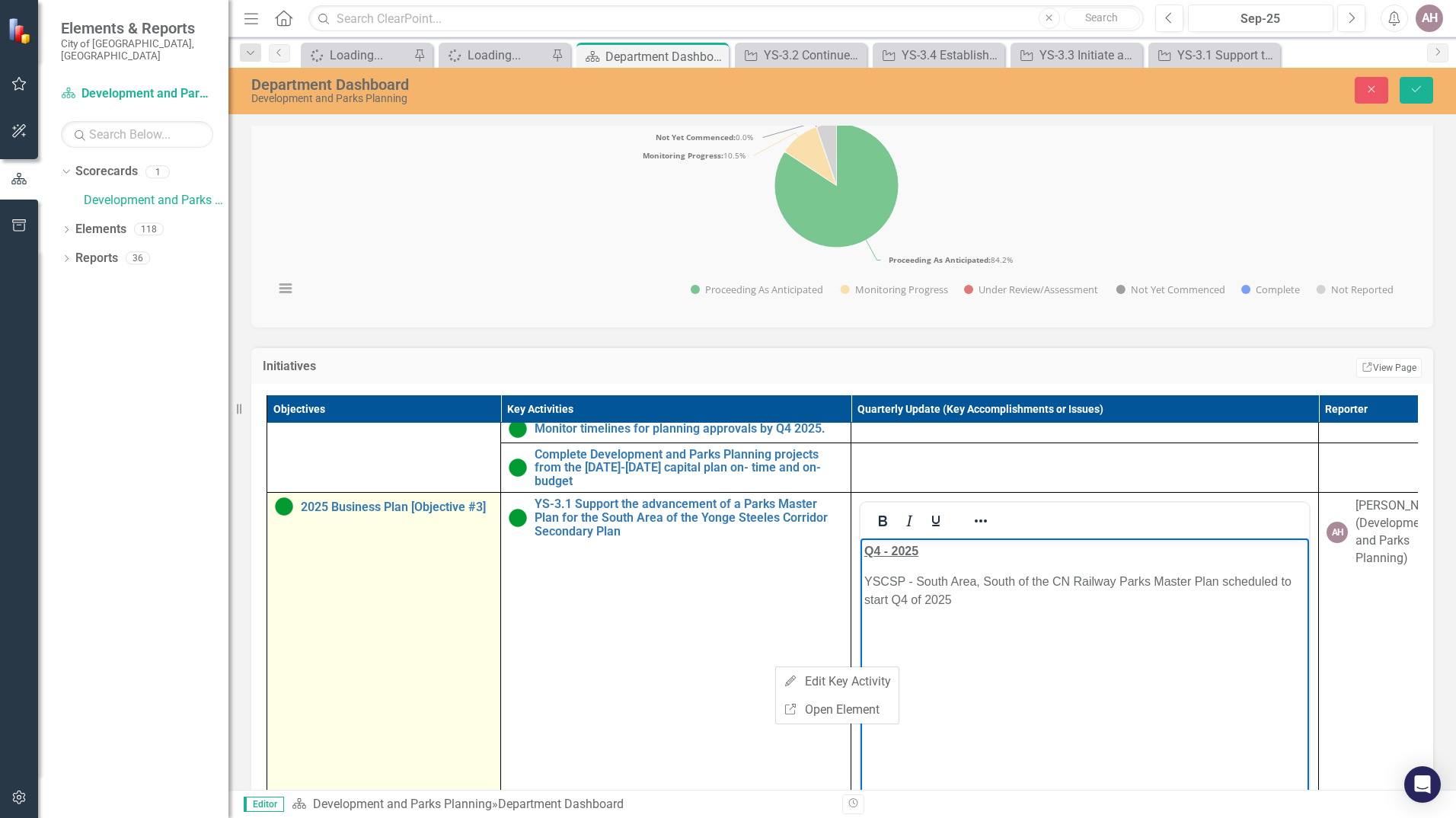
click at [409, 650] on td "2025 Business Plan [Objective #3] Edit Edit Objective Link Open Element" at bounding box center [384, 815] width 234 height 646
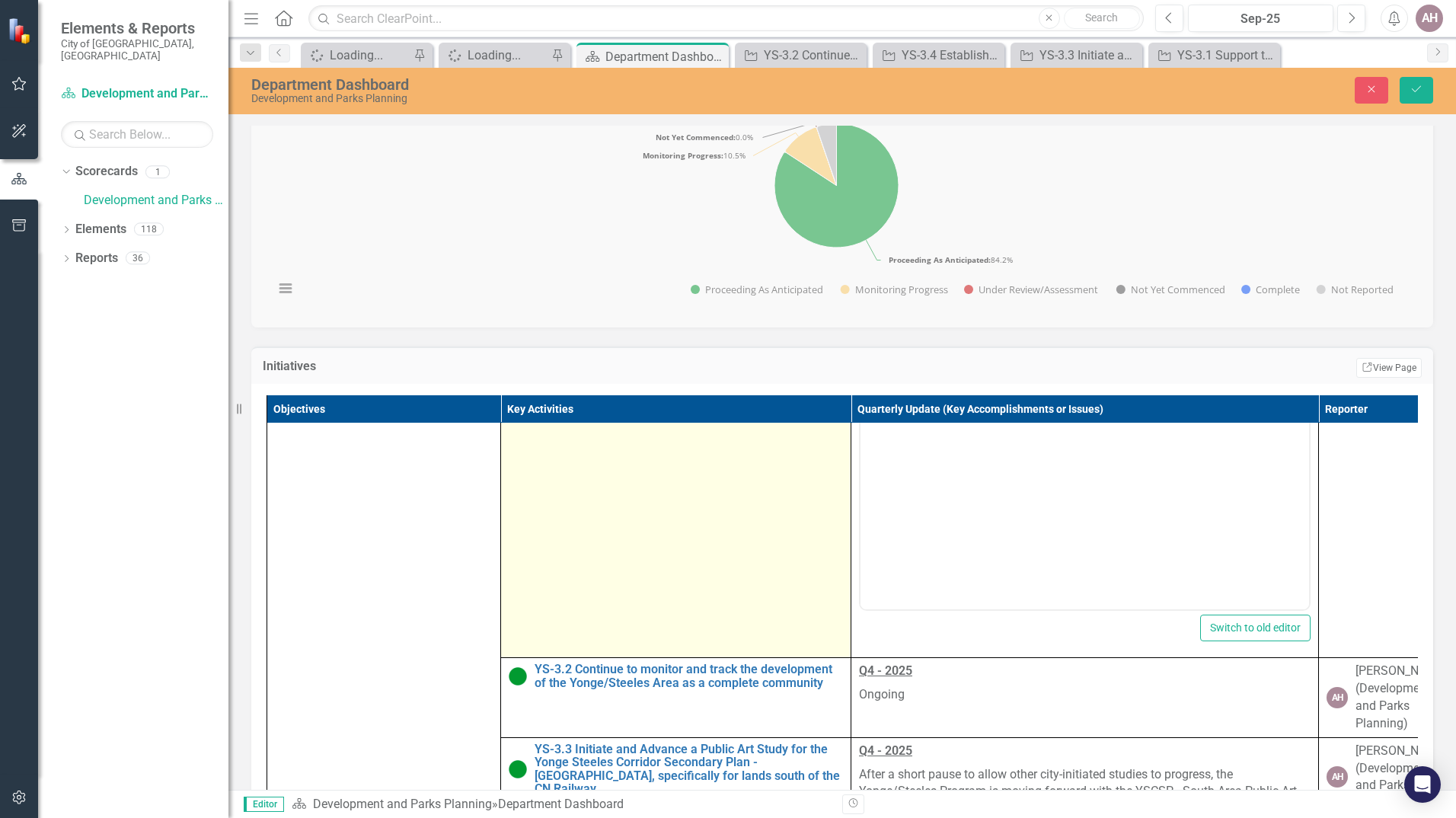
scroll to position [305, 0]
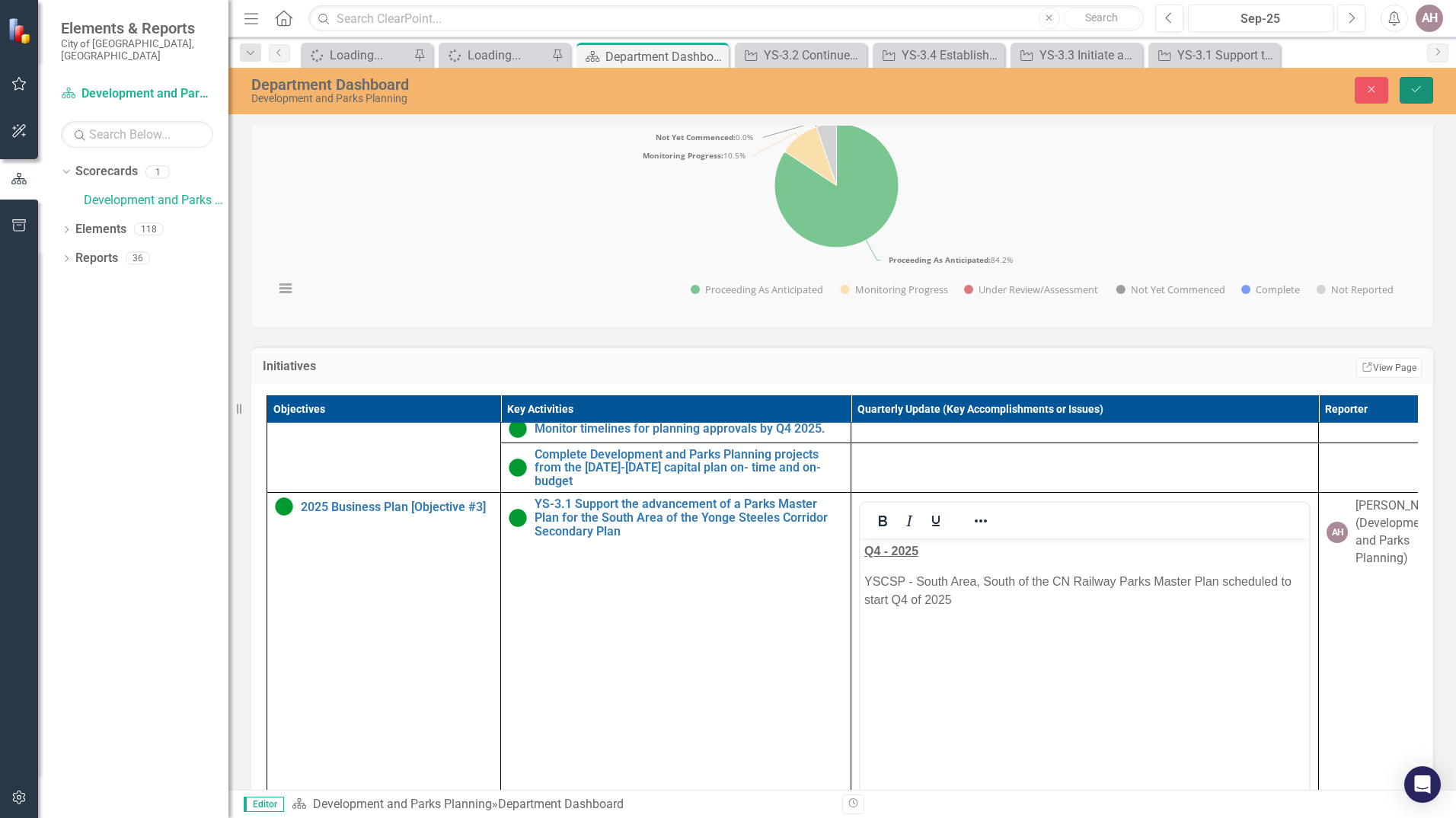
click at [1415, 91] on icon "Save" at bounding box center [1416, 89] width 14 height 10
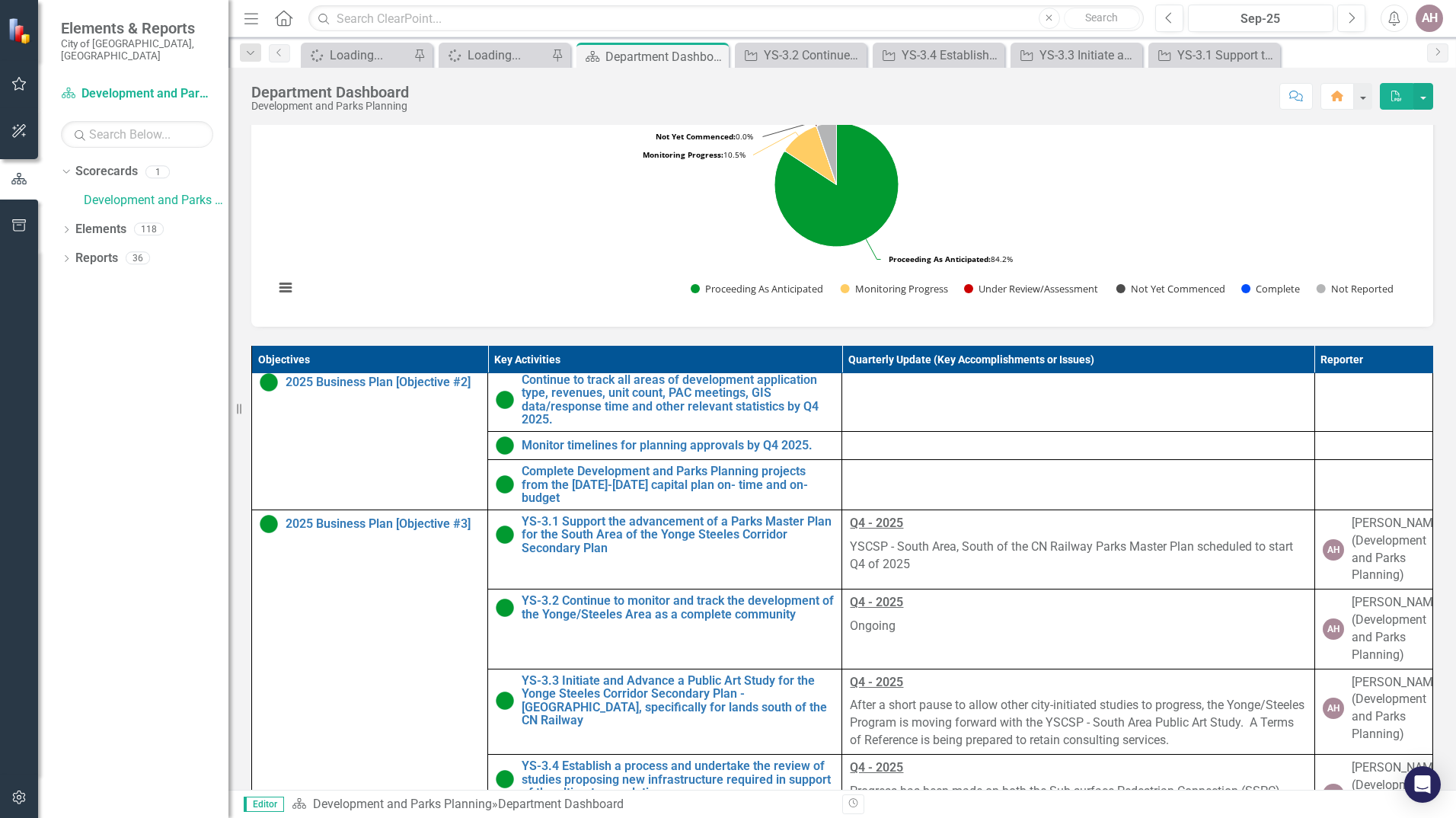
scroll to position [236, 0]
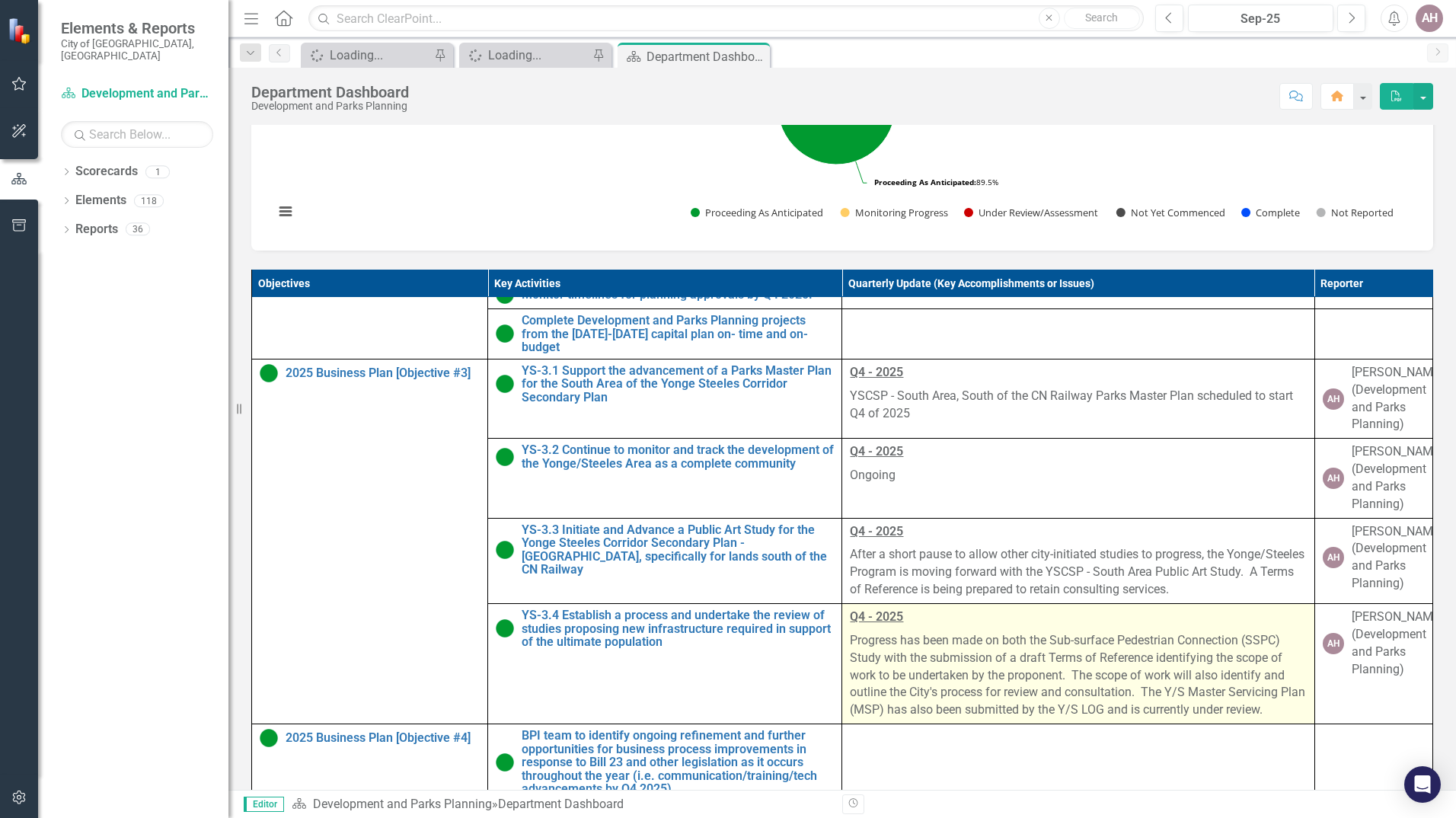
scroll to position [541, 0]
